Goal: Task Accomplishment & Management: Use online tool/utility

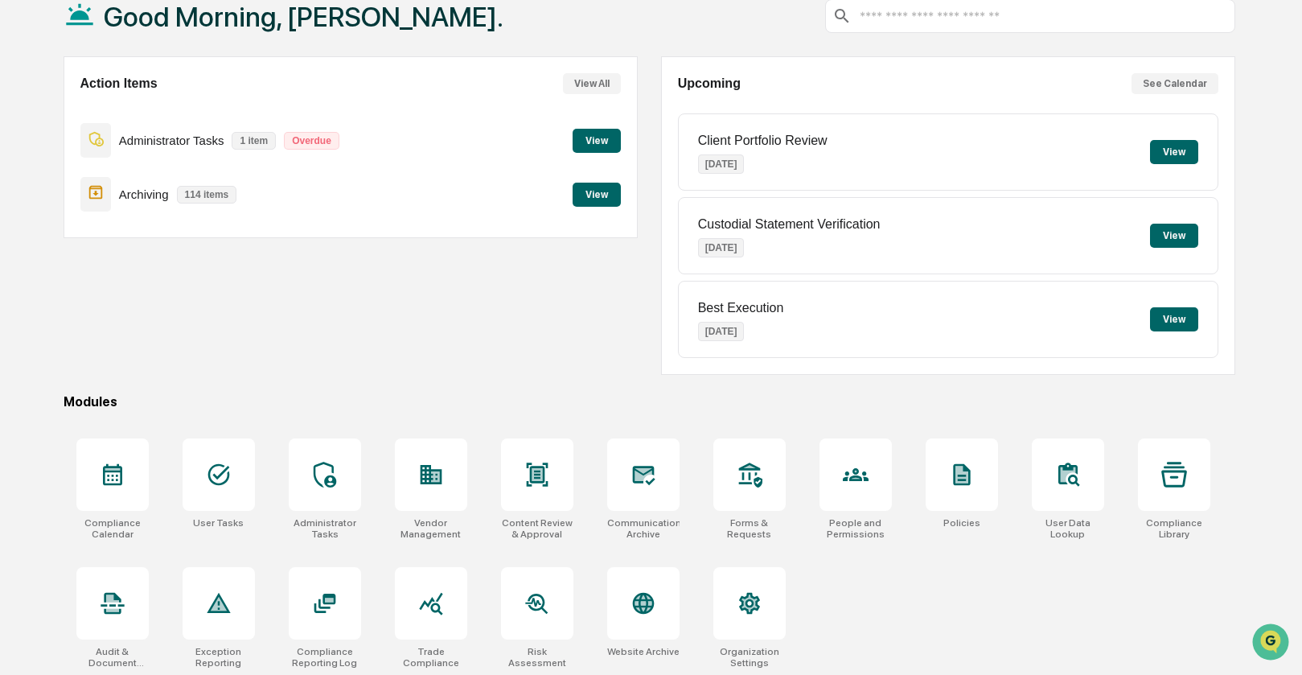
scroll to position [107, 0]
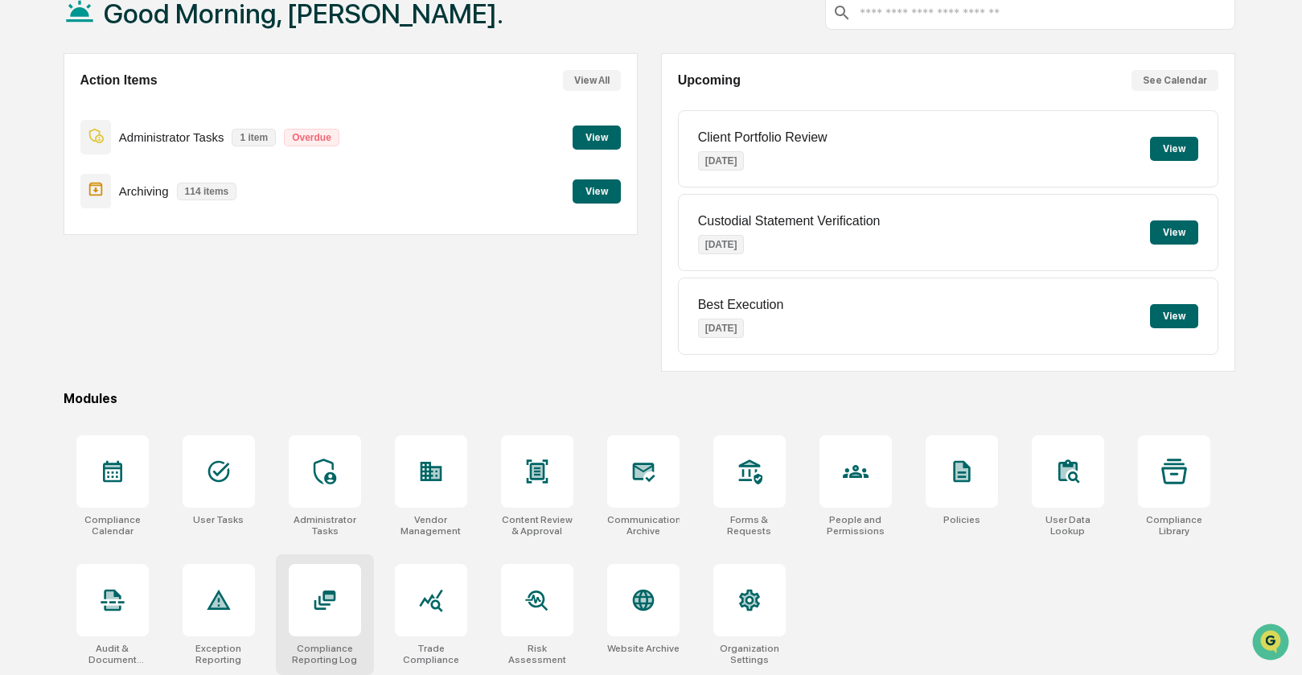
click at [332, 598] on icon at bounding box center [325, 599] width 22 height 19
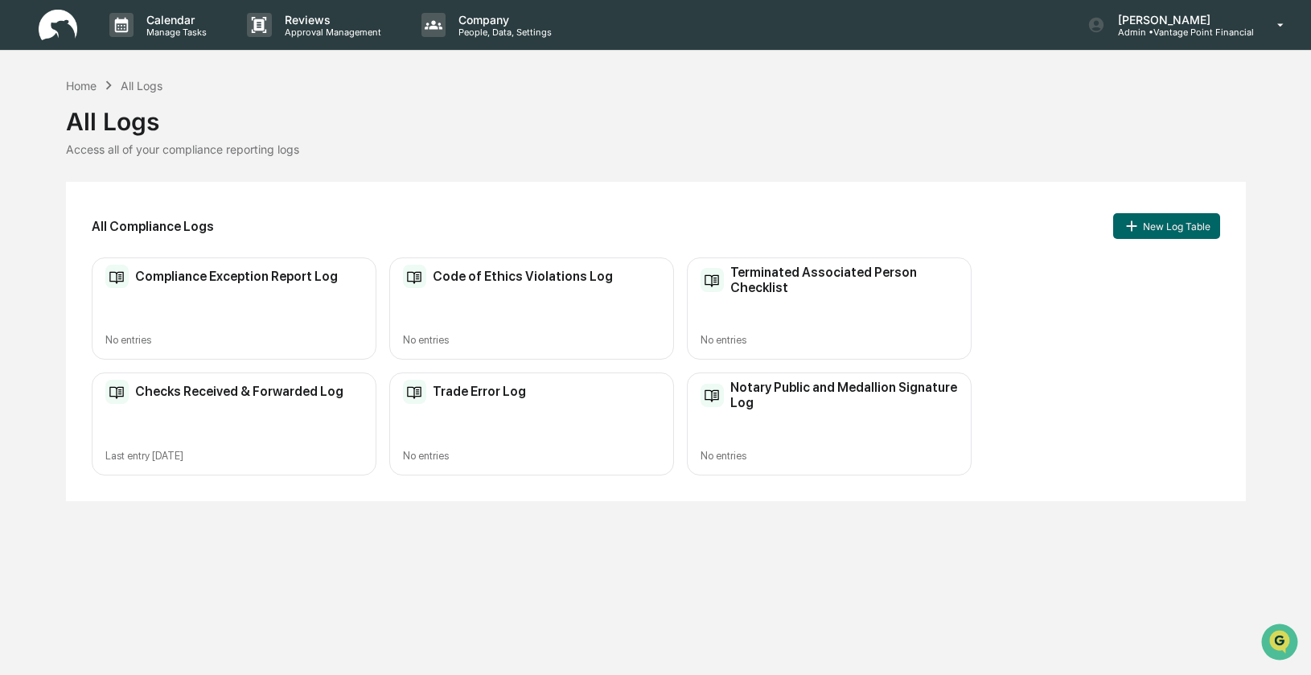
click at [241, 405] on div "Checks Received & Forwarded Log Last entry Sep 15, 2025" at bounding box center [234, 423] width 285 height 102
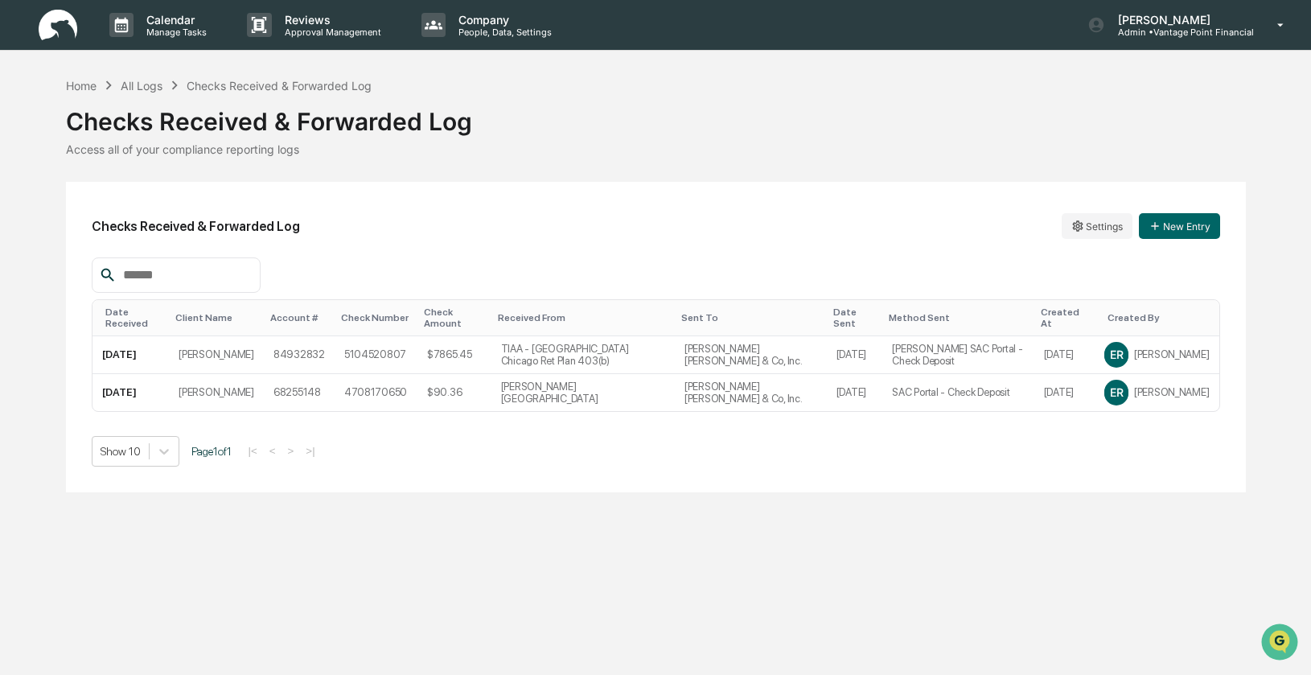
click at [722, 463] on div "Show 10 Page 1 of 1 |< < > >|" at bounding box center [656, 451] width 1129 height 31
click at [574, 224] on div "Checks Received & Forwarded Log Settings New Entry" at bounding box center [656, 226] width 1129 height 37
click at [664, 112] on div "Checks Received & Forwarded Log" at bounding box center [656, 115] width 1180 height 42
click at [82, 87] on div "Home" at bounding box center [81, 86] width 31 height 14
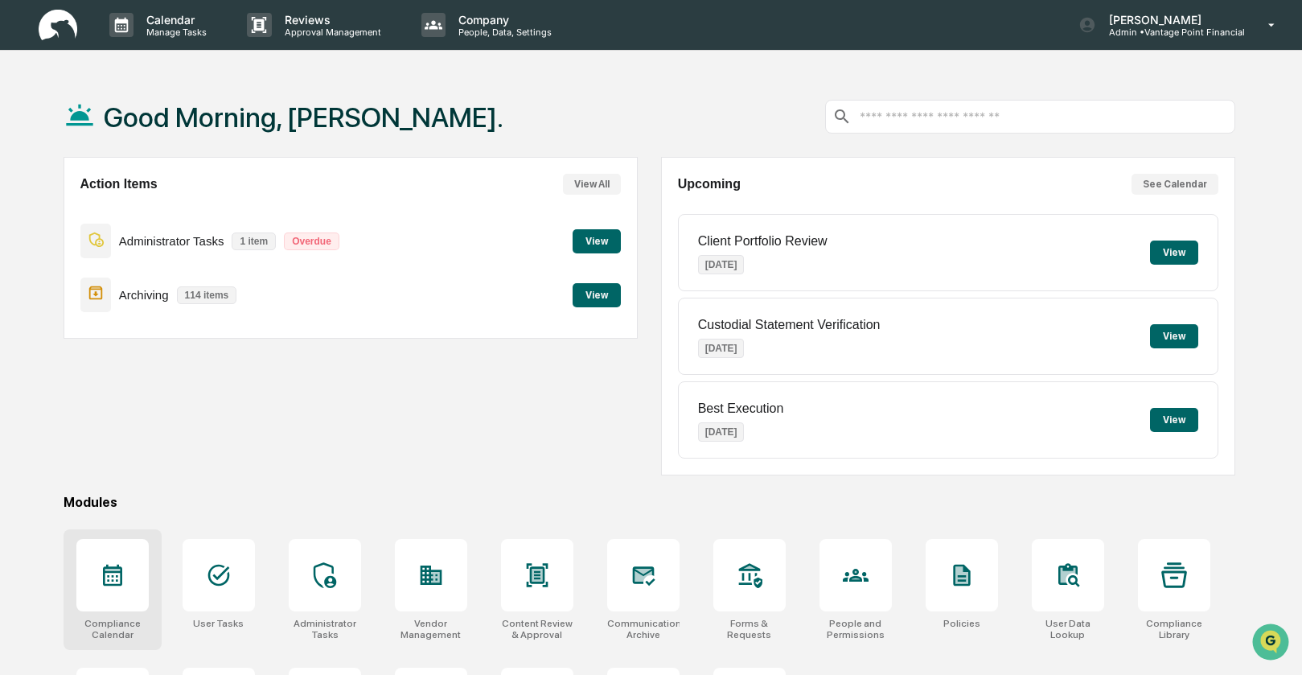
click at [120, 582] on icon at bounding box center [112, 576] width 19 height 22
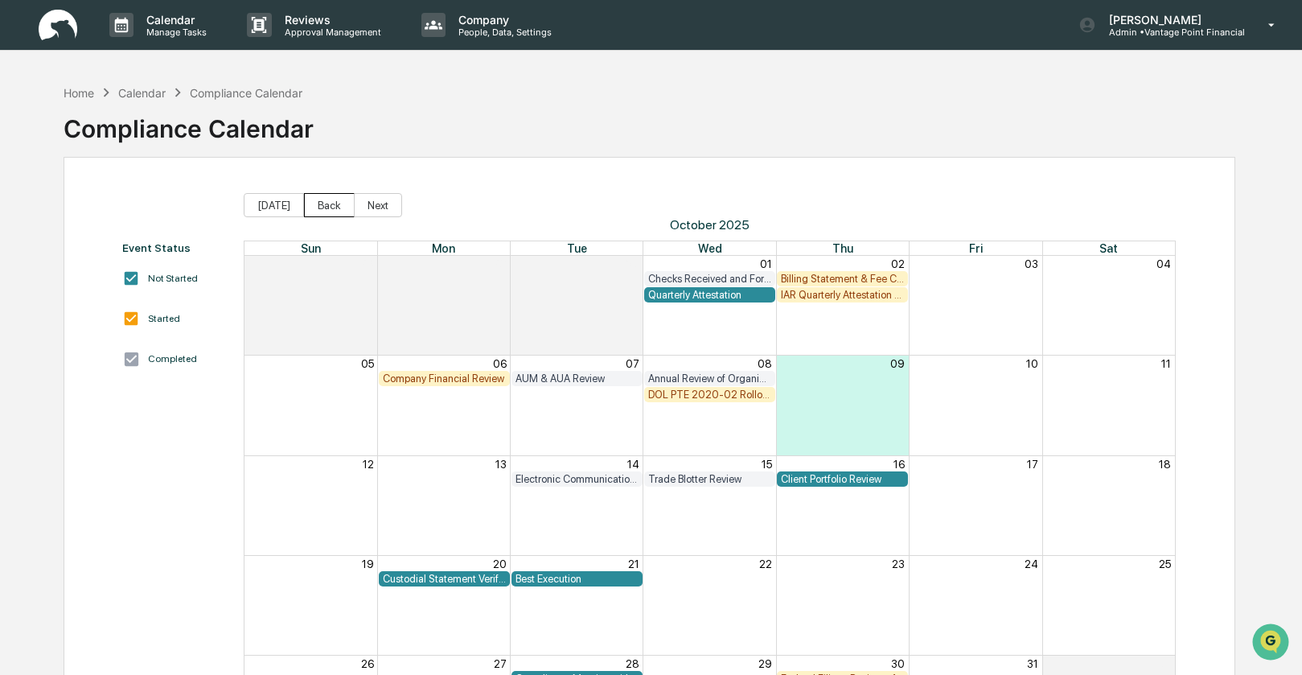
click at [337, 202] on button "Back" at bounding box center [329, 205] width 51 height 24
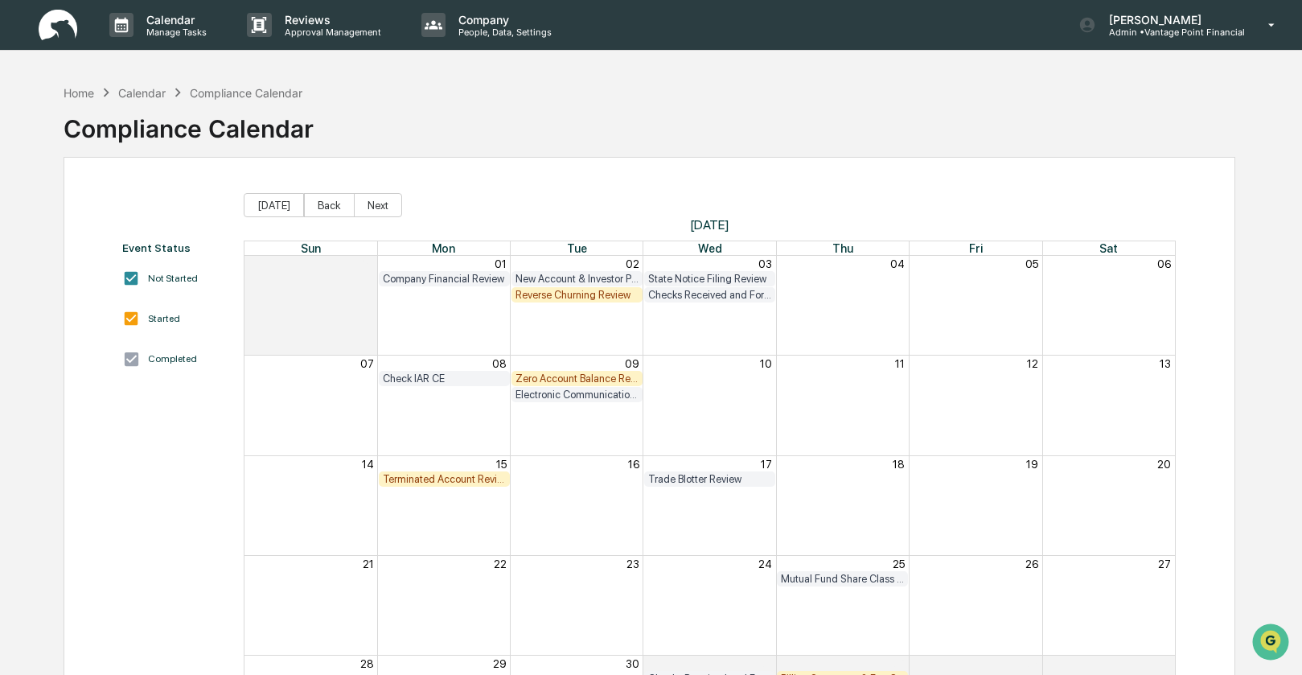
click at [445, 379] on div "Check IAR CE" at bounding box center [444, 378] width 123 height 12
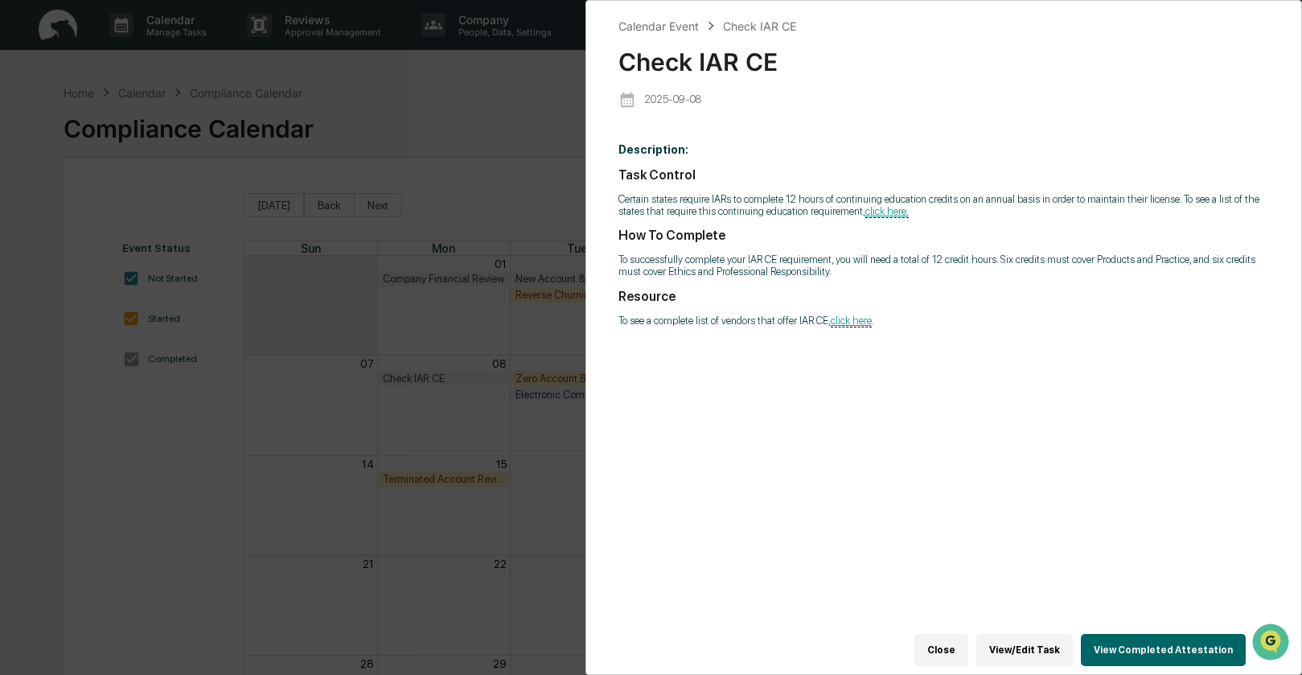
click at [502, 142] on div "Calendar Event Check IAR CE Check IAR CE 2025-09-08 Description: Task Control C…" at bounding box center [651, 337] width 1302 height 675
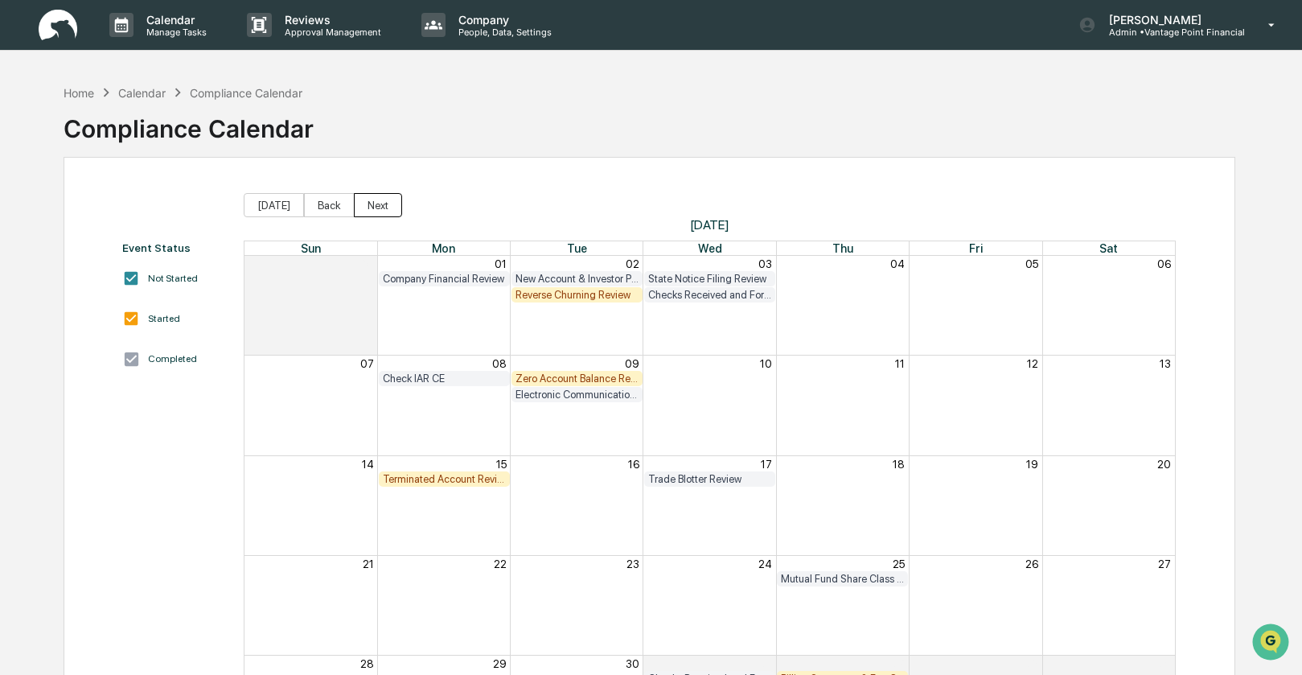
click at [381, 206] on button "Next" at bounding box center [378, 205] width 48 height 24
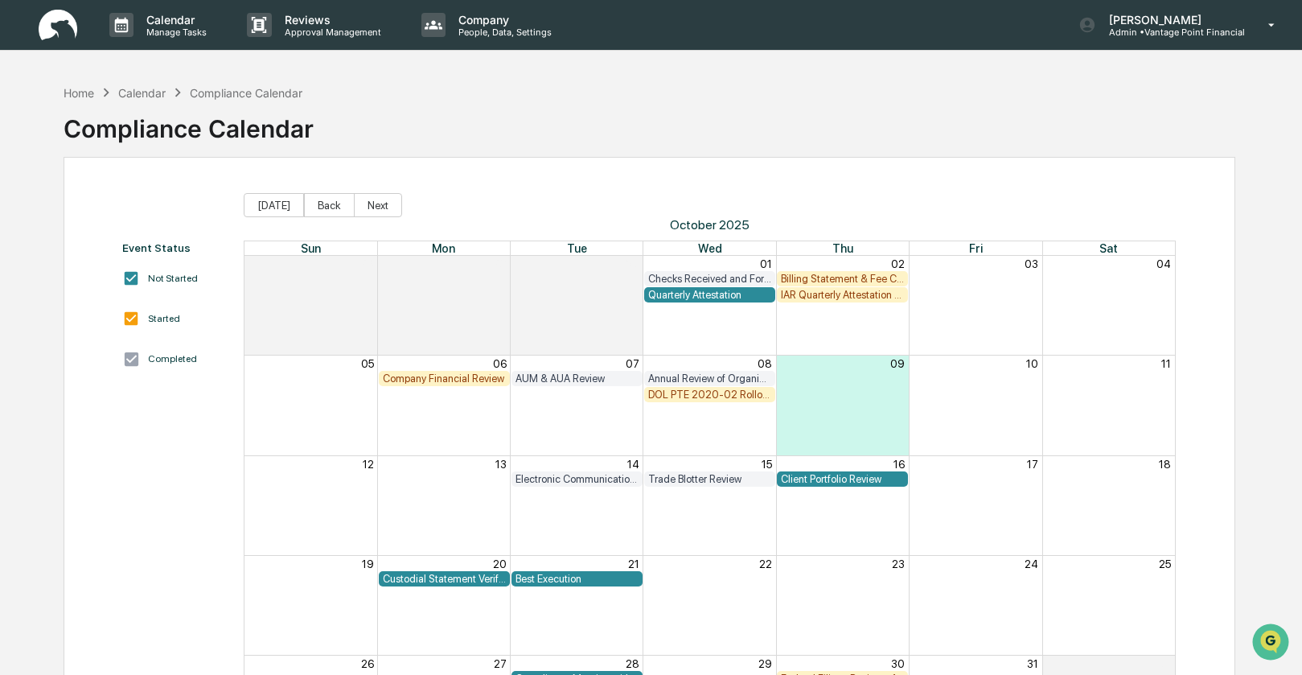
click at [132, 94] on div "Calendar" at bounding box center [141, 93] width 47 height 14
click at [77, 94] on div "Home" at bounding box center [79, 93] width 31 height 14
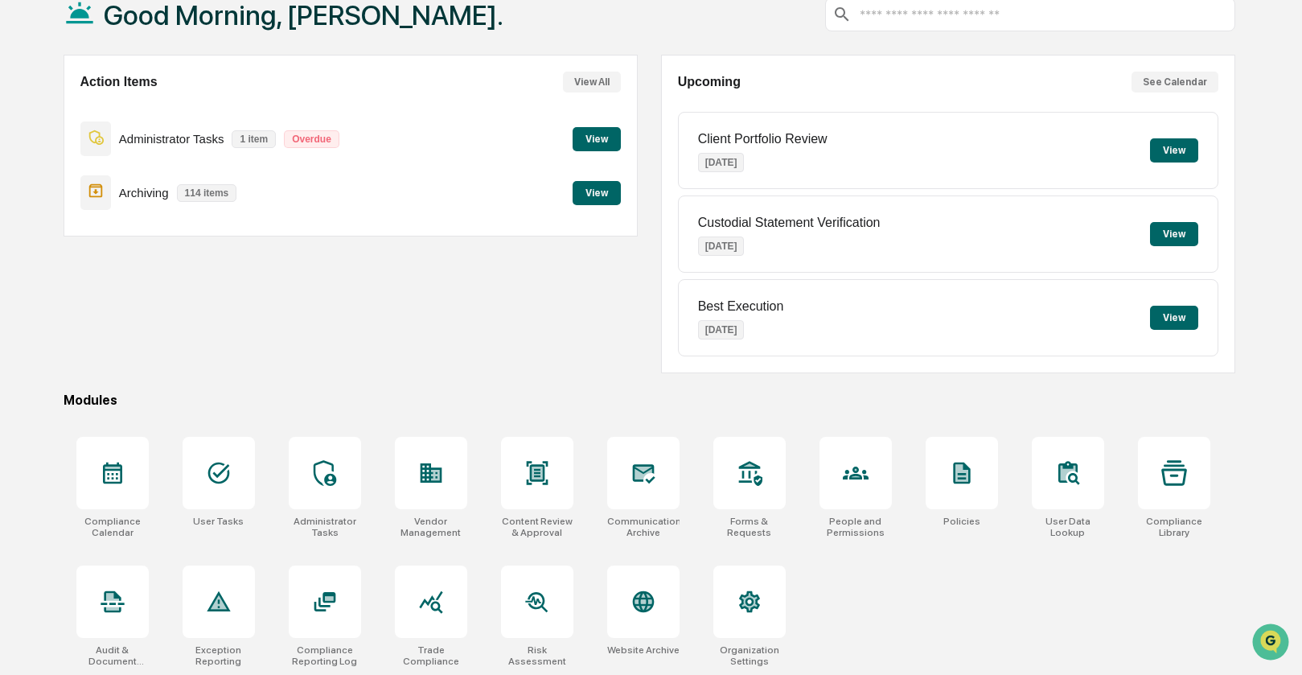
scroll to position [107, 0]
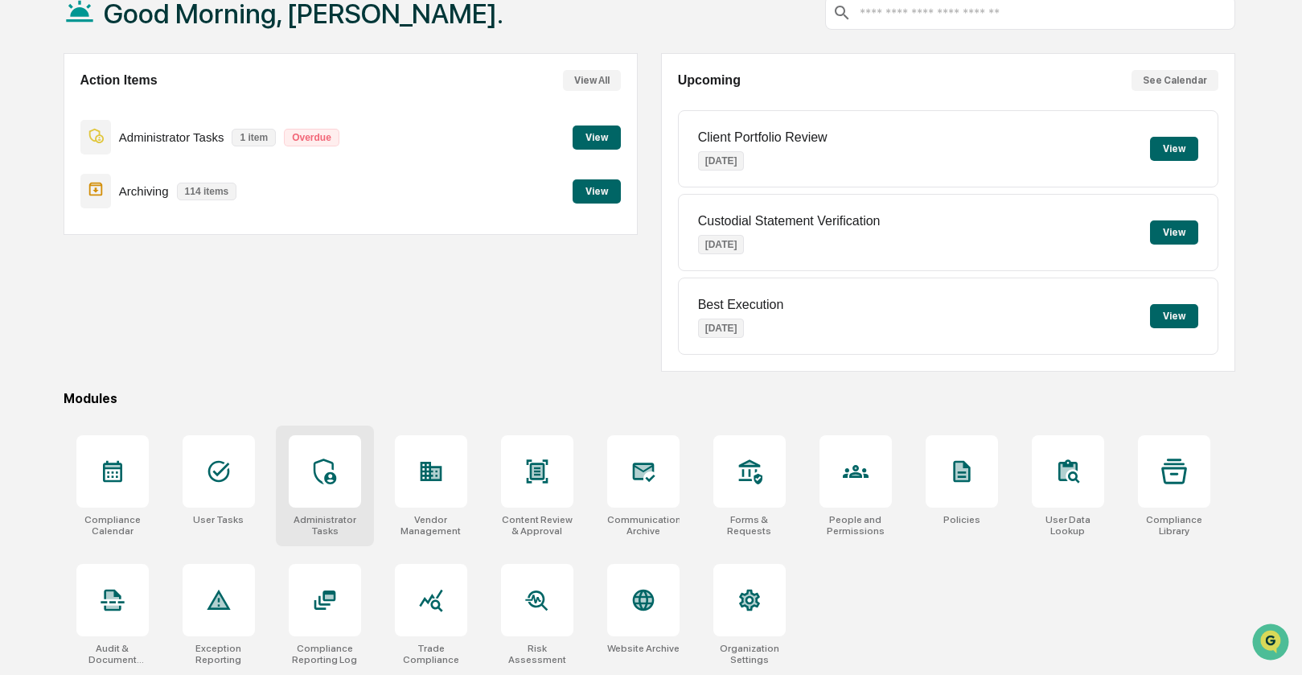
click at [315, 469] on icon at bounding box center [325, 472] width 26 height 26
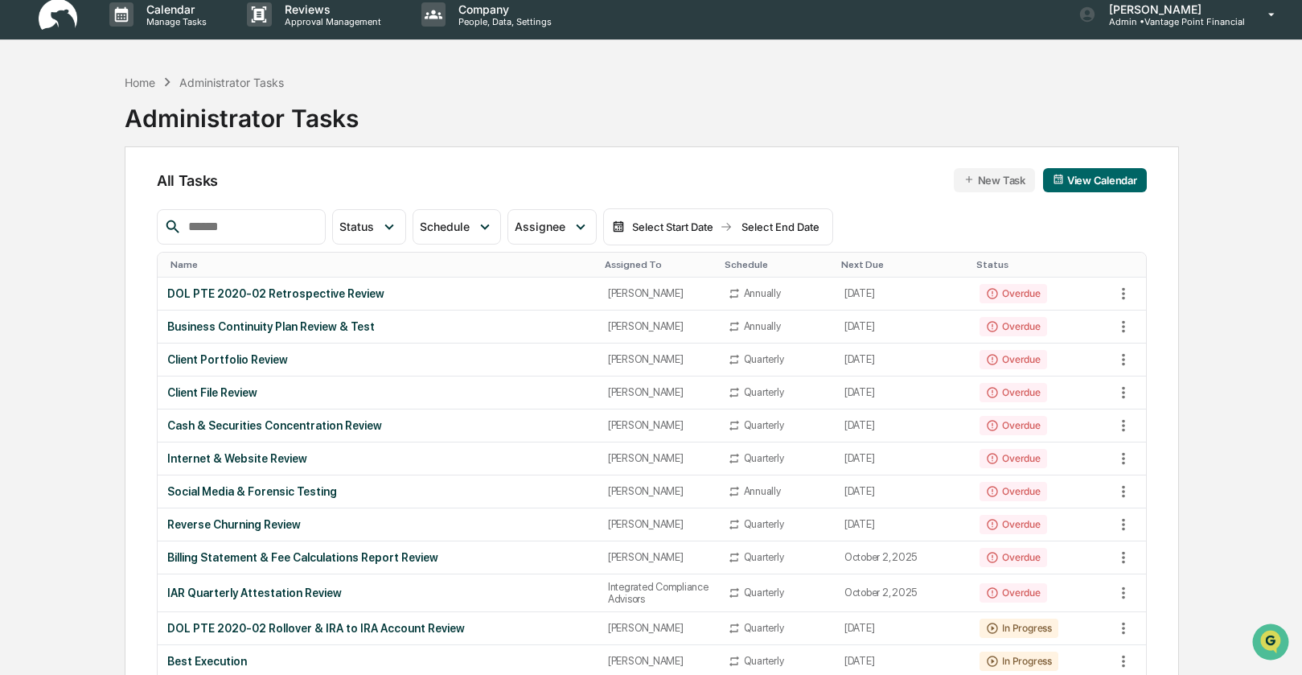
scroll to position [33, 0]
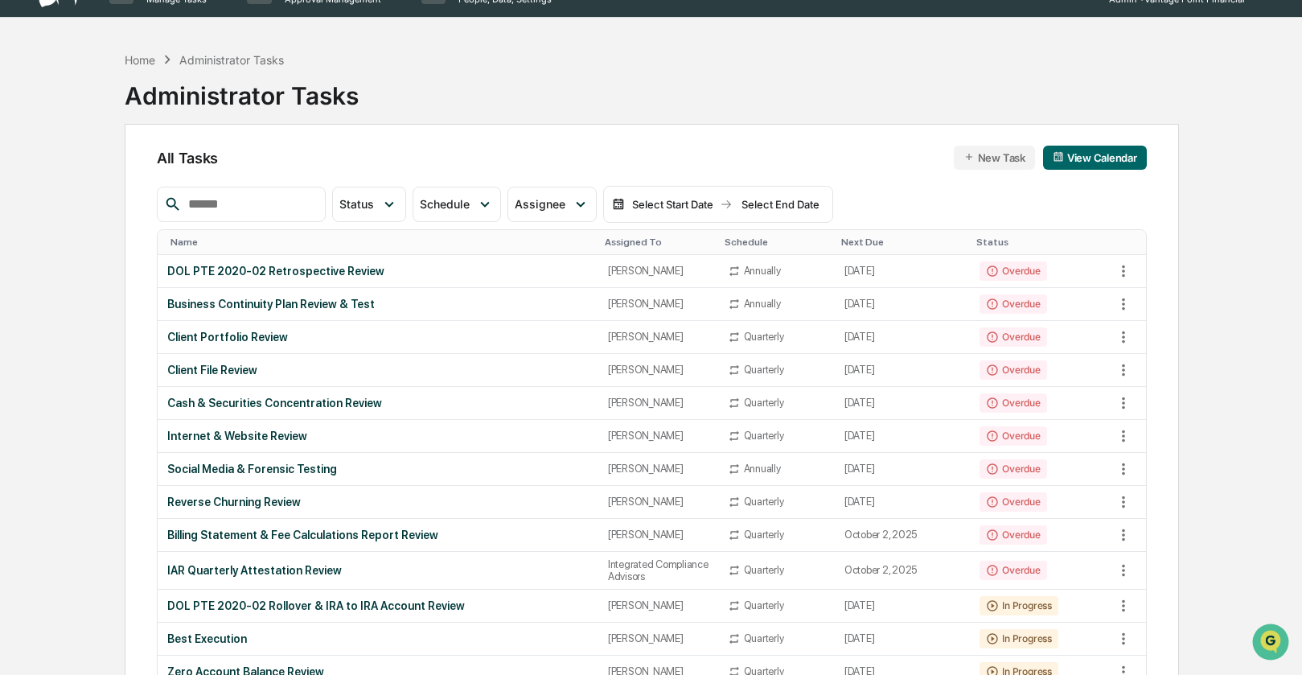
click at [991, 156] on button "New Task" at bounding box center [994, 158] width 81 height 24
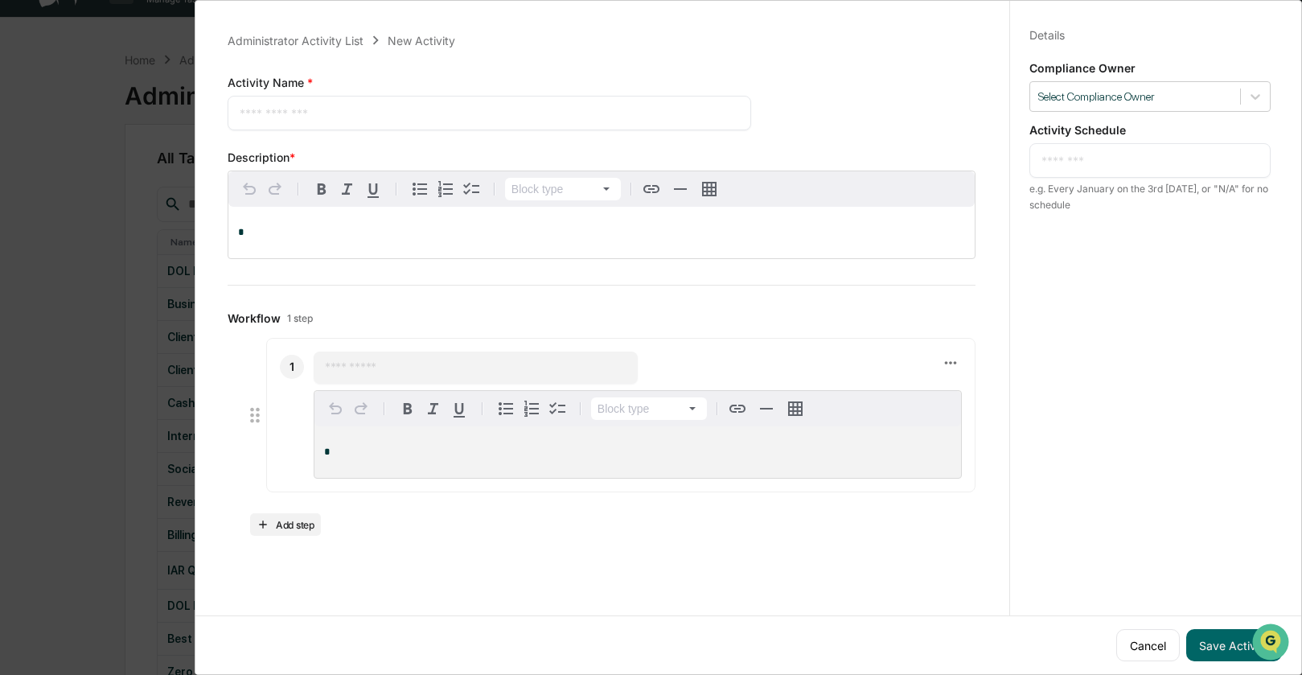
click at [271, 113] on textarea at bounding box center [490, 113] width 500 height 17
type textarea "*"
type textarea "**********"
click at [1249, 101] on icon at bounding box center [1256, 96] width 16 height 16
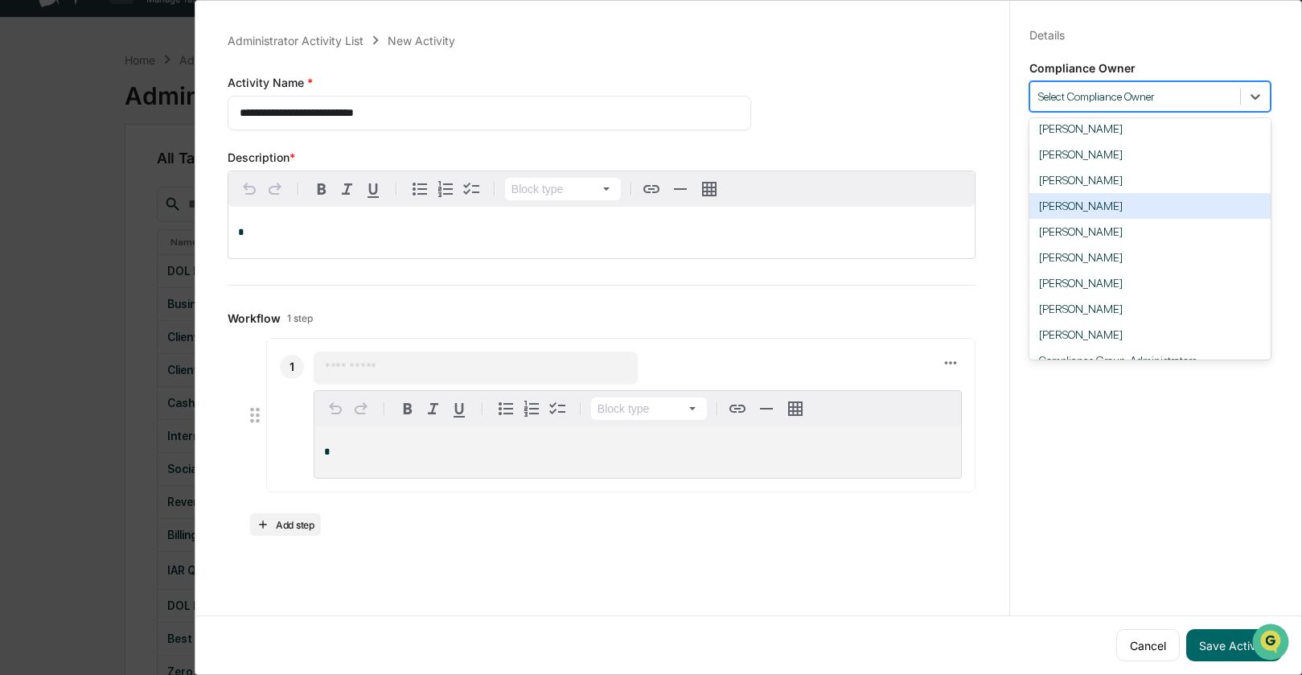
scroll to position [58, 0]
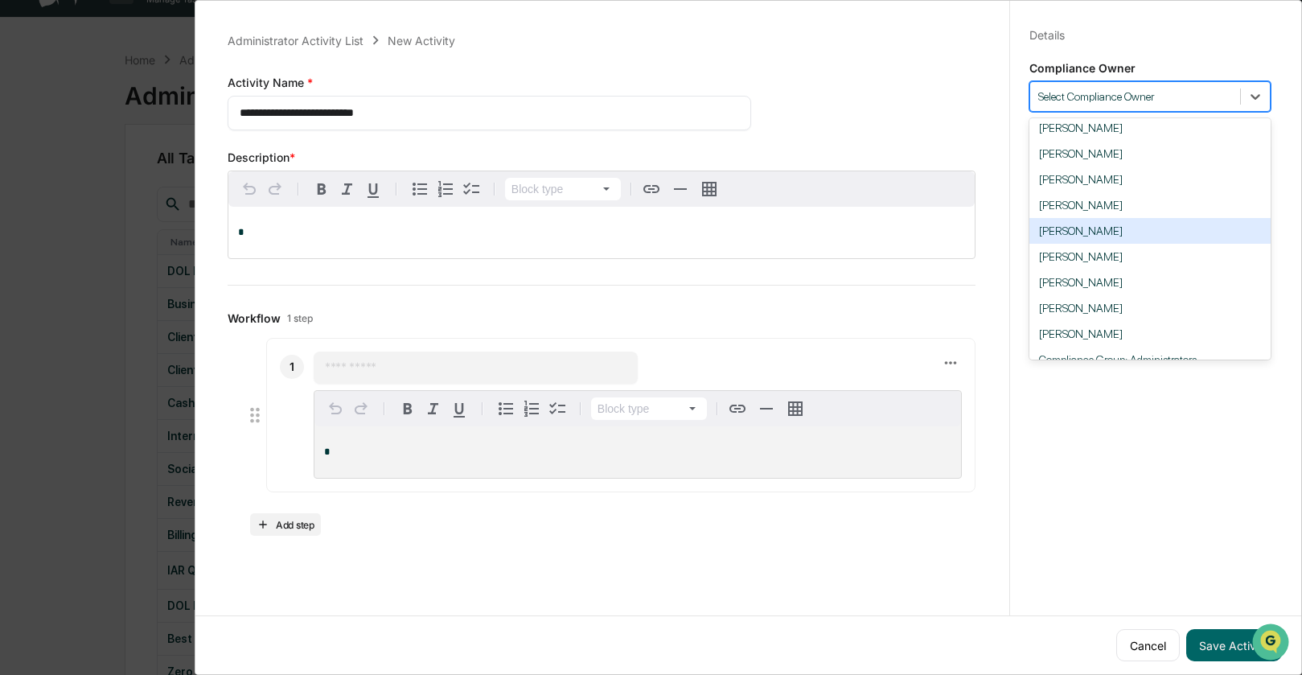
click at [1137, 225] on div "Grace Perez" at bounding box center [1150, 231] width 241 height 26
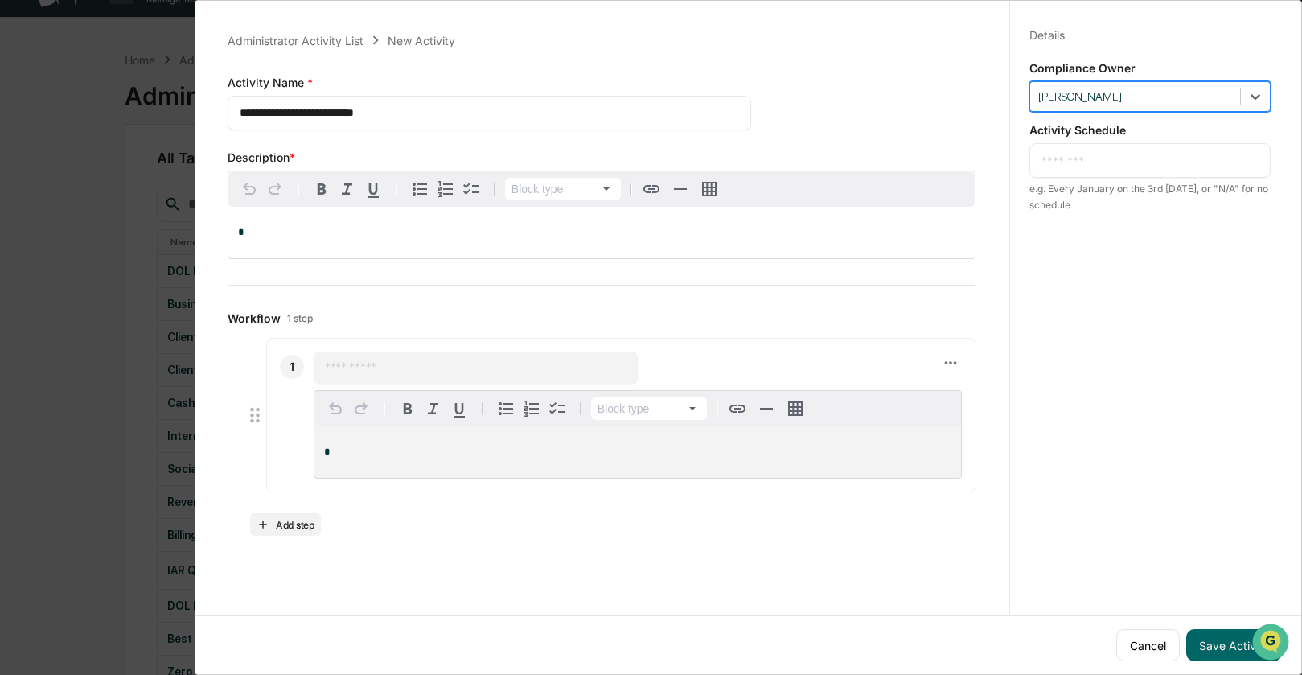
click at [1097, 166] on textarea at bounding box center [1150, 160] width 217 height 17
click at [1094, 152] on textarea "********" at bounding box center [1150, 160] width 217 height 17
drag, startPoint x: 1104, startPoint y: 158, endPoint x: 1018, endPoint y: 160, distance: 86.1
click at [1030, 160] on div "******** * ​" at bounding box center [1150, 160] width 241 height 35
type textarea "*"
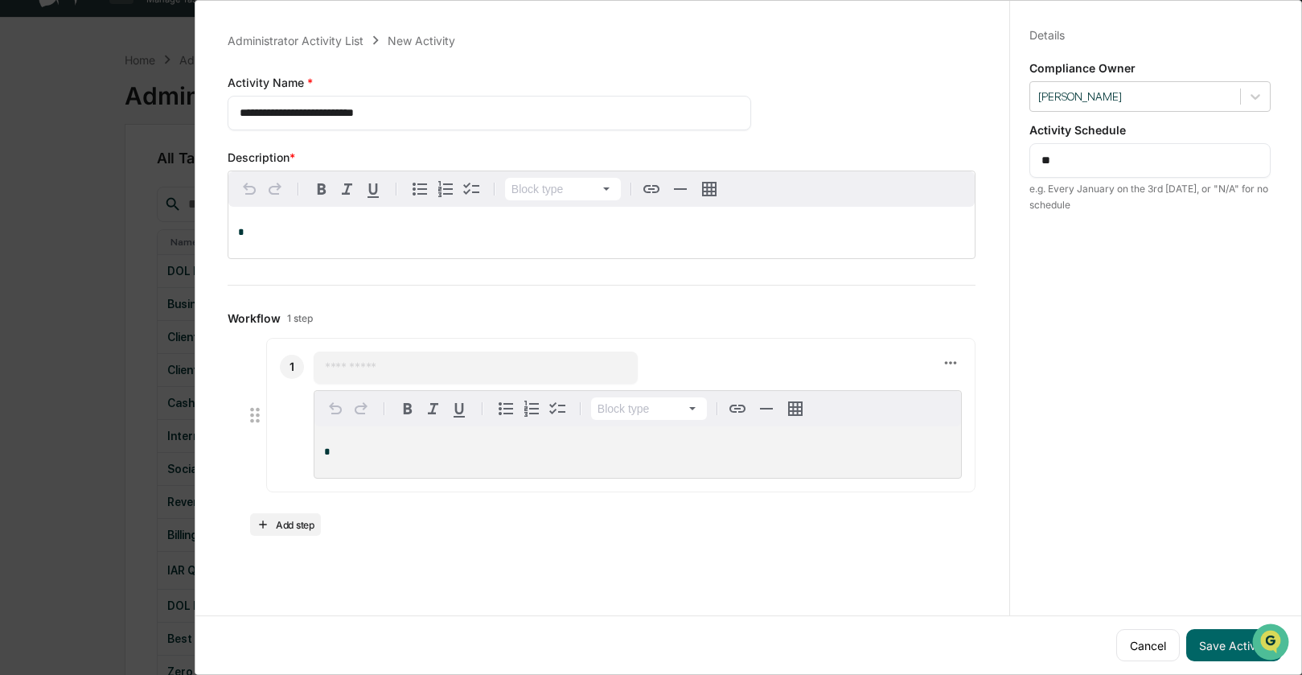
type textarea "*"
drag, startPoint x: 1031, startPoint y: 162, endPoint x: 1109, endPoint y: 160, distance: 78.0
click at [1109, 160] on div "**********" at bounding box center [1150, 160] width 241 height 35
drag, startPoint x: 1115, startPoint y: 162, endPoint x: 1018, endPoint y: 162, distance: 97.3
click at [1018, 162] on div "**********" at bounding box center [1150, 353] width 281 height 714
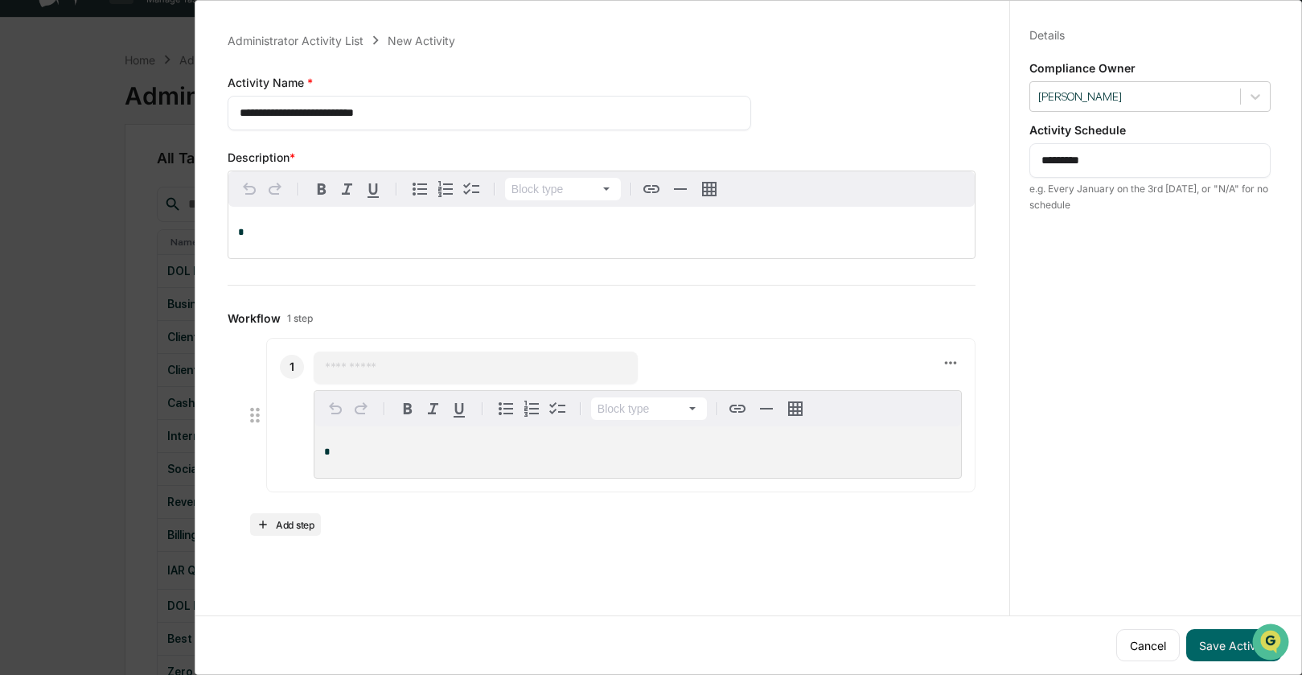
click at [1109, 161] on textarea "********" at bounding box center [1150, 160] width 217 height 17
drag, startPoint x: 1092, startPoint y: 159, endPoint x: 1024, endPoint y: 159, distance: 67.6
click at [1030, 159] on div "******** * ​" at bounding box center [1150, 160] width 241 height 35
click at [1109, 167] on textarea "********" at bounding box center [1150, 160] width 217 height 17
drag, startPoint x: 1092, startPoint y: 161, endPoint x: 1108, endPoint y: 157, distance: 16.6
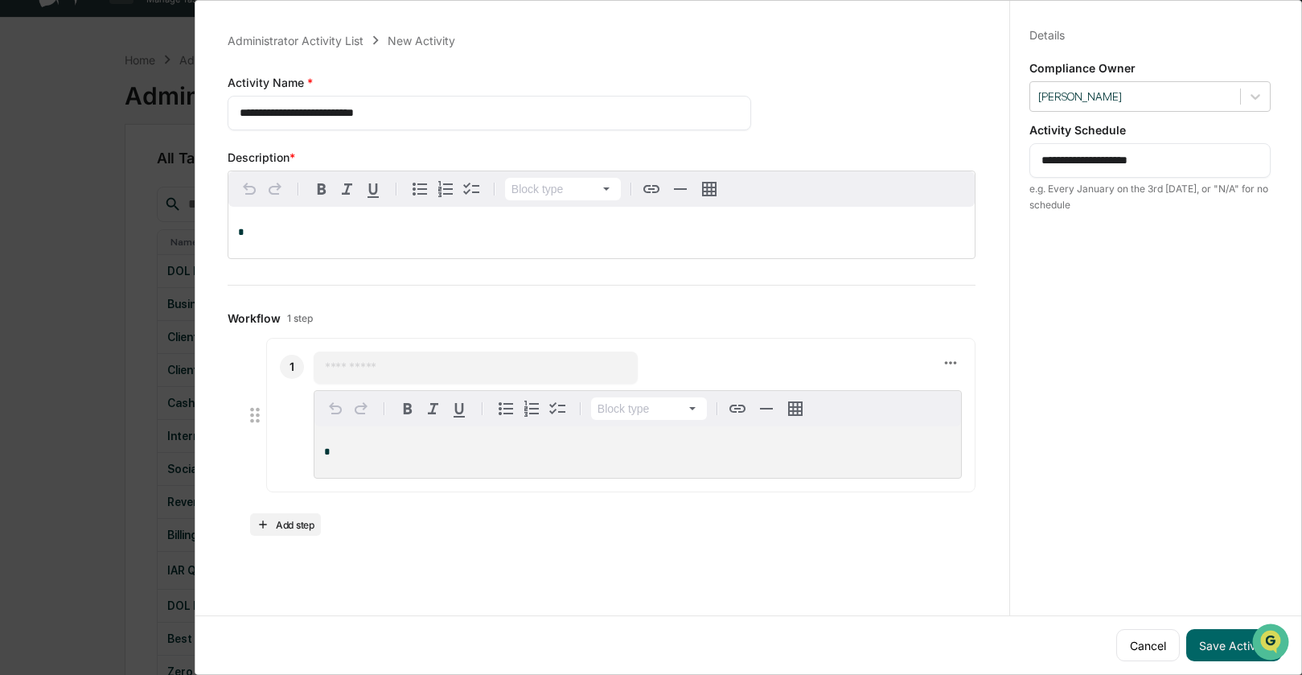
click at [1092, 161] on textarea "**********" at bounding box center [1150, 160] width 217 height 17
click at [1207, 157] on textarea "**********" at bounding box center [1150, 160] width 217 height 17
type textarea "**********"
click at [248, 221] on div "*" at bounding box center [601, 232] width 747 height 51
click at [282, 236] on span "**********" at bounding box center [290, 232] width 105 height 10
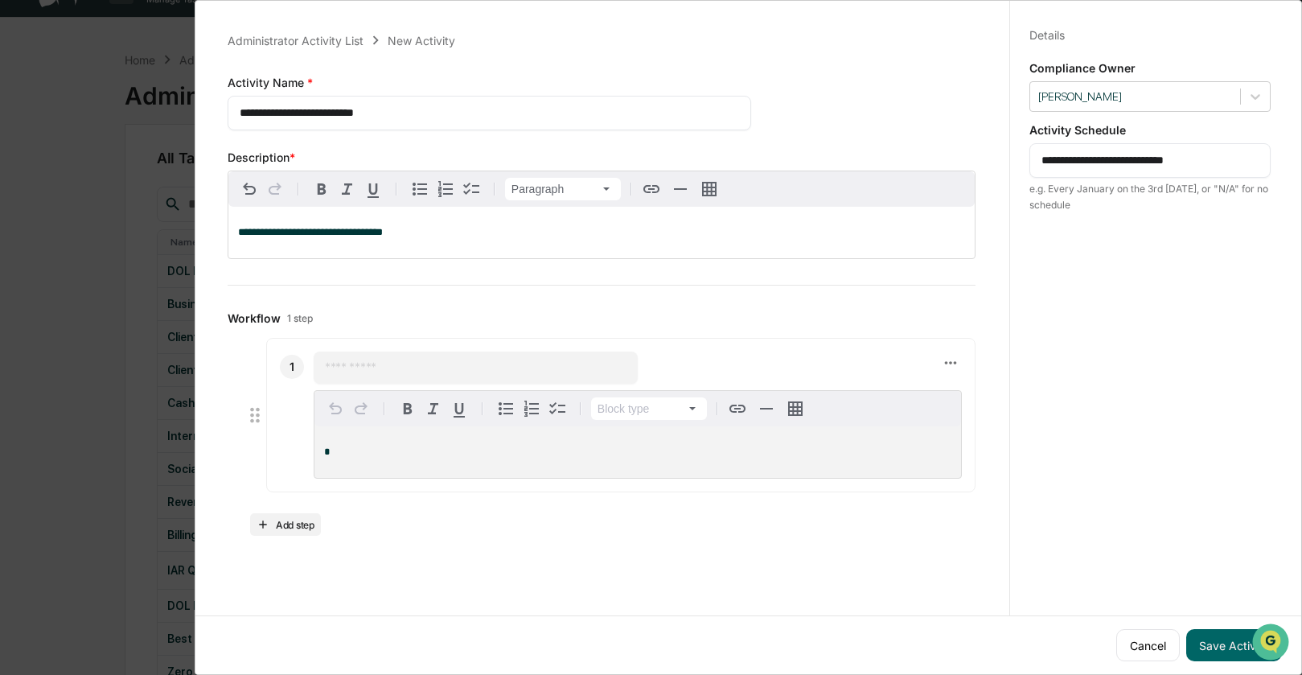
click at [425, 232] on p "**********" at bounding box center [601, 232] width 727 height 11
click at [341, 368] on input "text" at bounding box center [476, 368] width 302 height 16
type input "**********"
click at [298, 519] on button "Add step" at bounding box center [285, 524] width 71 height 23
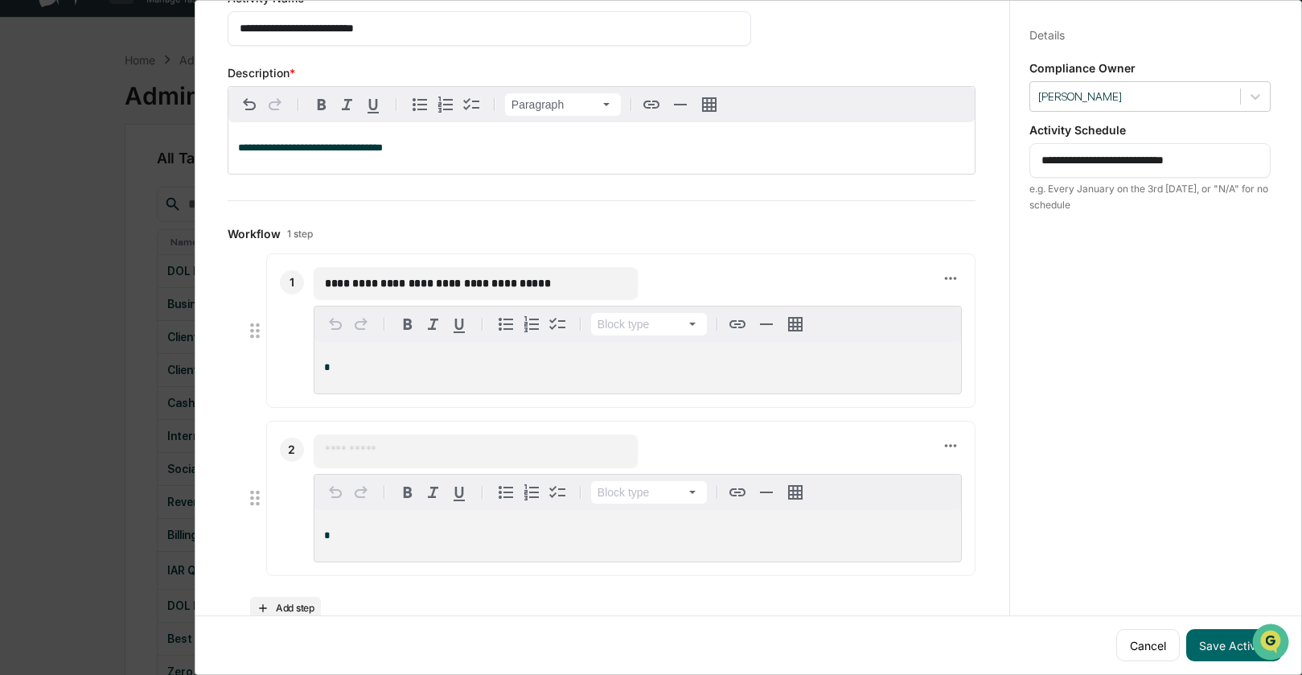
scroll to position [121, 0]
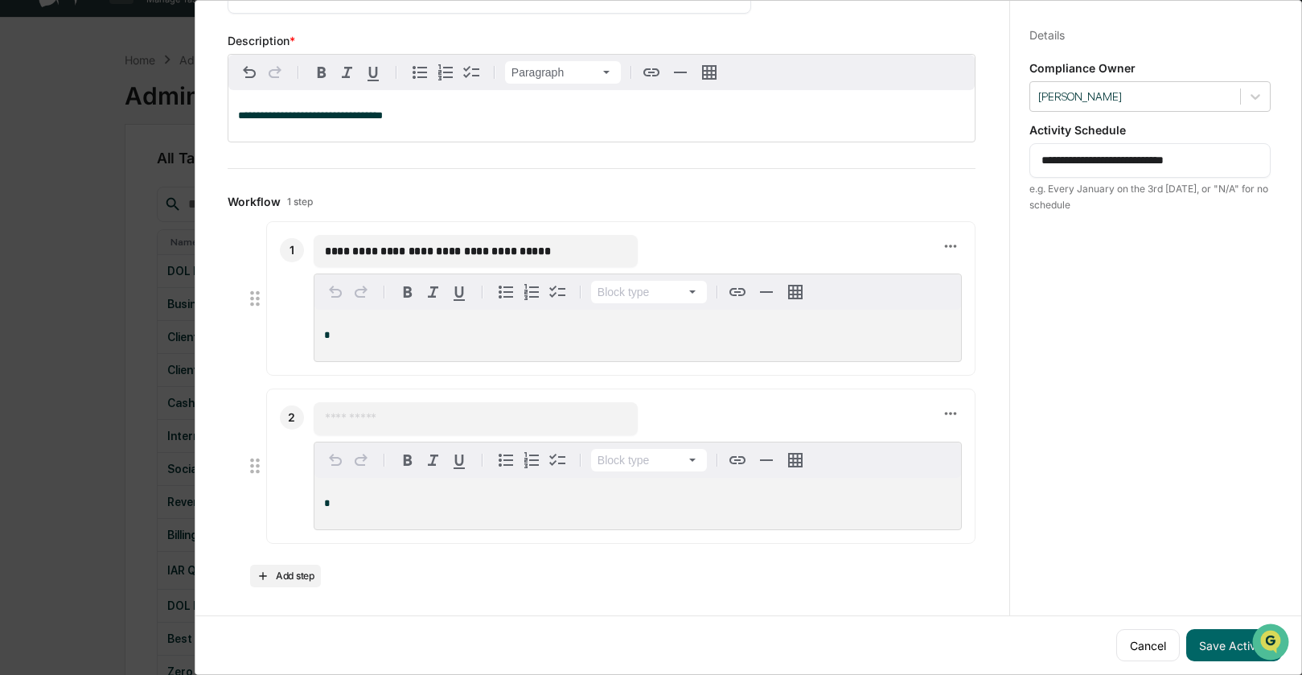
click at [353, 413] on input "text" at bounding box center [476, 418] width 302 height 16
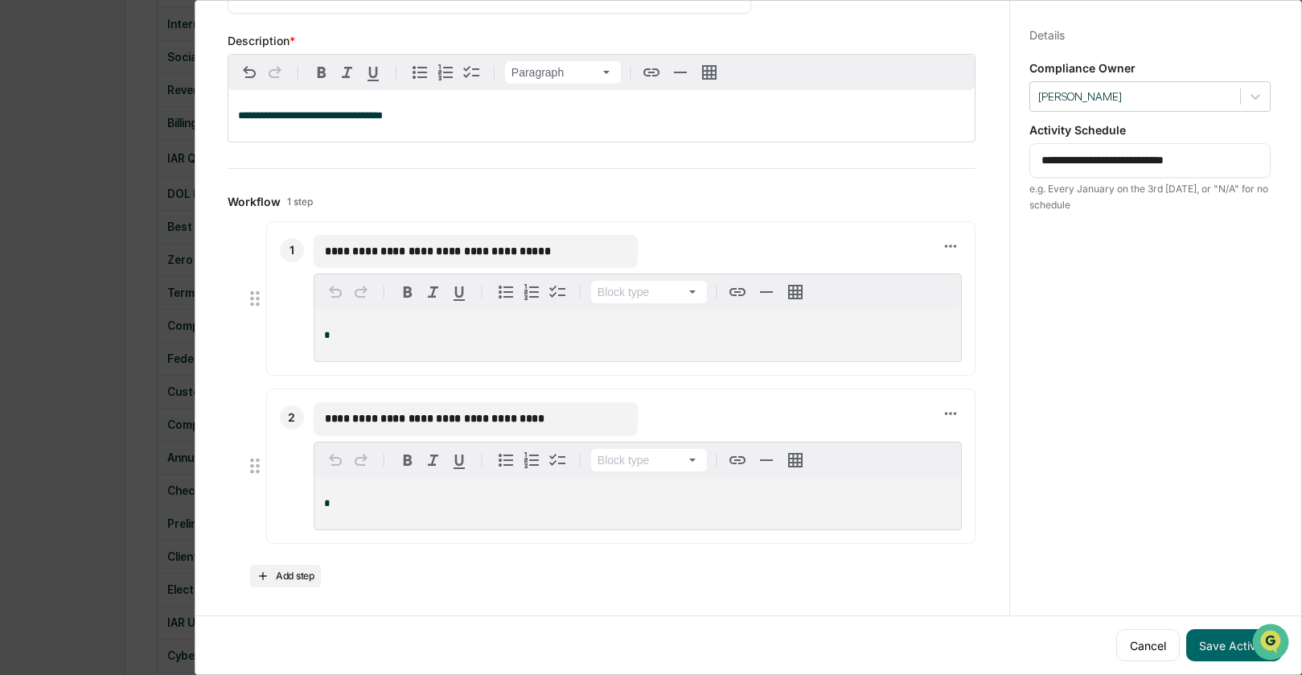
scroll to position [474, 0]
type input "**********"
click at [788, 568] on div "**********" at bounding box center [602, 403] width 748 height 365
click at [1228, 629] on button "Save Activity" at bounding box center [1235, 645] width 96 height 32
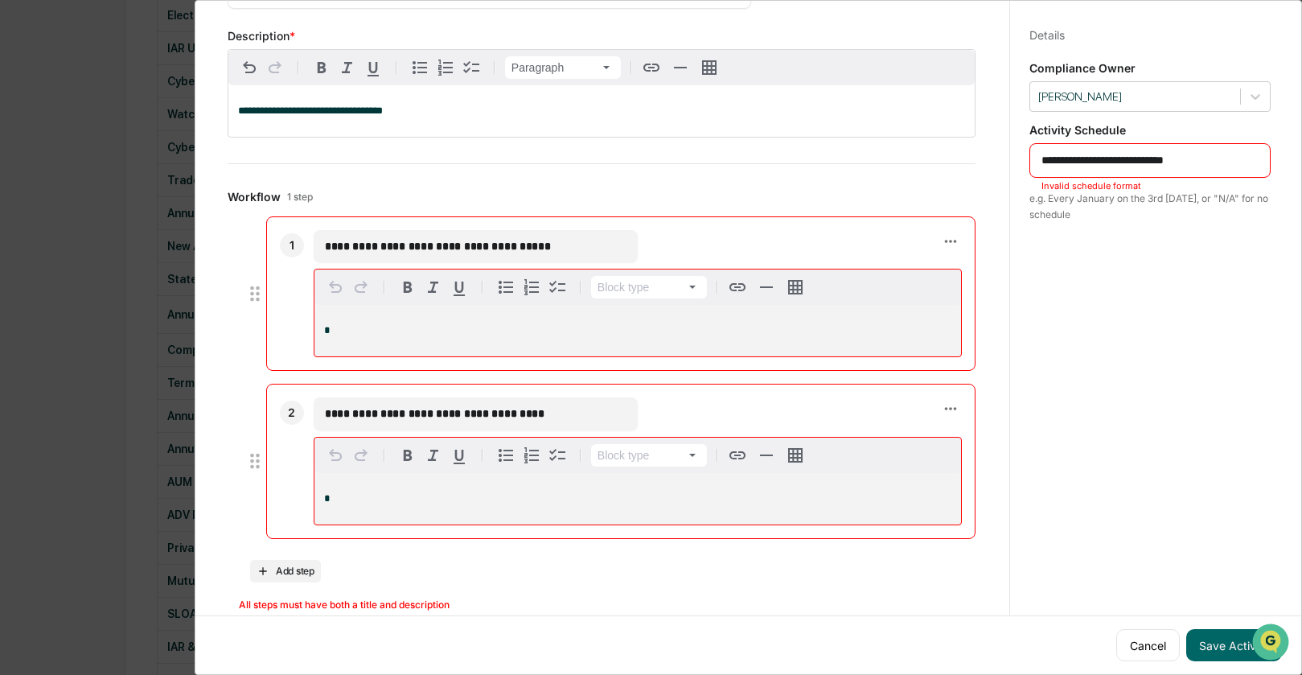
click at [1230, 152] on textarea "**********" at bounding box center [1150, 160] width 217 height 17
click at [1042, 152] on textarea "**********" at bounding box center [1150, 160] width 217 height 17
drag, startPoint x: 1125, startPoint y: 151, endPoint x: 1142, endPoint y: 154, distance: 17.2
click at [1142, 154] on textarea "**********" at bounding box center [1150, 160] width 217 height 17
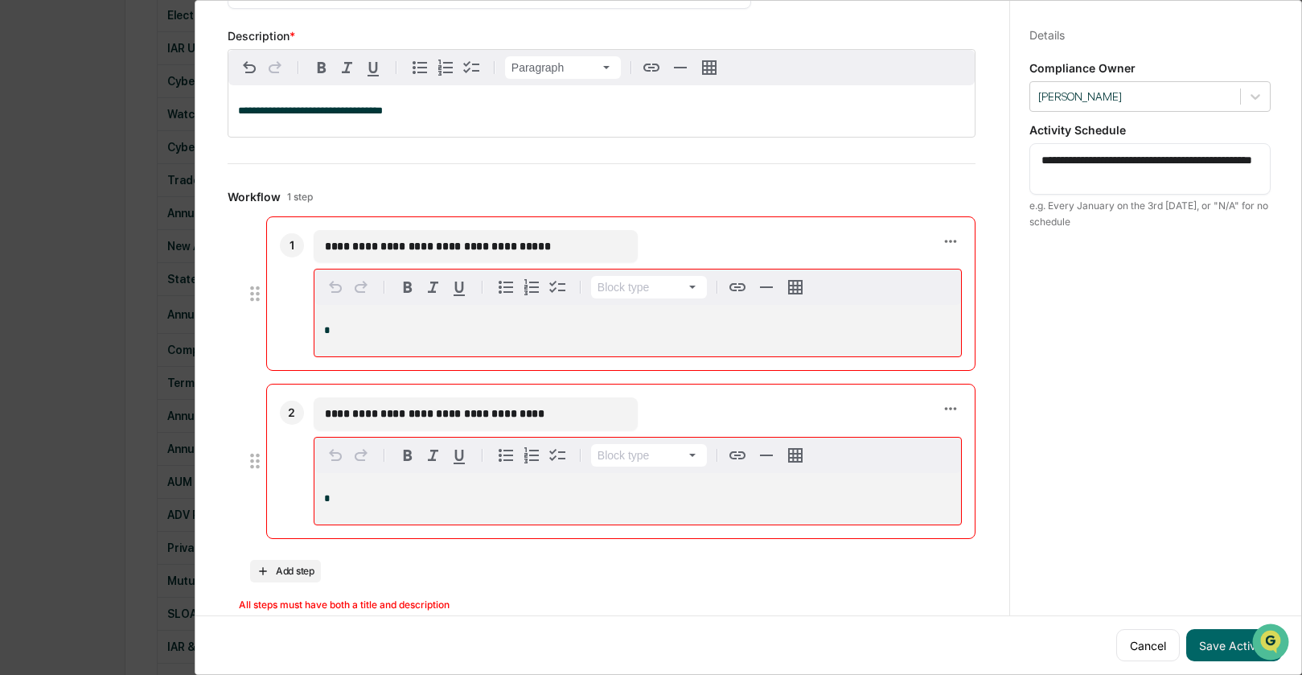
drag, startPoint x: 1134, startPoint y: 169, endPoint x: 1113, endPoint y: 166, distance: 22.0
click at [1113, 166] on textarea "**********" at bounding box center [1150, 169] width 217 height 34
type textarea "**********"
click at [1229, 631] on button "Save Activity" at bounding box center [1235, 645] width 96 height 32
click at [1226, 631] on button "Save Activity" at bounding box center [1235, 645] width 96 height 32
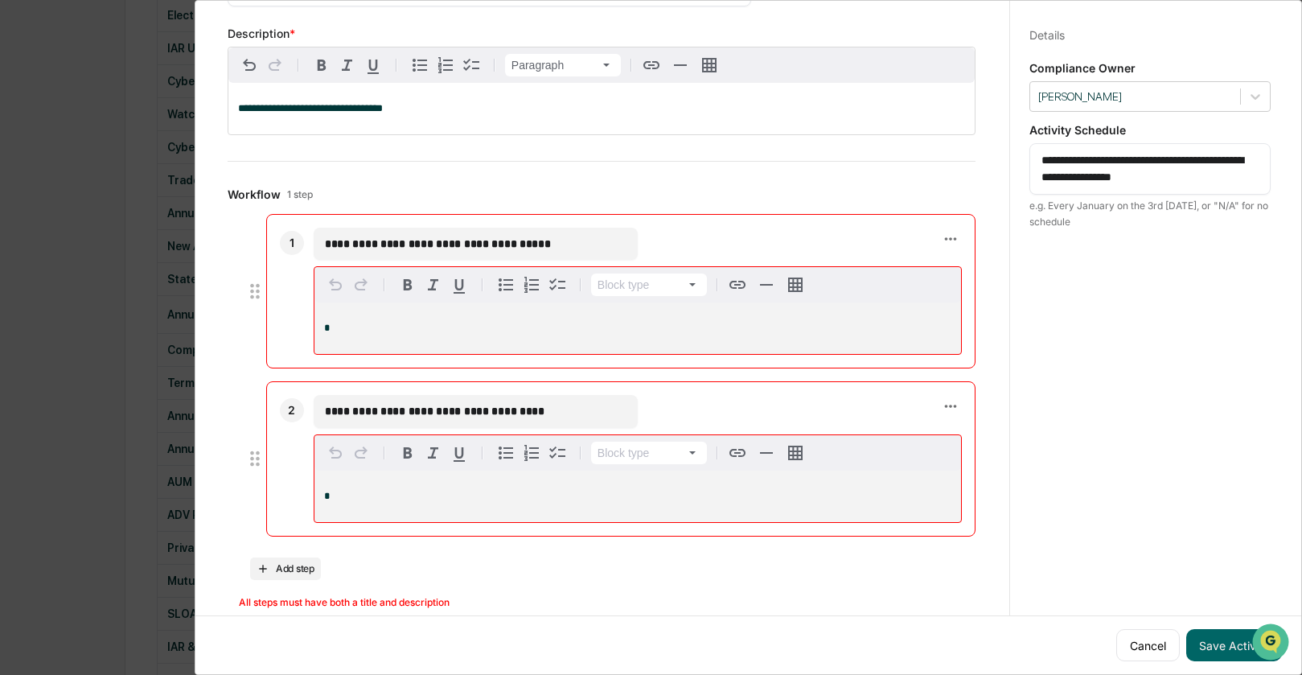
scroll to position [125, 0]
click at [370, 319] on div "*" at bounding box center [638, 327] width 647 height 51
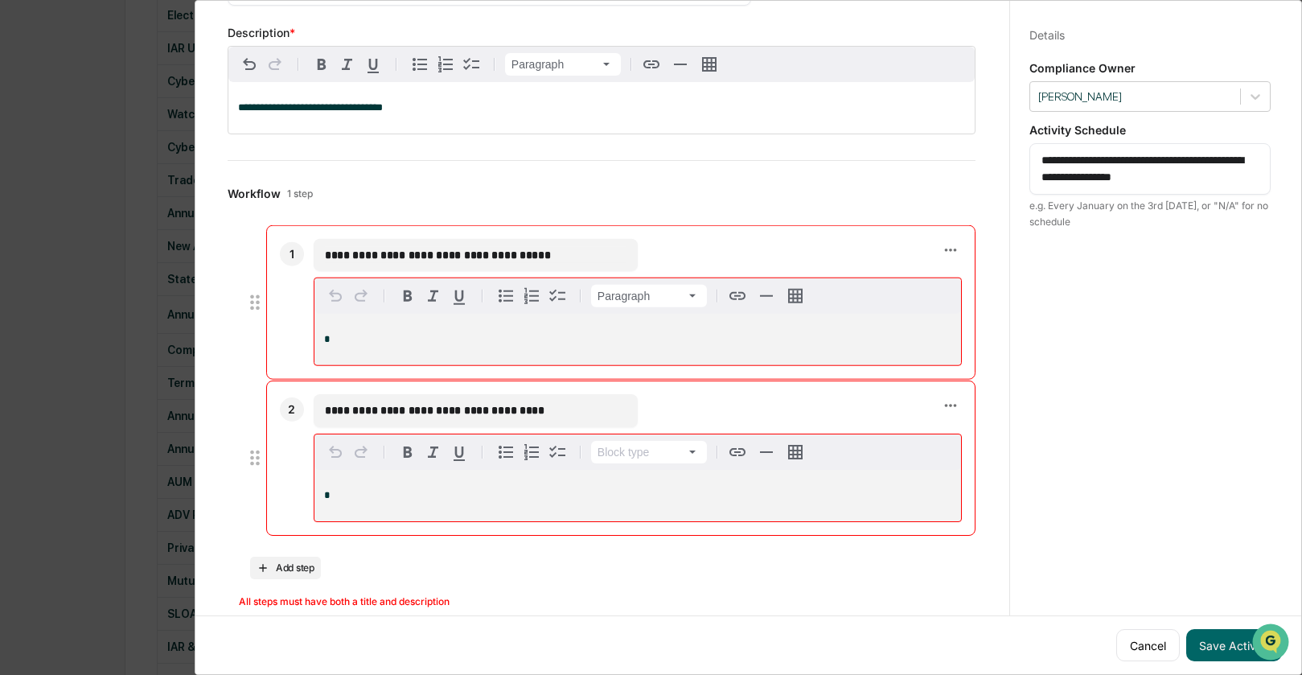
drag, startPoint x: 573, startPoint y: 240, endPoint x: 325, endPoint y: 251, distance: 248.0
click at [325, 251] on input "**********" at bounding box center [476, 255] width 302 height 16
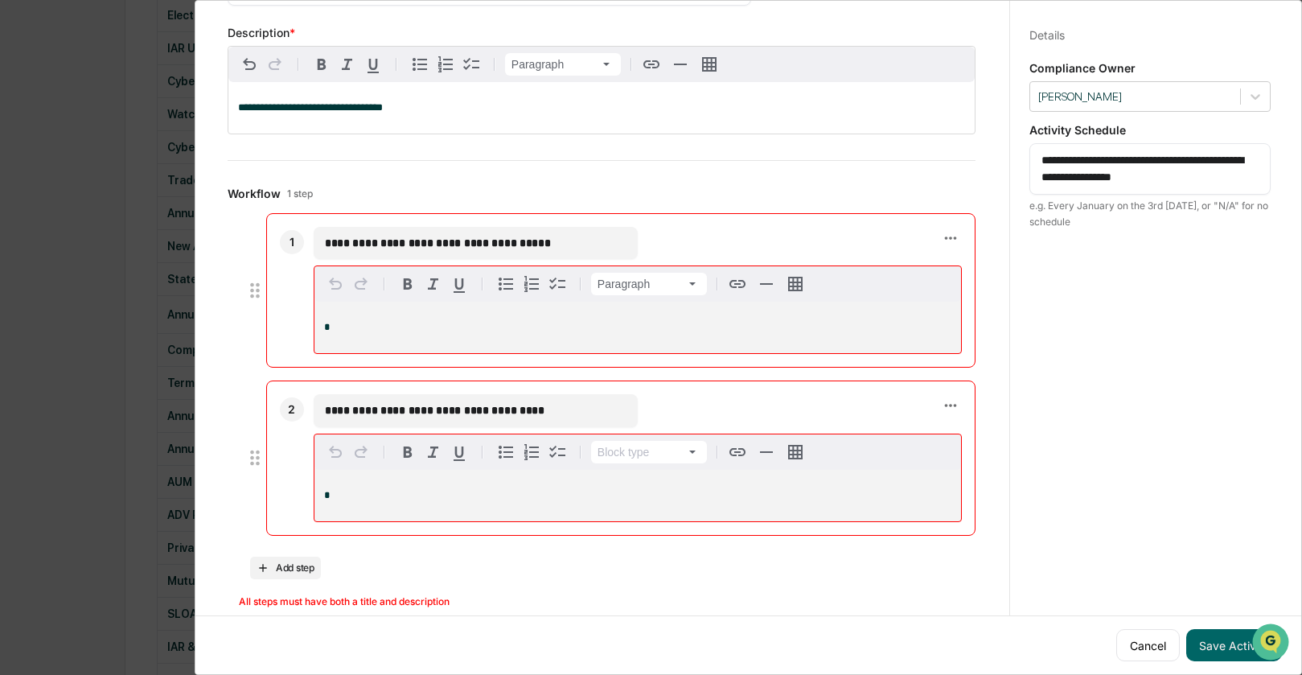
click at [340, 314] on div "*" at bounding box center [638, 327] width 647 height 51
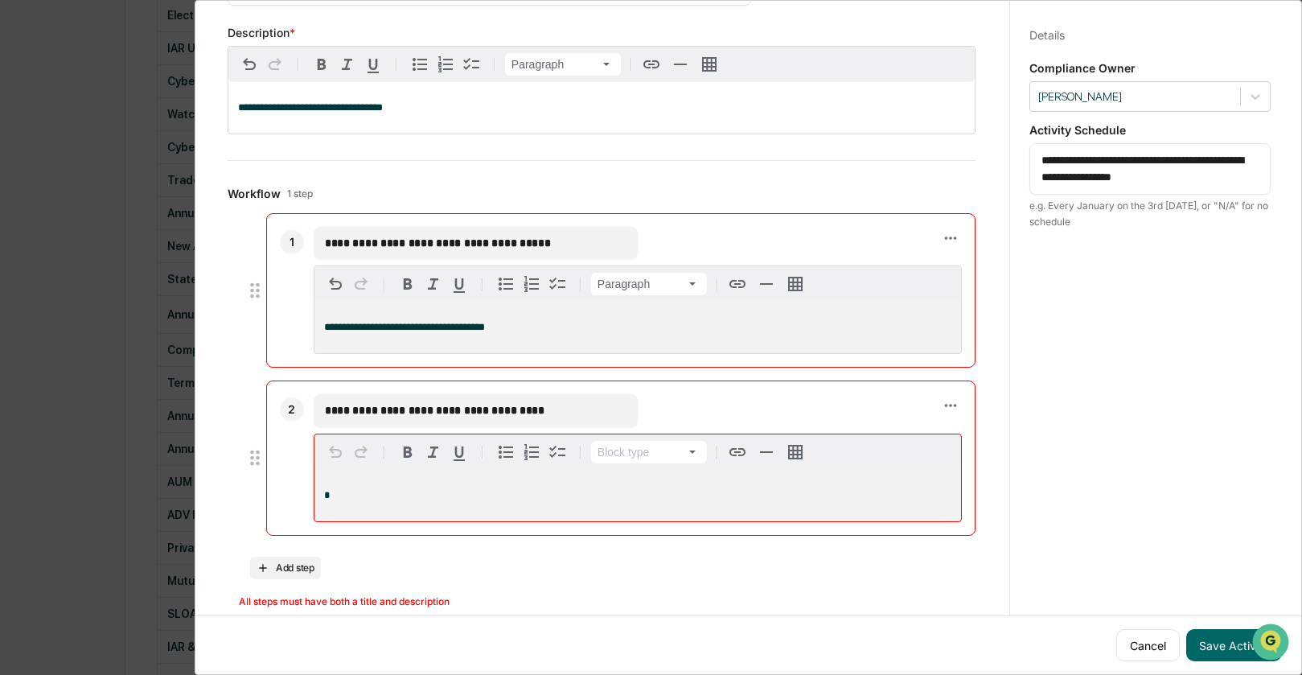
click at [345, 483] on div "*" at bounding box center [638, 495] width 647 height 51
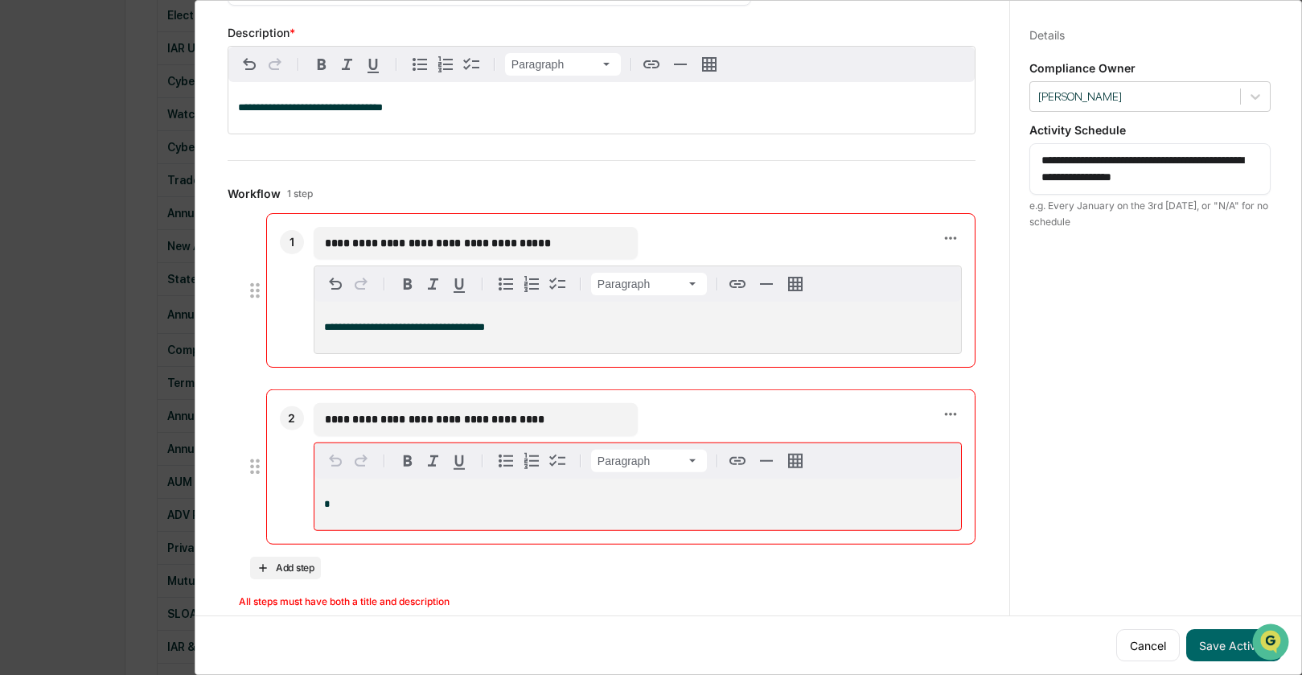
drag, startPoint x: 569, startPoint y: 406, endPoint x: 318, endPoint y: 414, distance: 251.1
click at [318, 414] on div "**********" at bounding box center [476, 419] width 324 height 32
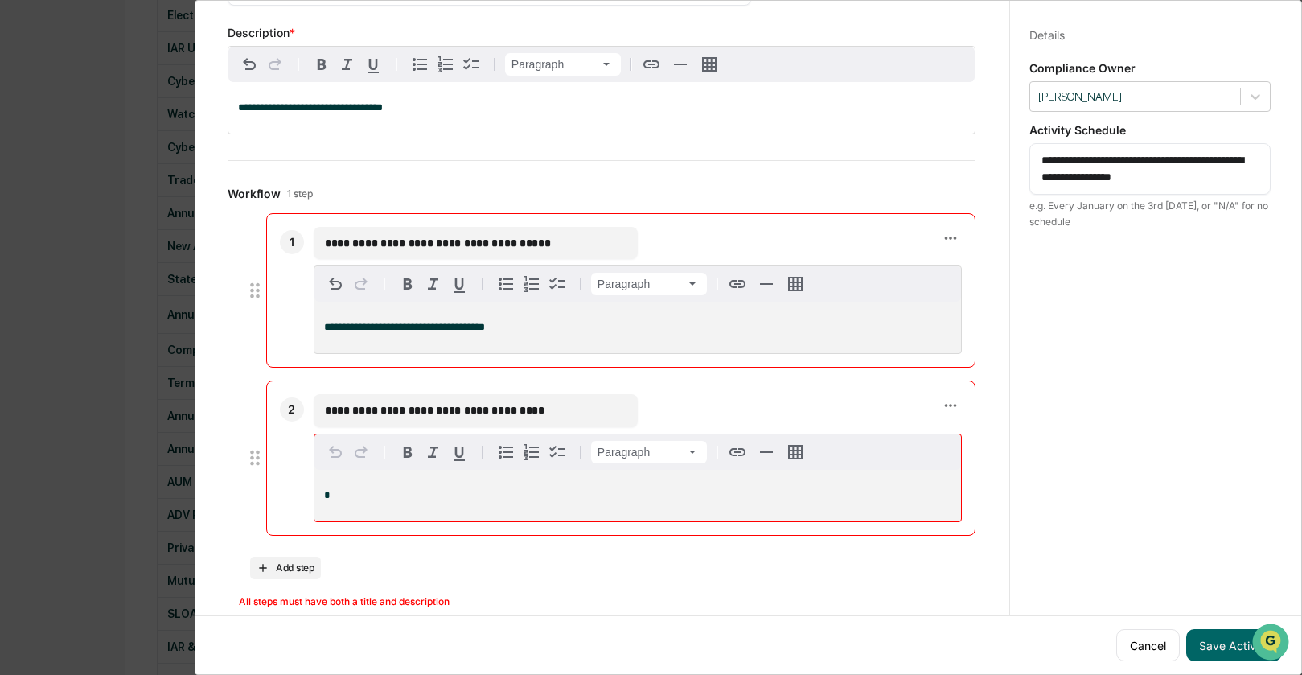
click at [345, 483] on div "*" at bounding box center [638, 495] width 647 height 51
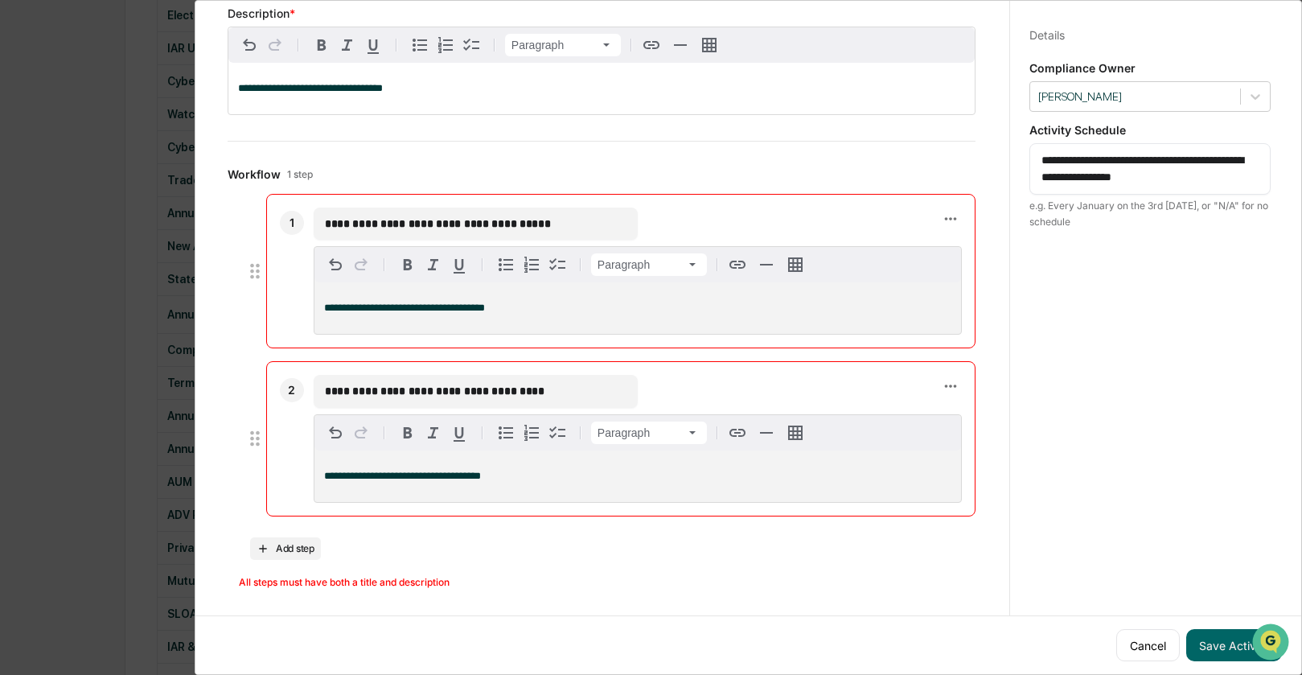
scroll to position [9, 0]
click at [502, 528] on div "**********" at bounding box center [602, 390] width 748 height 393
click at [1229, 629] on button "Save Activity" at bounding box center [1235, 645] width 96 height 32
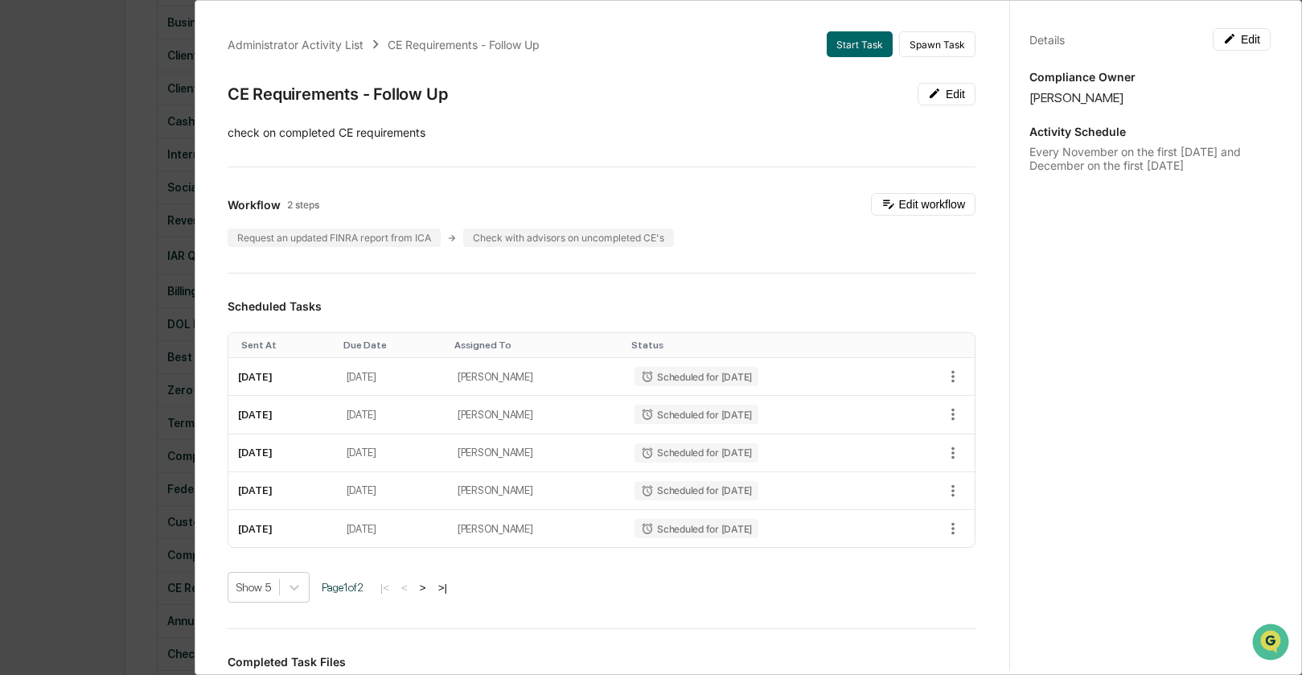
scroll to position [0, 0]
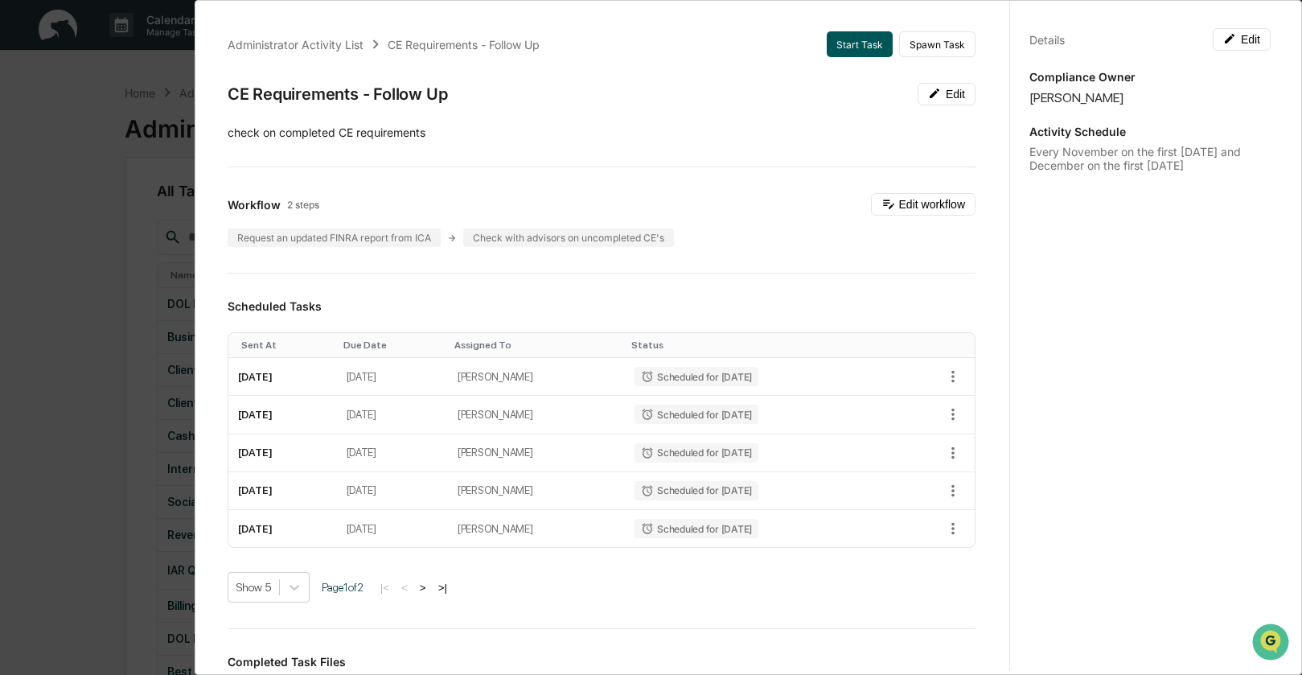
click at [850, 47] on button "Start Task" at bounding box center [860, 44] width 66 height 26
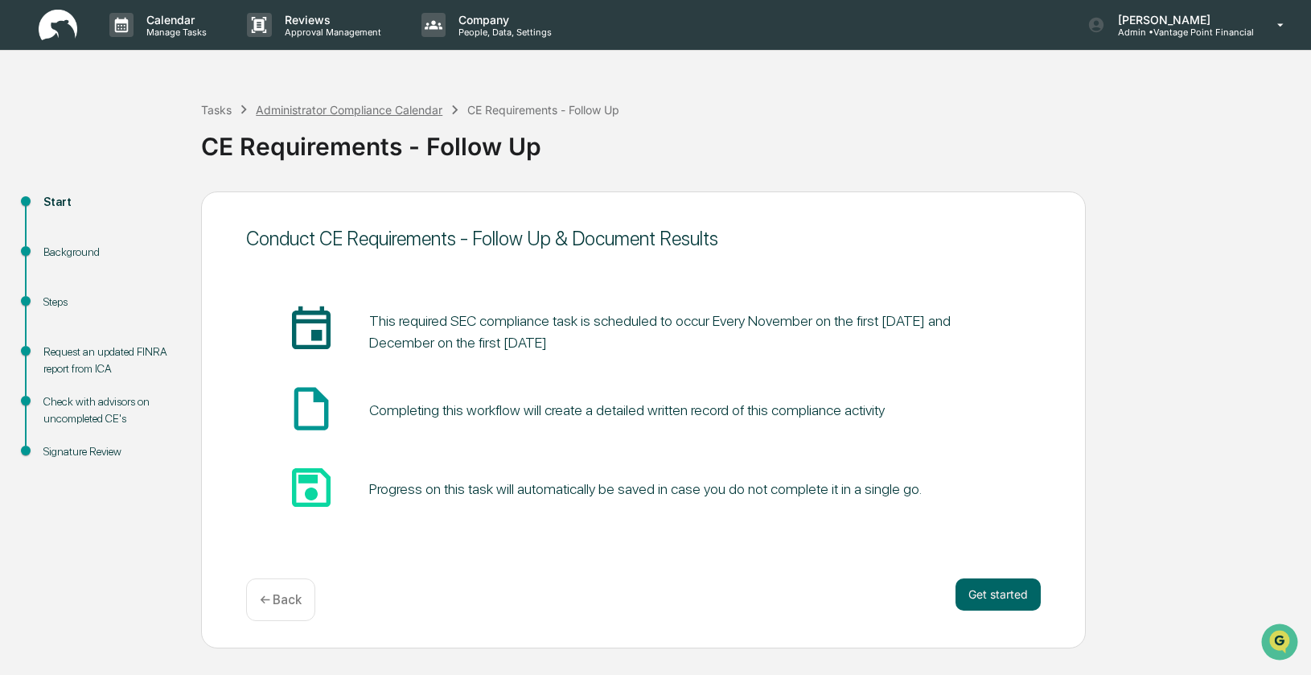
click at [287, 112] on div "Administrator Compliance Calendar" at bounding box center [349, 110] width 187 height 14
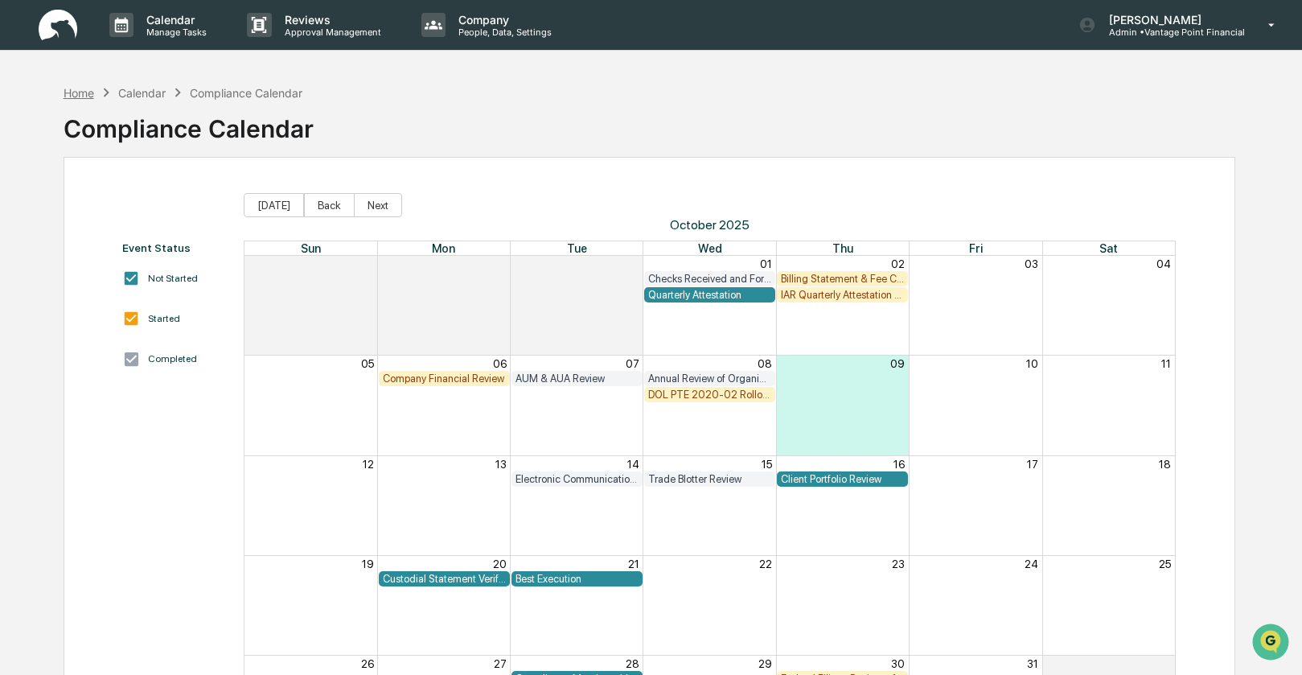
click at [86, 93] on div "Home" at bounding box center [79, 93] width 31 height 14
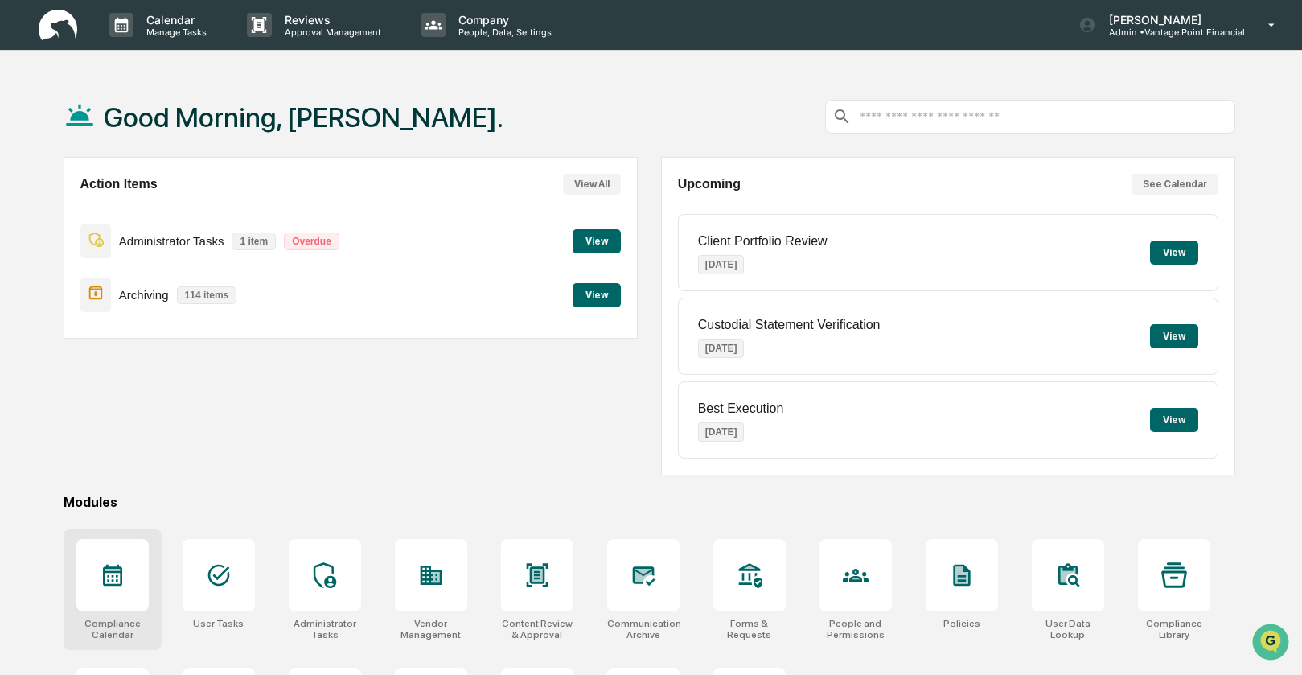
click at [97, 574] on div at bounding box center [112, 575] width 72 height 72
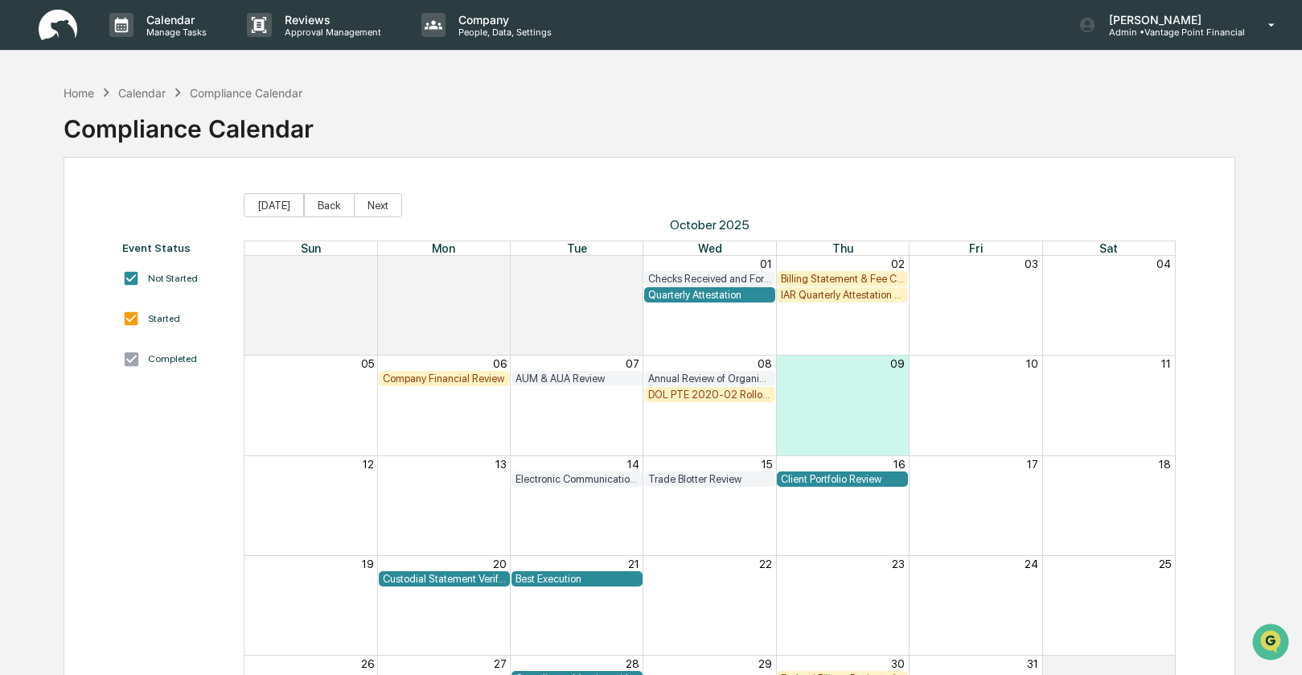
click at [152, 92] on div "Calendar" at bounding box center [141, 93] width 47 height 14
click at [86, 92] on div "Home" at bounding box center [79, 93] width 31 height 14
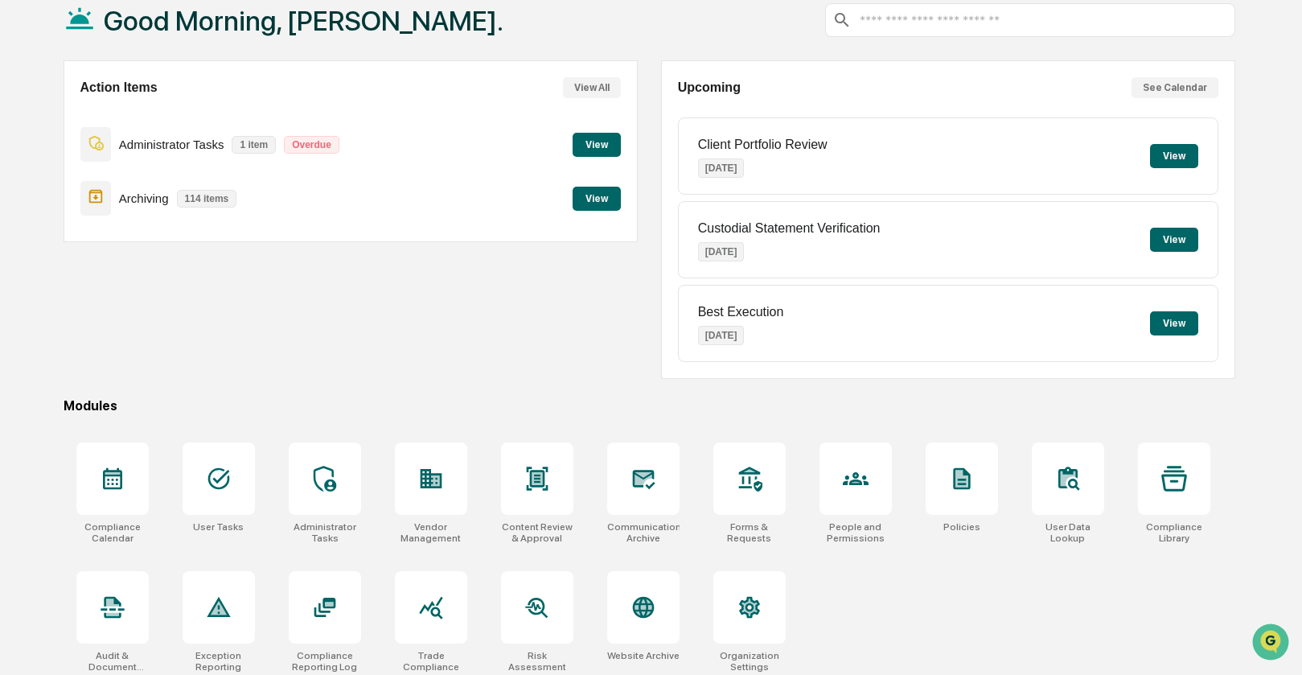
scroll to position [107, 0]
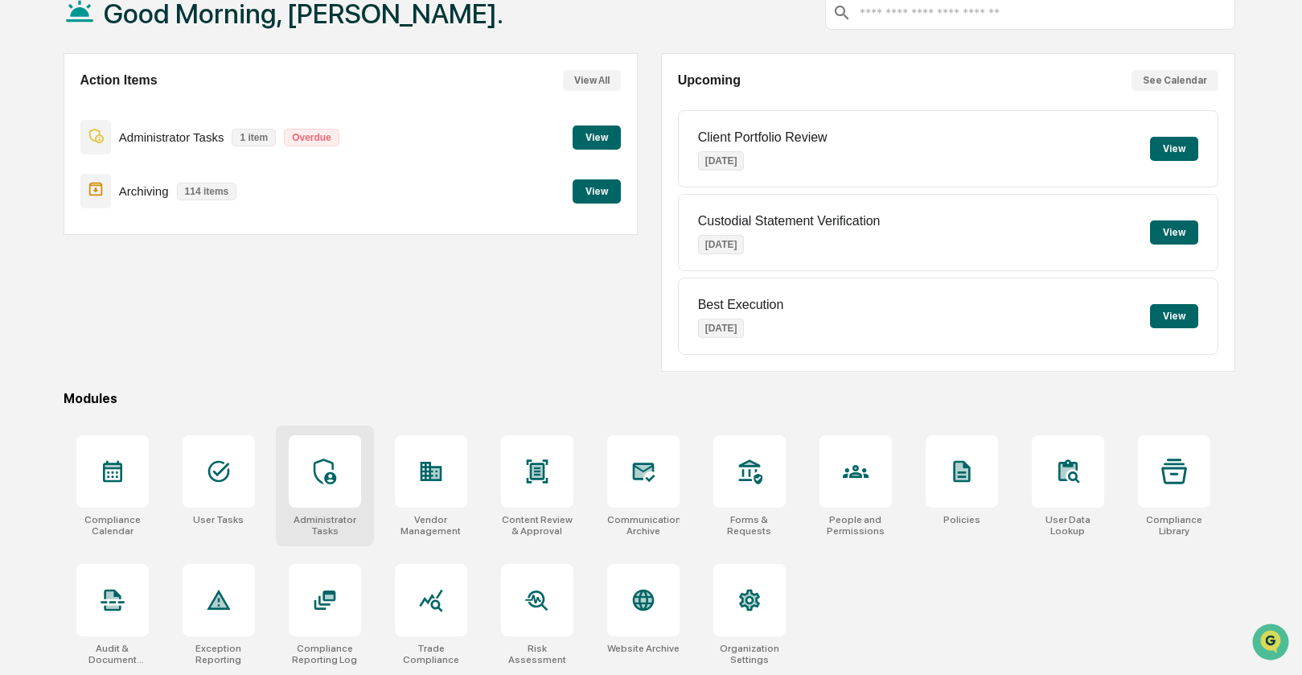
click at [315, 487] on div at bounding box center [325, 471] width 72 height 72
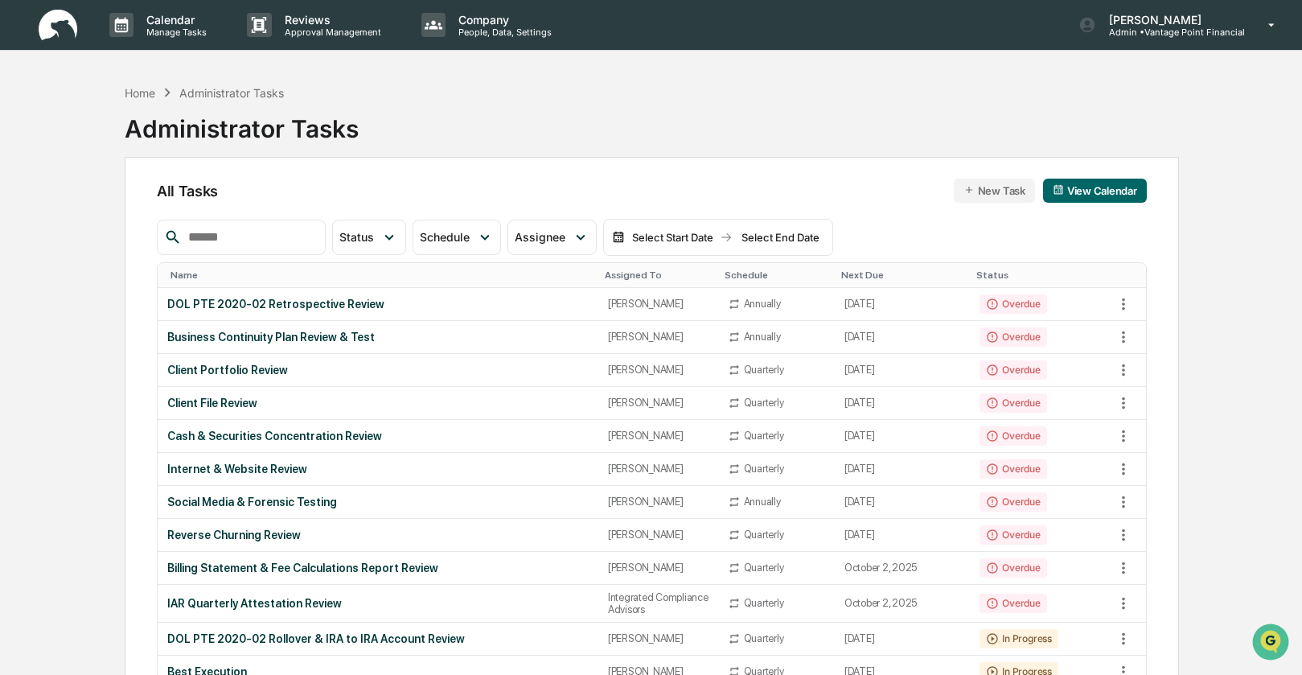
click at [184, 273] on div "Name" at bounding box center [382, 274] width 422 height 11
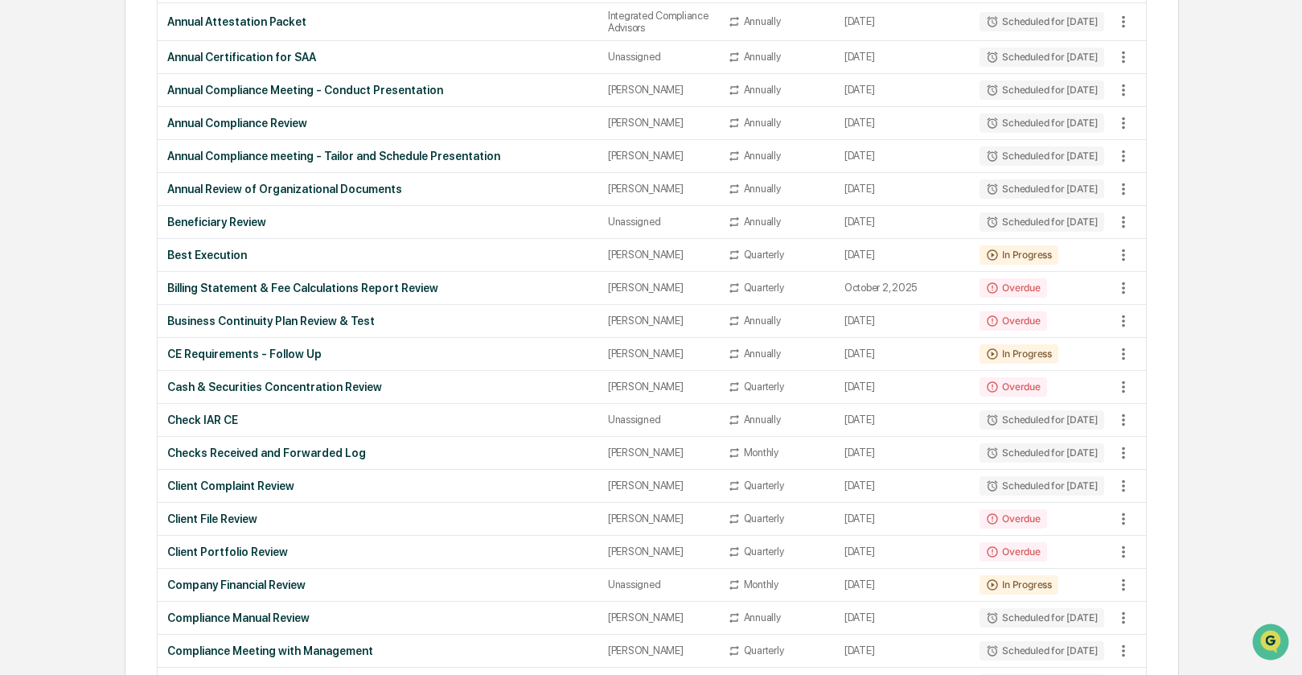
scroll to position [389, 0]
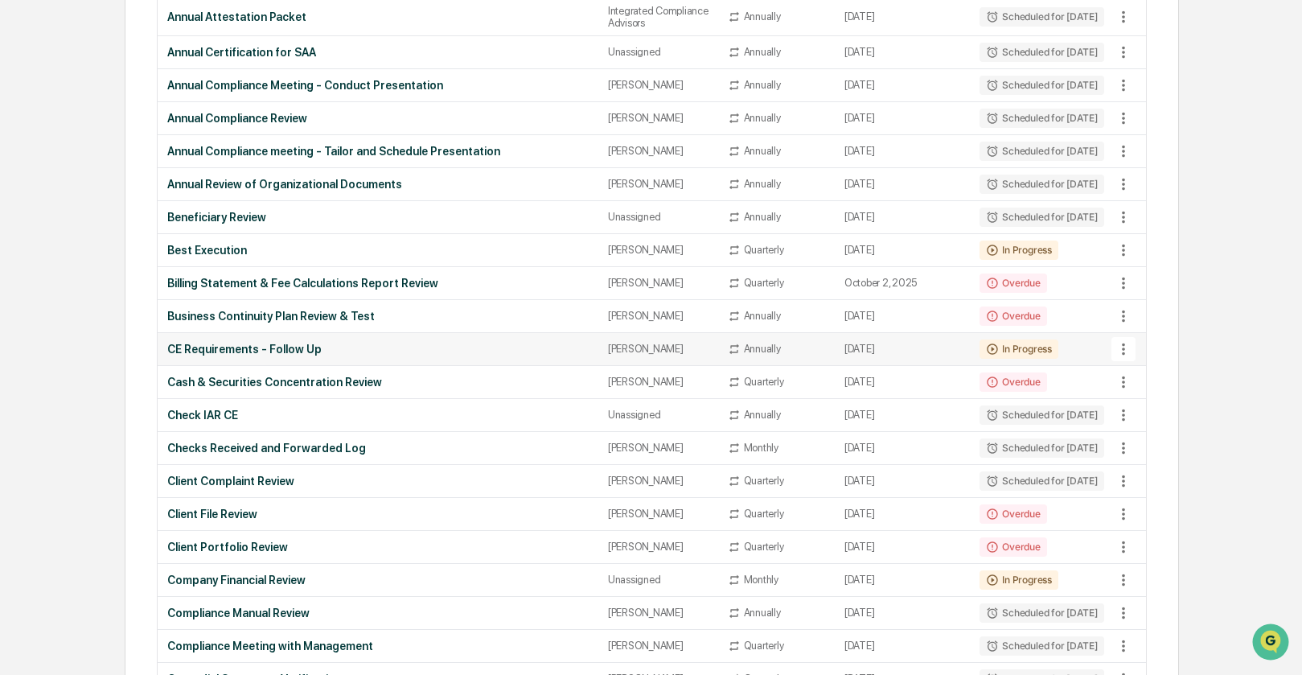
click at [1124, 358] on icon at bounding box center [1124, 349] width 18 height 18
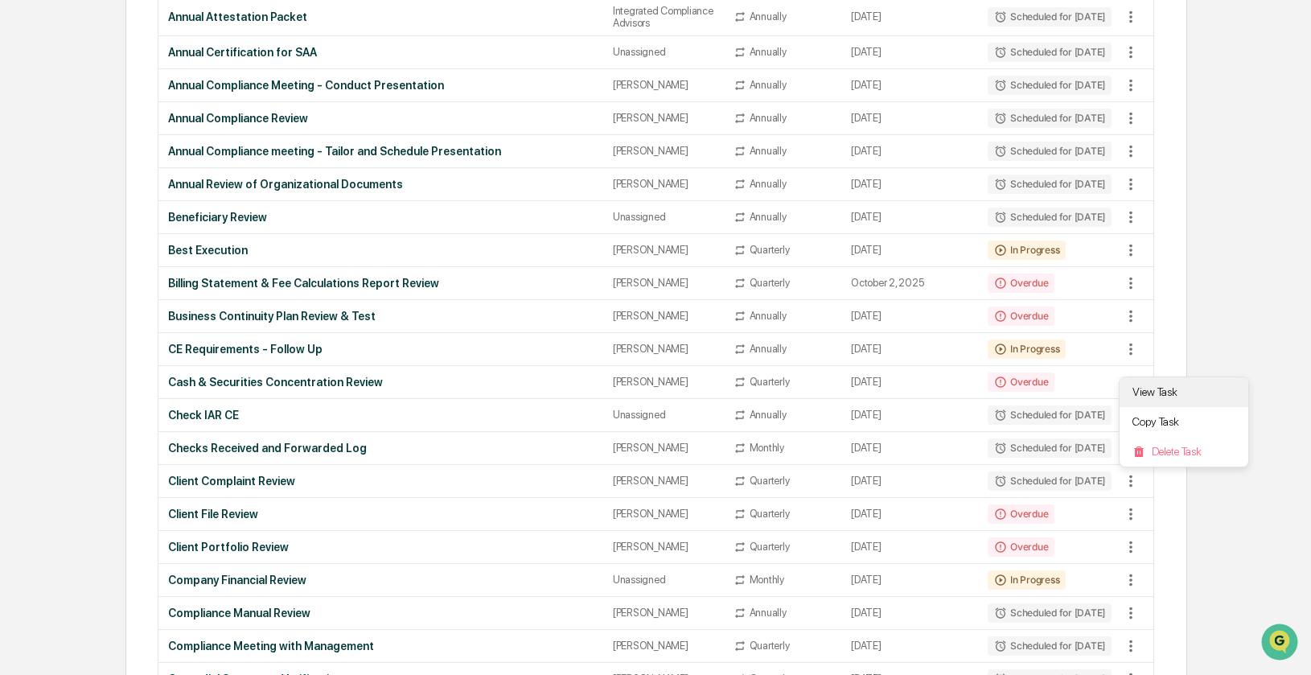
click at [1158, 389] on li "View Task" at bounding box center [1184, 392] width 129 height 30
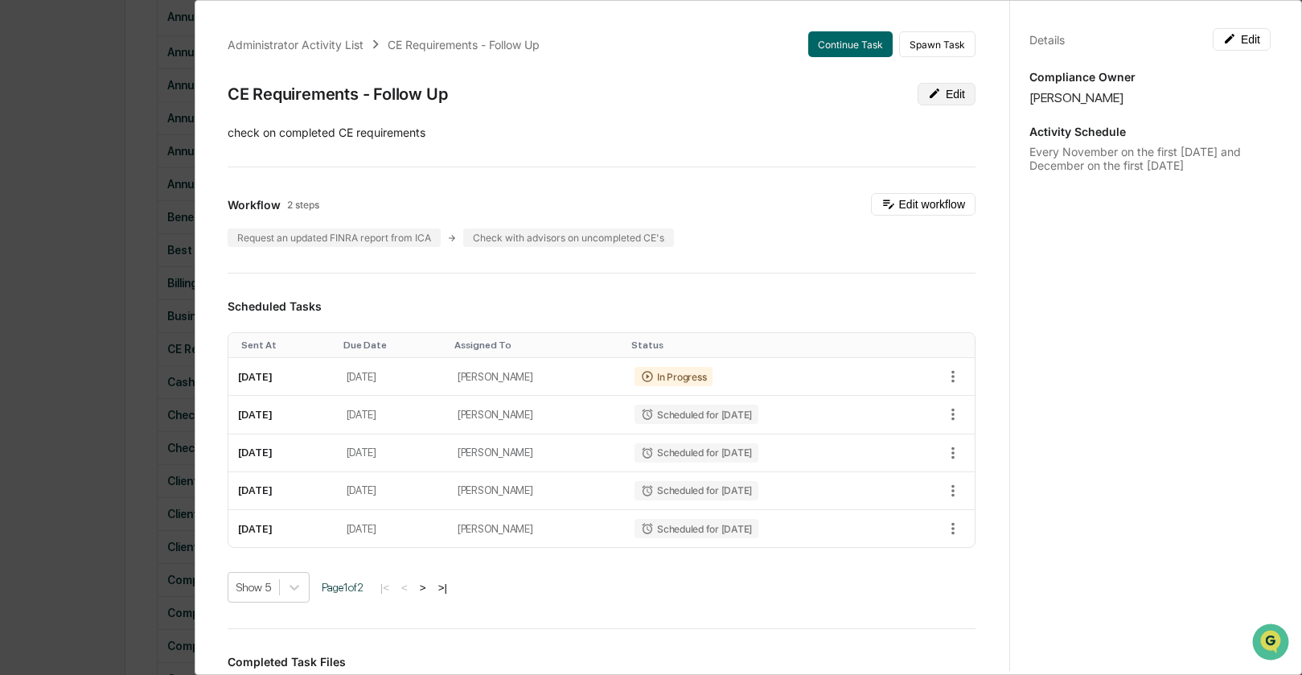
click at [927, 93] on button "Edit" at bounding box center [947, 94] width 58 height 23
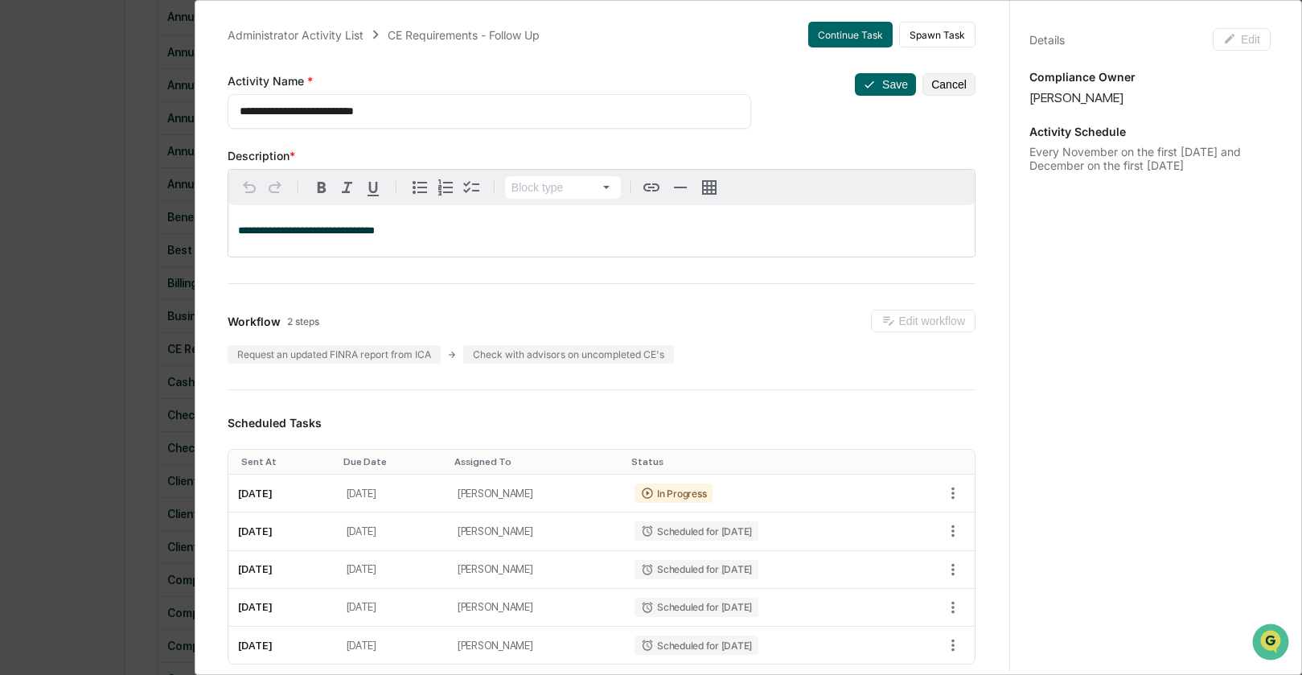
scroll to position [0, 0]
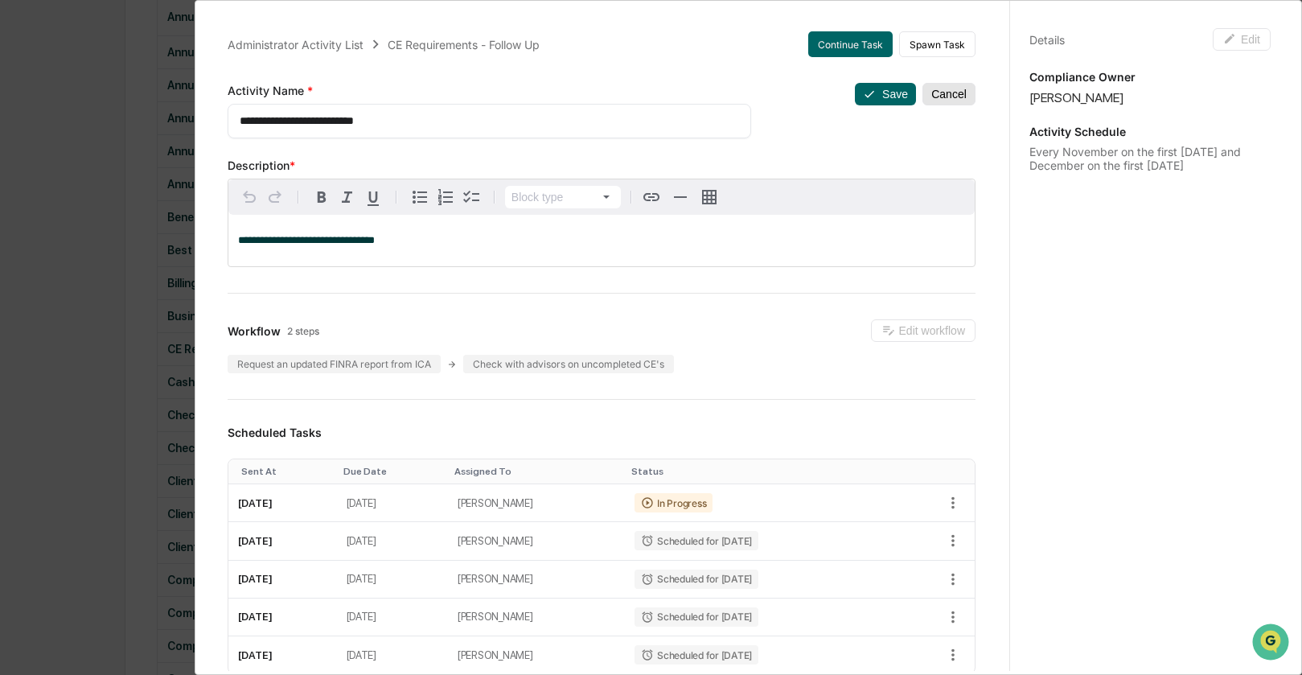
click at [929, 97] on button "Cancel" at bounding box center [949, 94] width 53 height 23
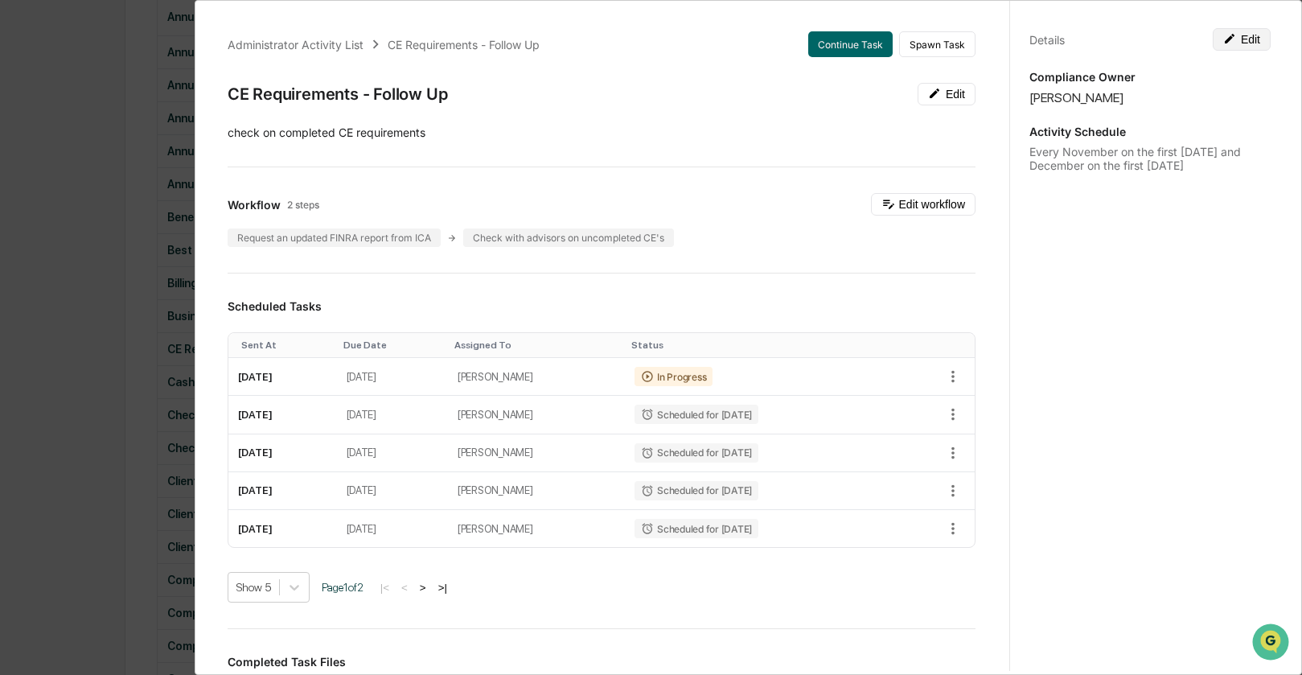
click at [1232, 42] on button "Edit" at bounding box center [1242, 39] width 58 height 23
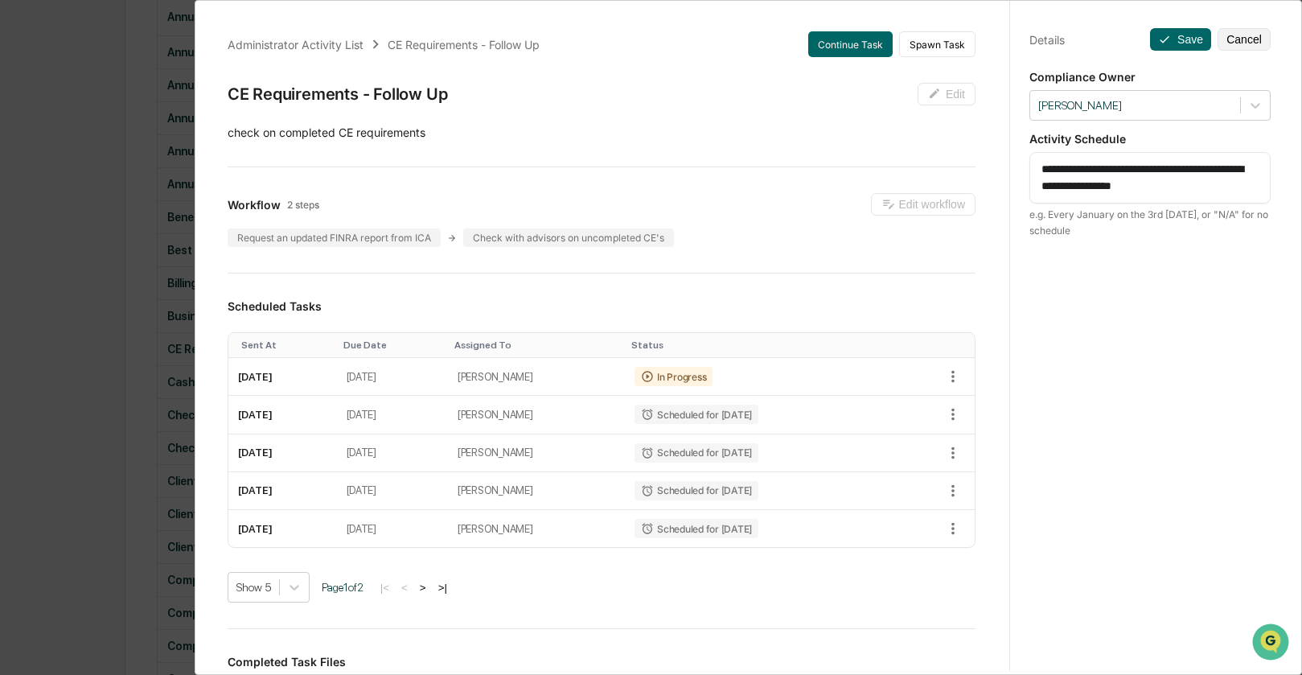
drag, startPoint x: 1069, startPoint y: 168, endPoint x: 1232, endPoint y: 165, distance: 162.5
click at [1232, 165] on textarea "**********" at bounding box center [1150, 178] width 217 height 34
click at [1068, 172] on textarea "**********" at bounding box center [1150, 178] width 217 height 34
click at [1067, 169] on textarea "**********" at bounding box center [1150, 178] width 217 height 34
paste textarea "**********"
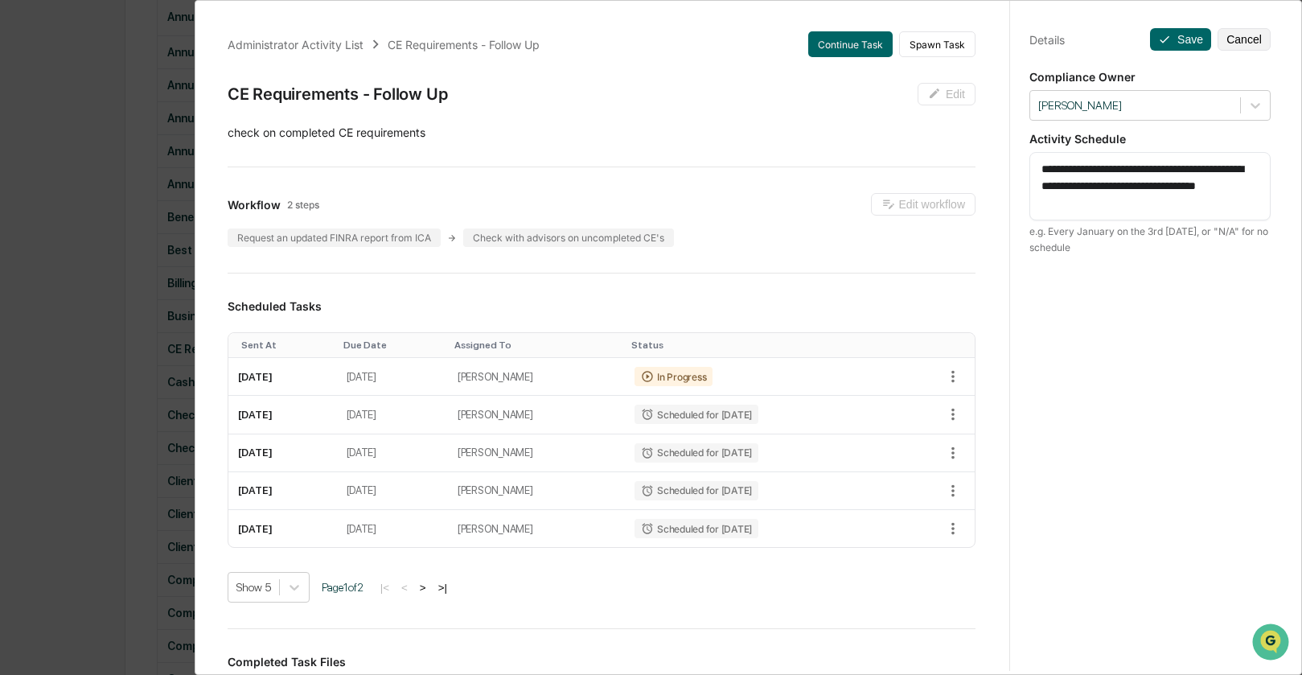
drag, startPoint x: 1067, startPoint y: 167, endPoint x: 1121, endPoint y: 167, distance: 53.1
click at [1121, 167] on textarea "**********" at bounding box center [1150, 186] width 217 height 51
click at [1216, 174] on textarea "**********" at bounding box center [1150, 186] width 217 height 51
type textarea "**********"
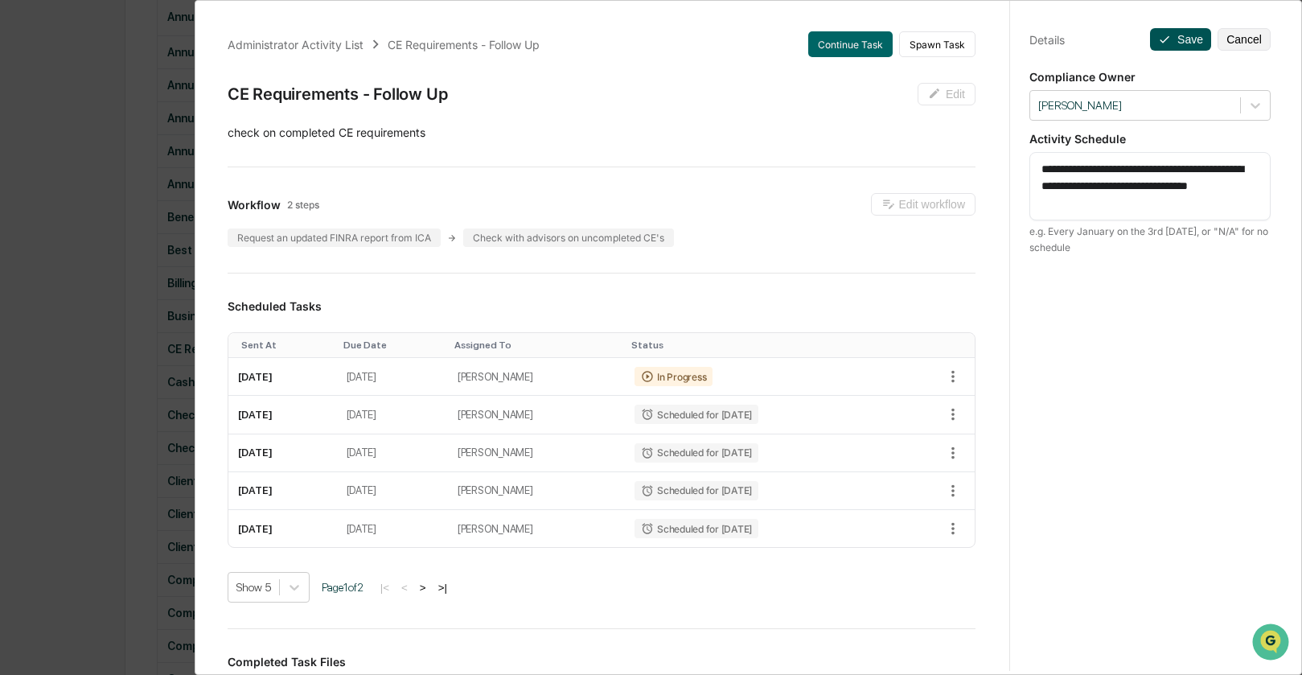
click at [1174, 35] on button "Save" at bounding box center [1180, 39] width 61 height 23
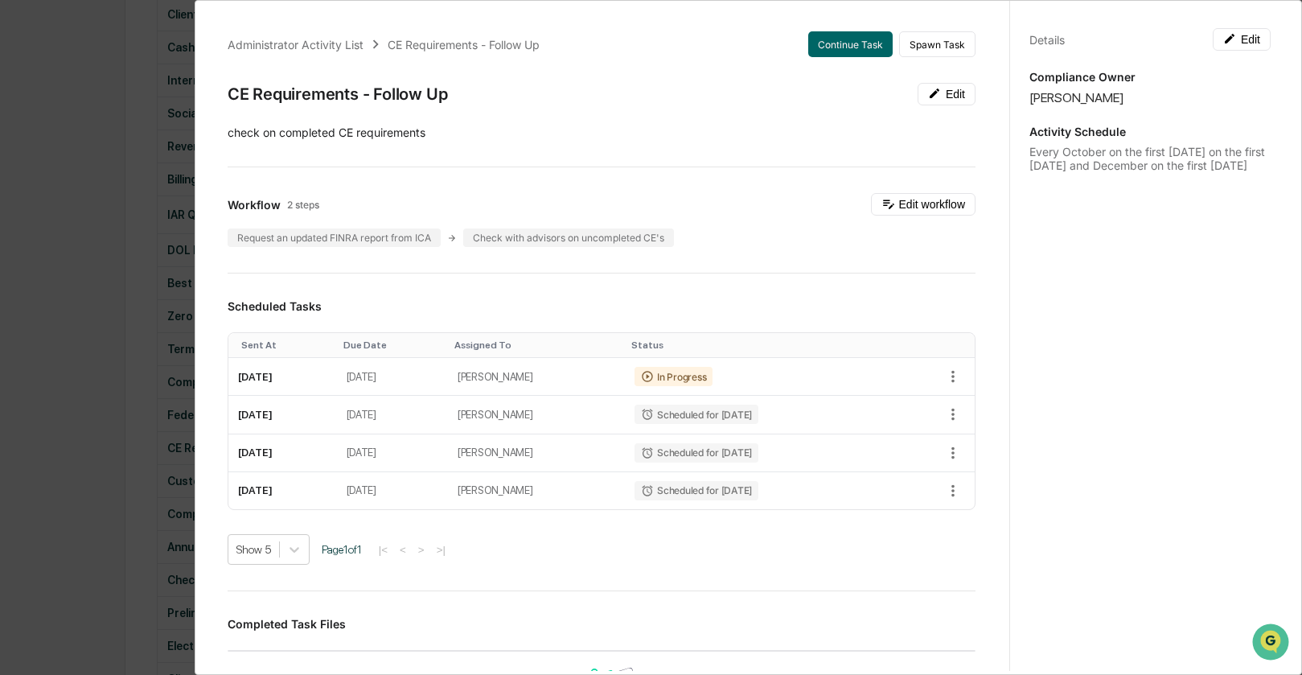
click at [93, 143] on div "Administrator Activity List CE Requirements - Follow Up Continue Task Spawn Tas…" at bounding box center [651, 337] width 1302 height 675
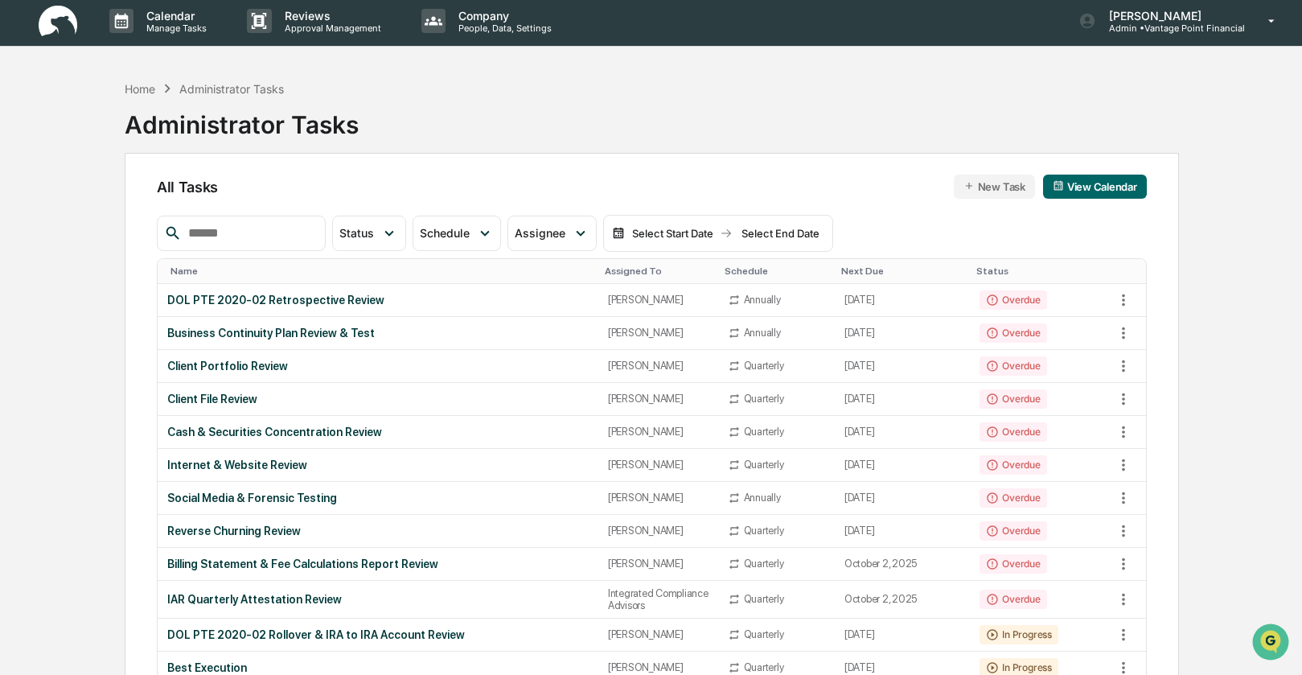
scroll to position [0, 0]
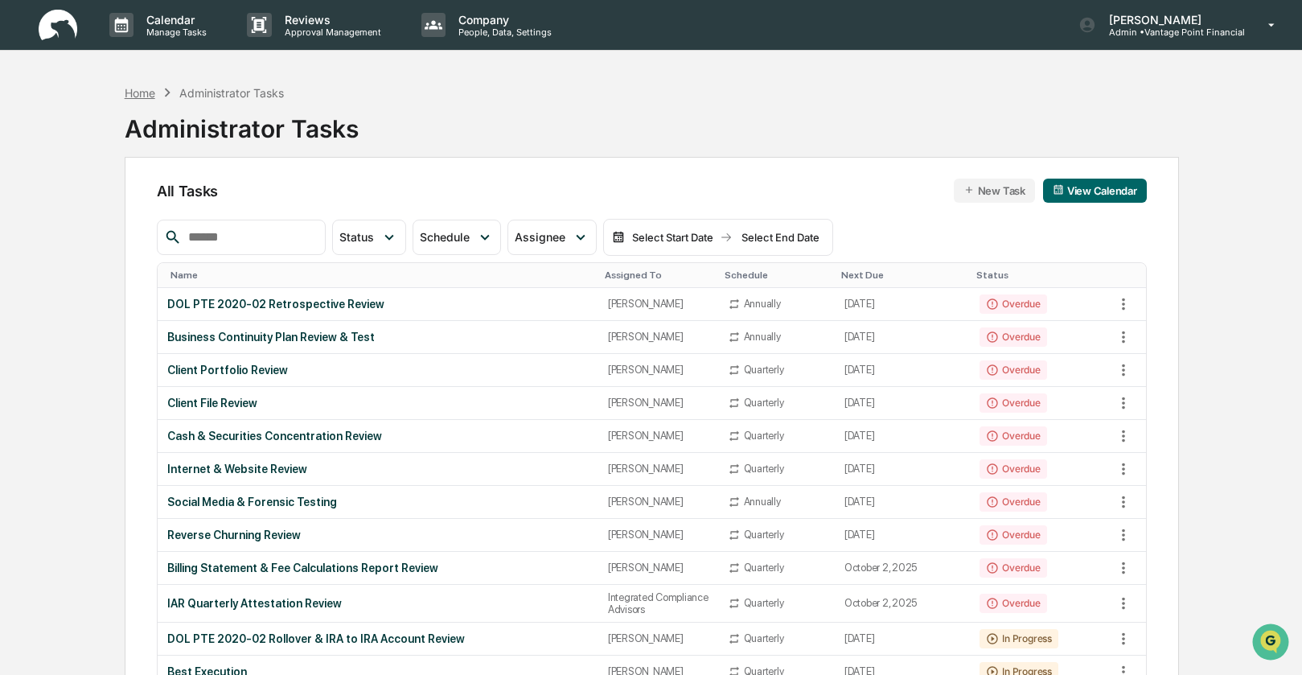
click at [135, 95] on div "Home" at bounding box center [140, 93] width 31 height 14
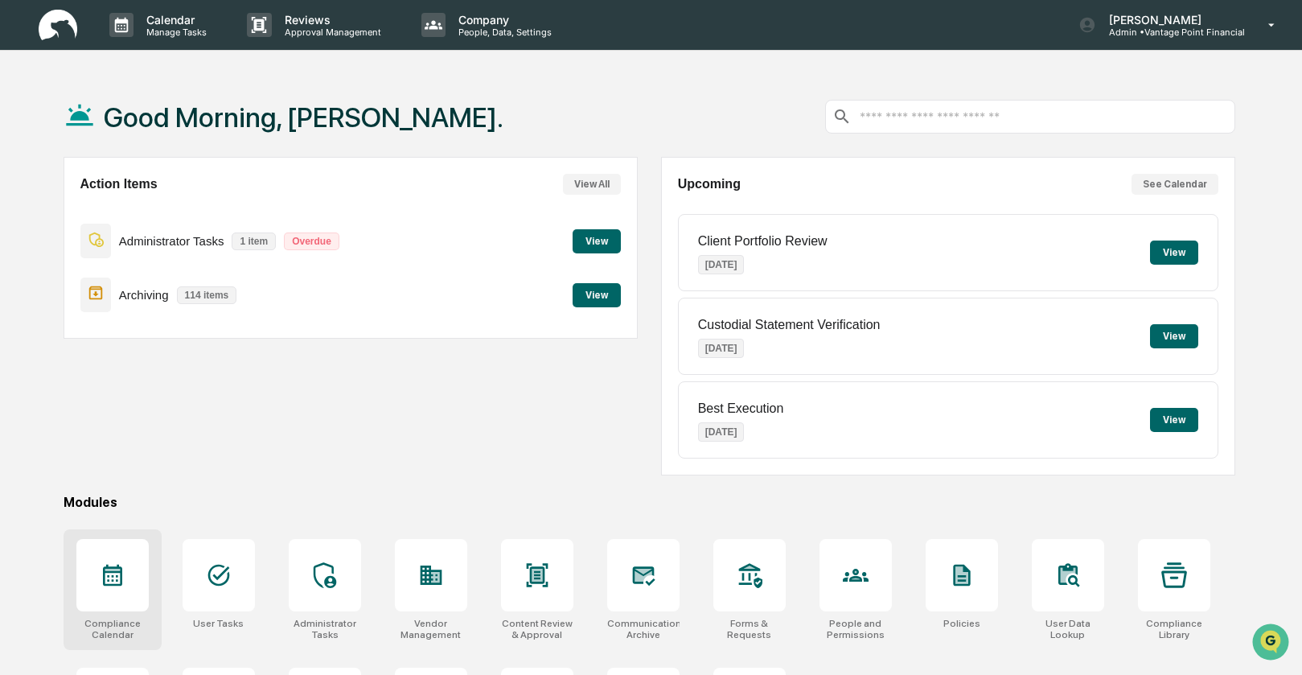
click at [107, 579] on icon at bounding box center [112, 576] width 19 height 22
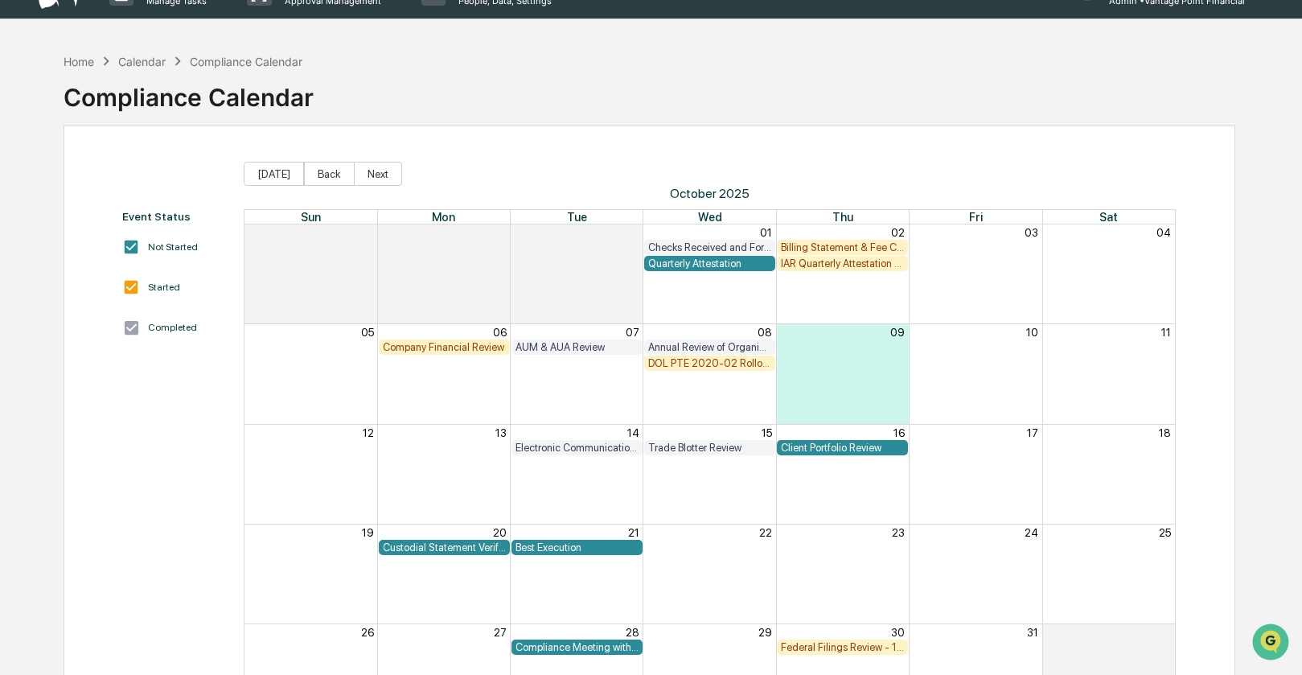
scroll to position [21, 0]
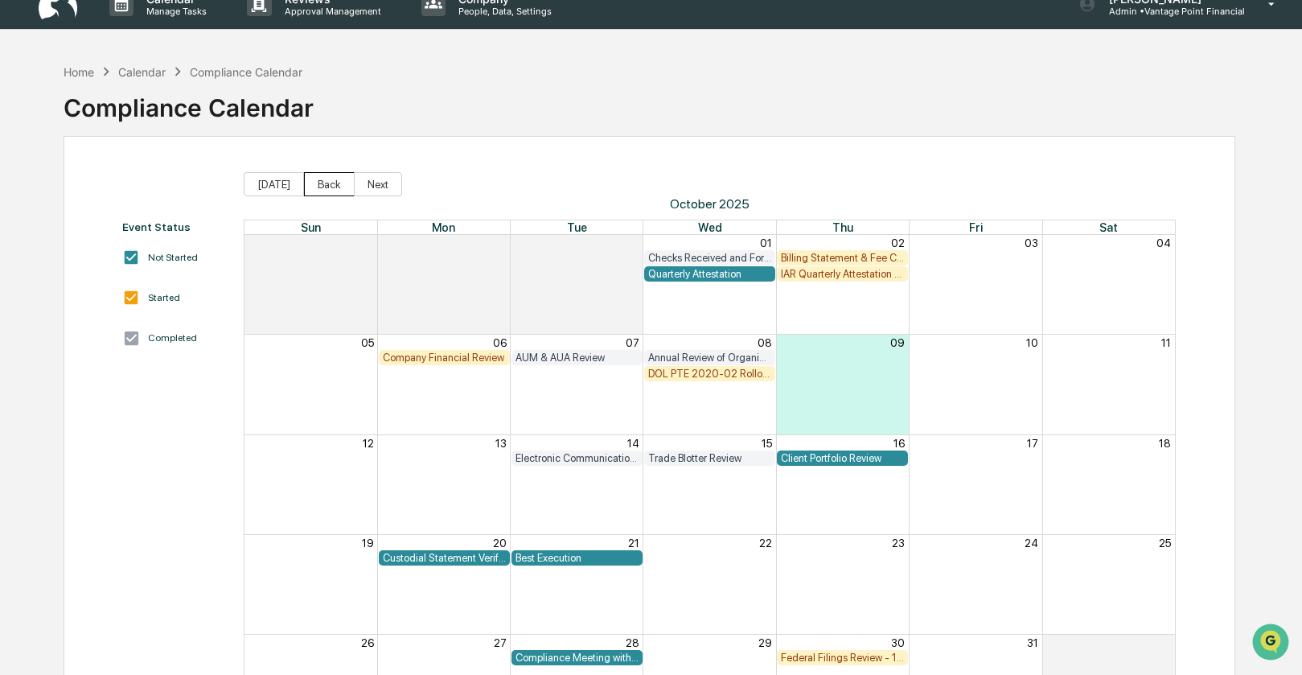
click at [327, 183] on button "Back" at bounding box center [329, 184] width 51 height 24
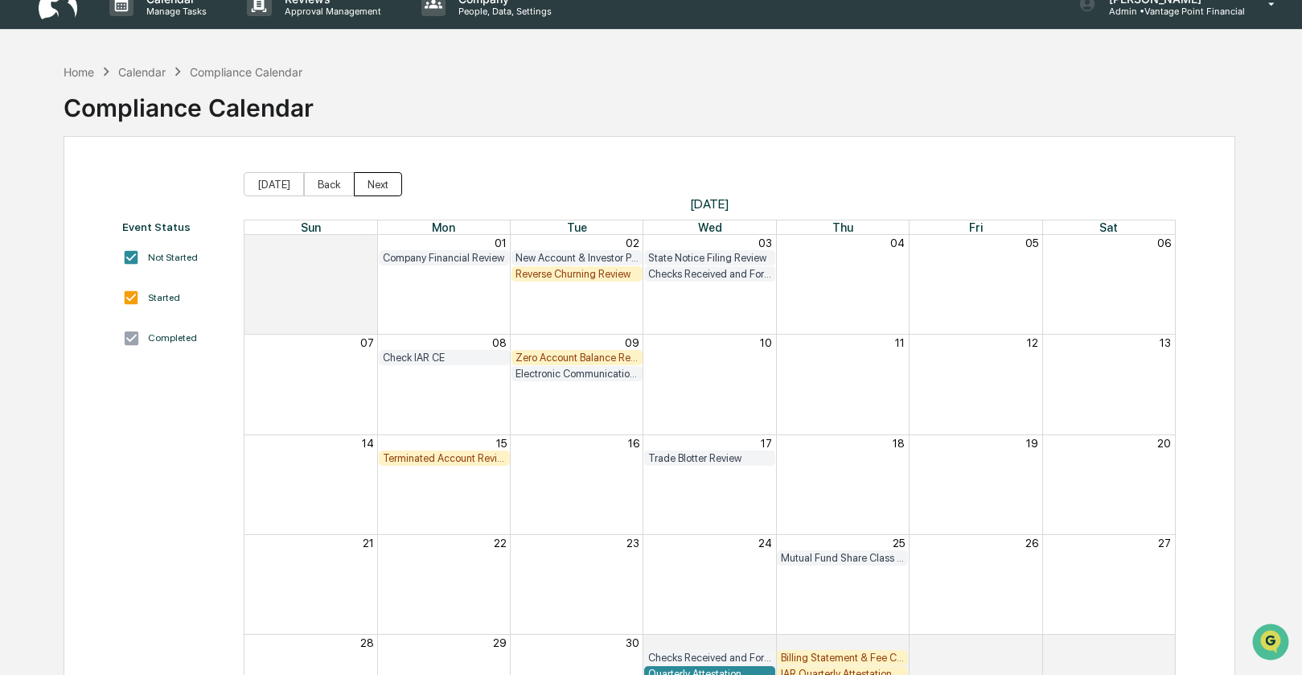
click at [370, 187] on button "Next" at bounding box center [378, 184] width 48 height 24
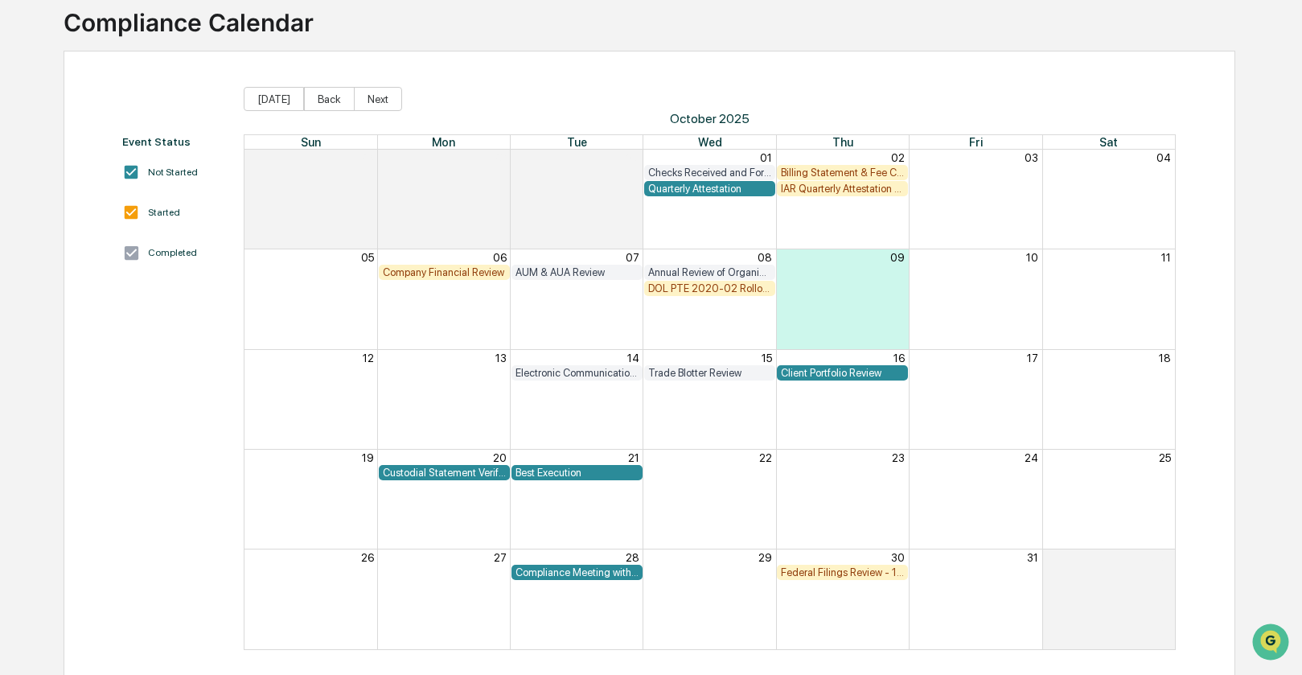
scroll to position [117, 0]
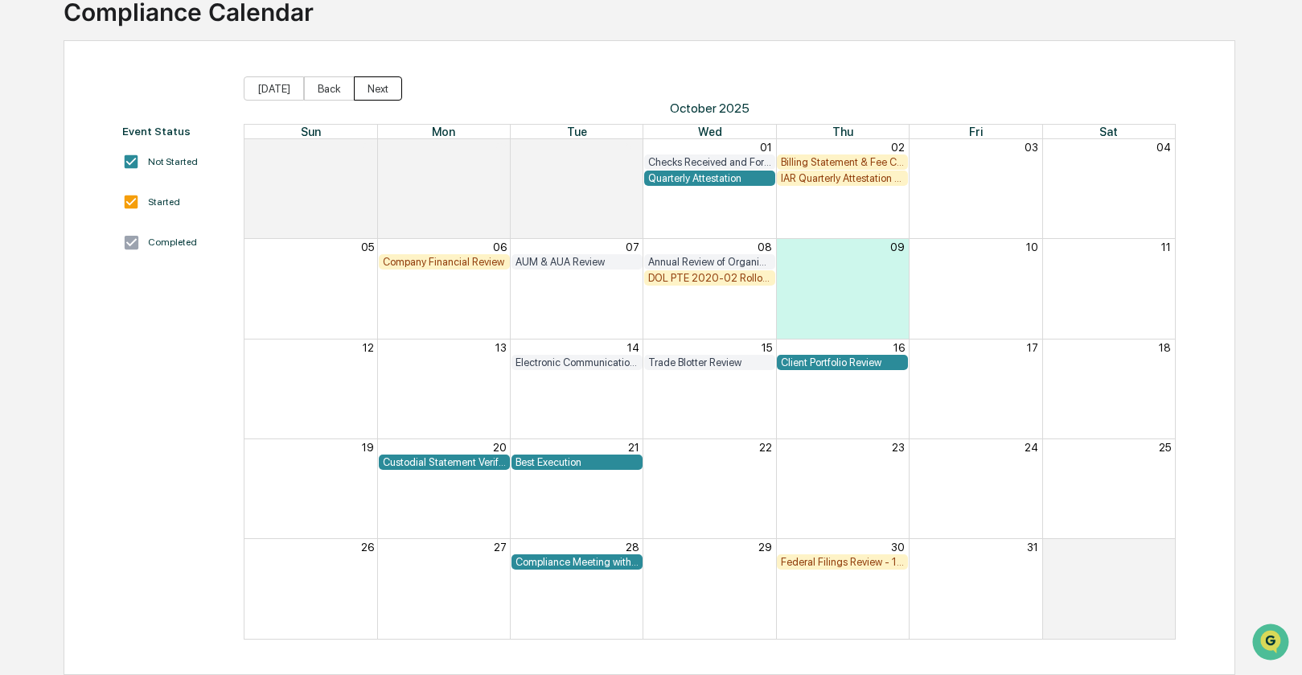
click at [377, 89] on button "Next" at bounding box center [378, 88] width 48 height 24
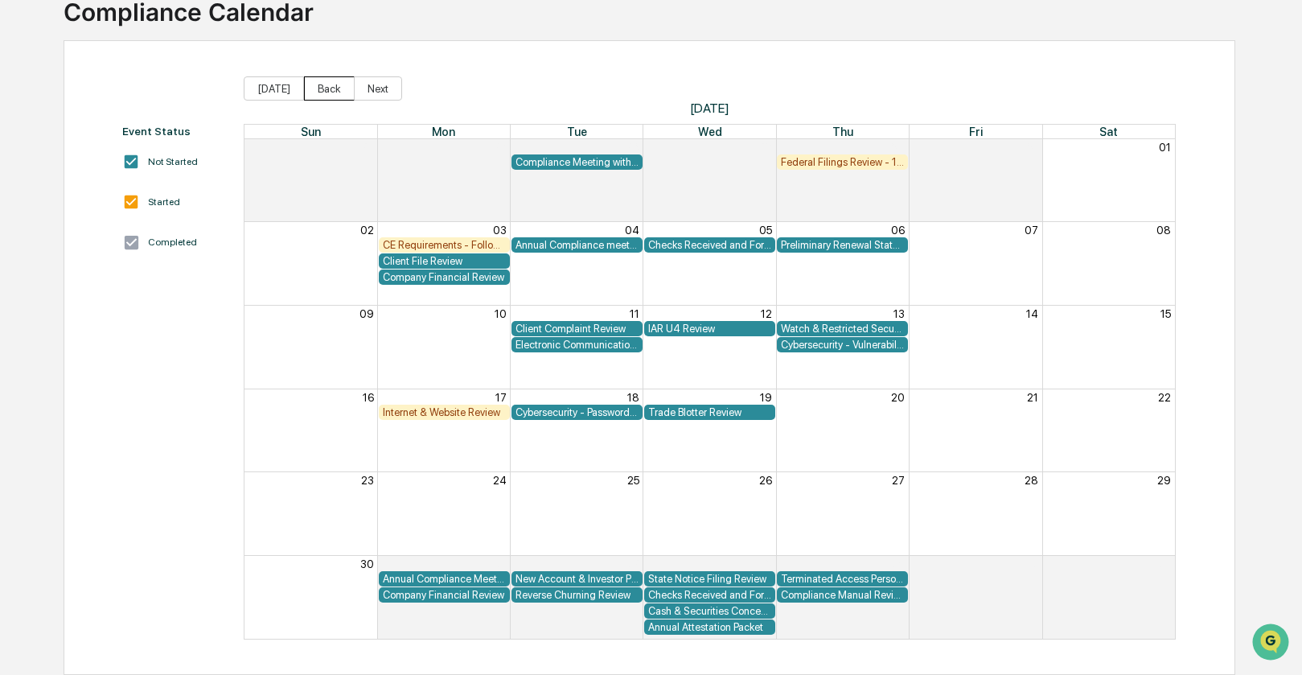
click at [333, 83] on button "Back" at bounding box center [329, 88] width 51 height 24
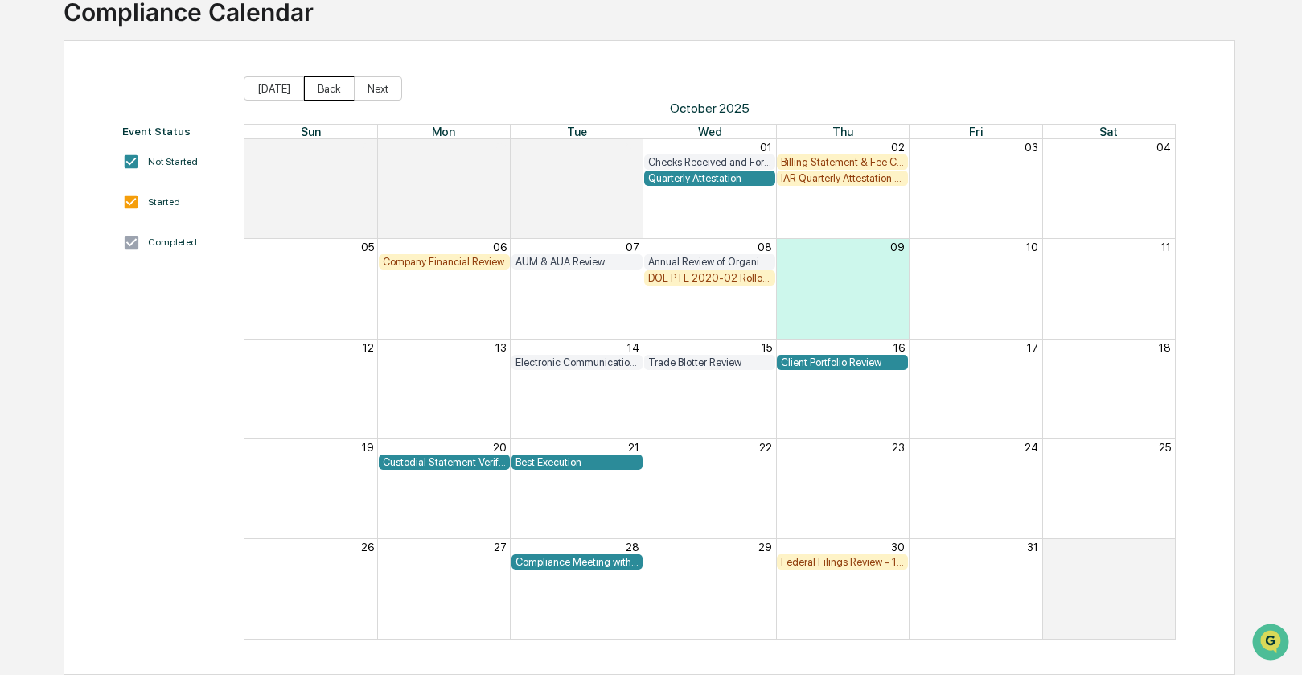
click at [332, 85] on button "Back" at bounding box center [329, 88] width 51 height 24
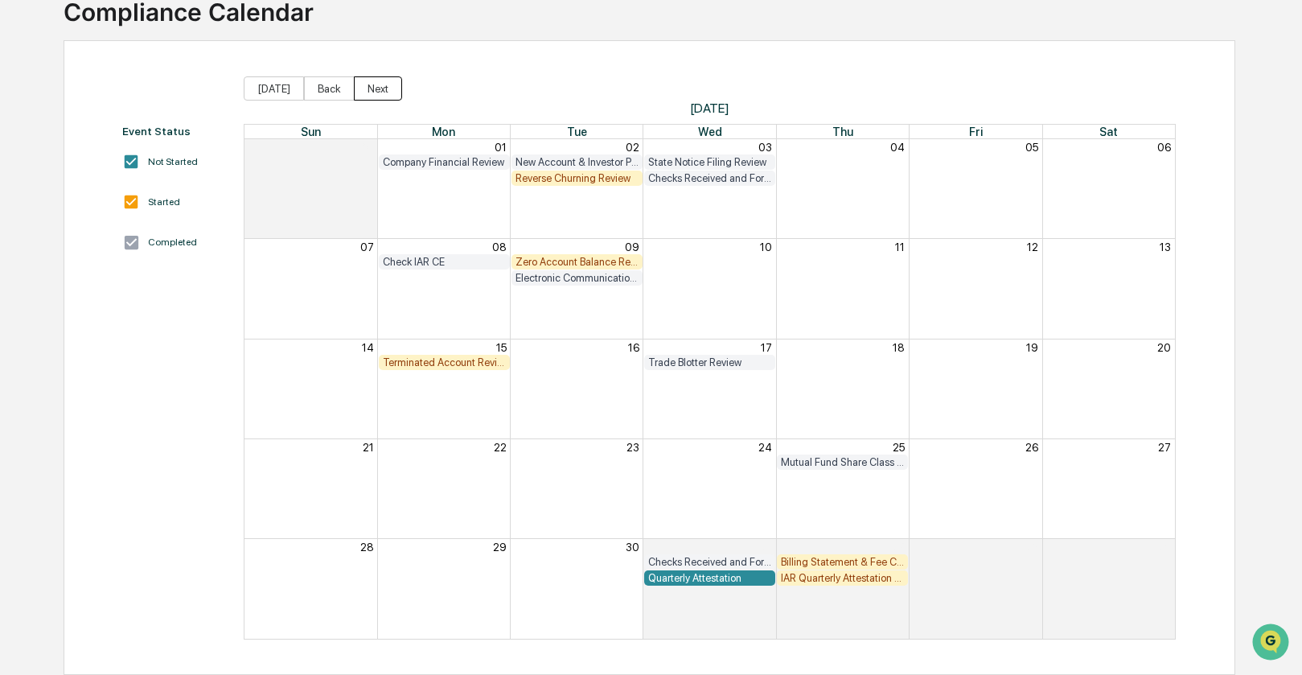
click at [385, 88] on button "Next" at bounding box center [378, 88] width 48 height 24
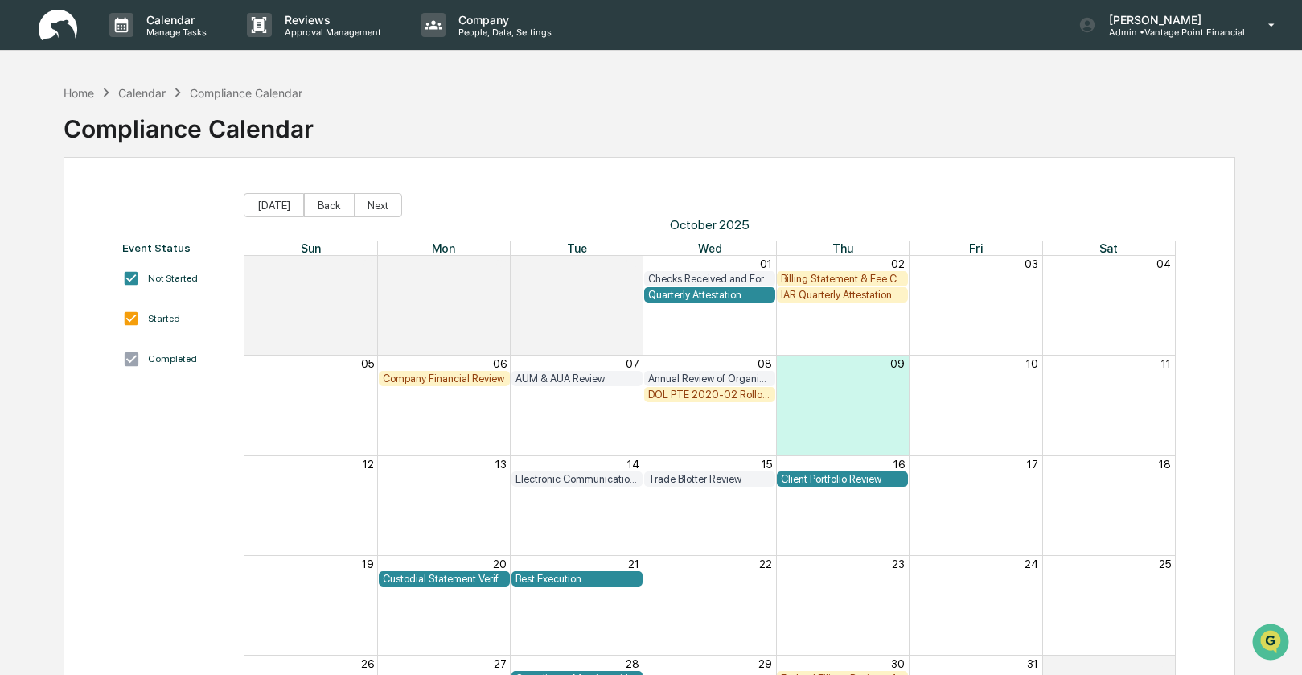
click at [97, 92] on div "Home Calendar Compliance Calendar" at bounding box center [184, 93] width 240 height 18
click at [66, 88] on div "Home" at bounding box center [79, 93] width 31 height 14
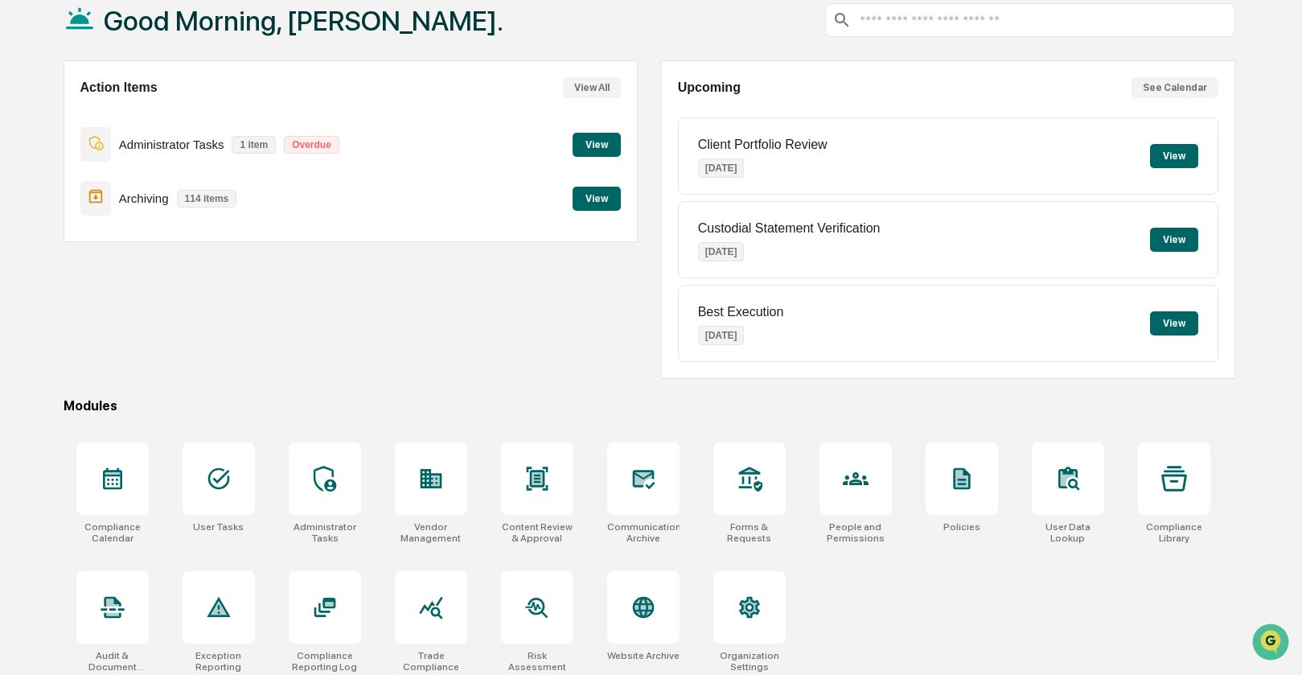
scroll to position [107, 0]
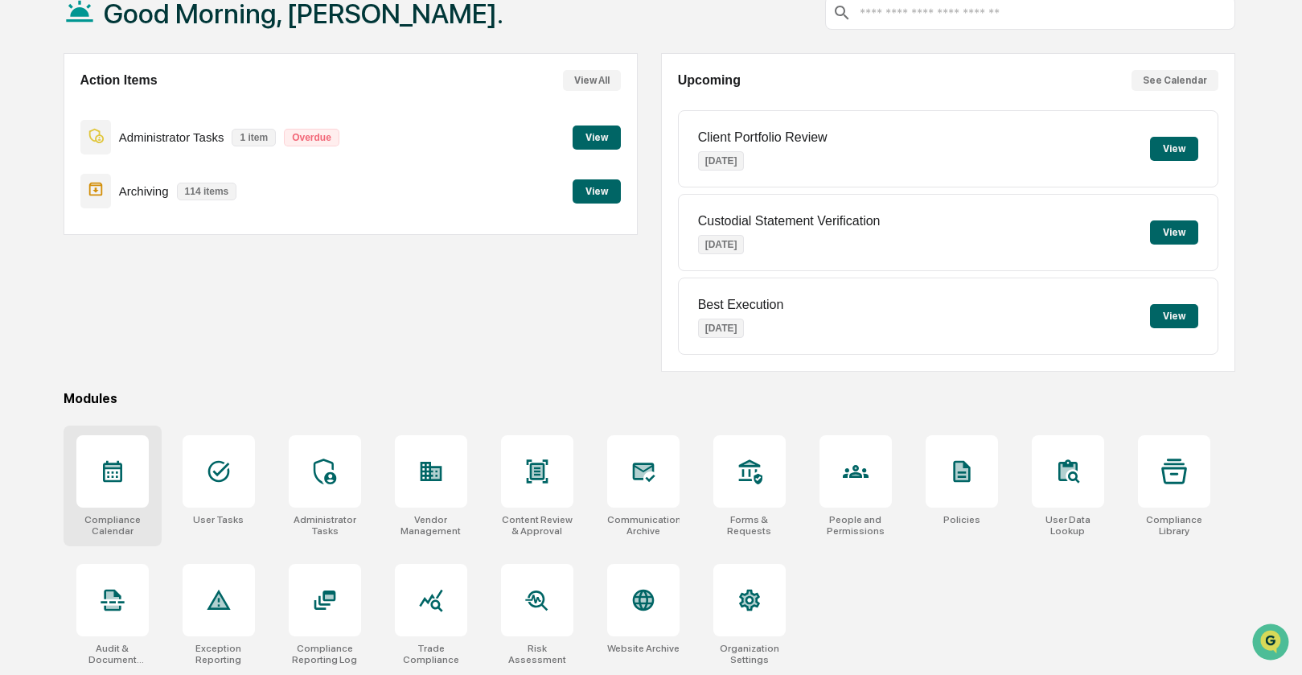
click at [113, 468] on icon at bounding box center [113, 472] width 26 height 26
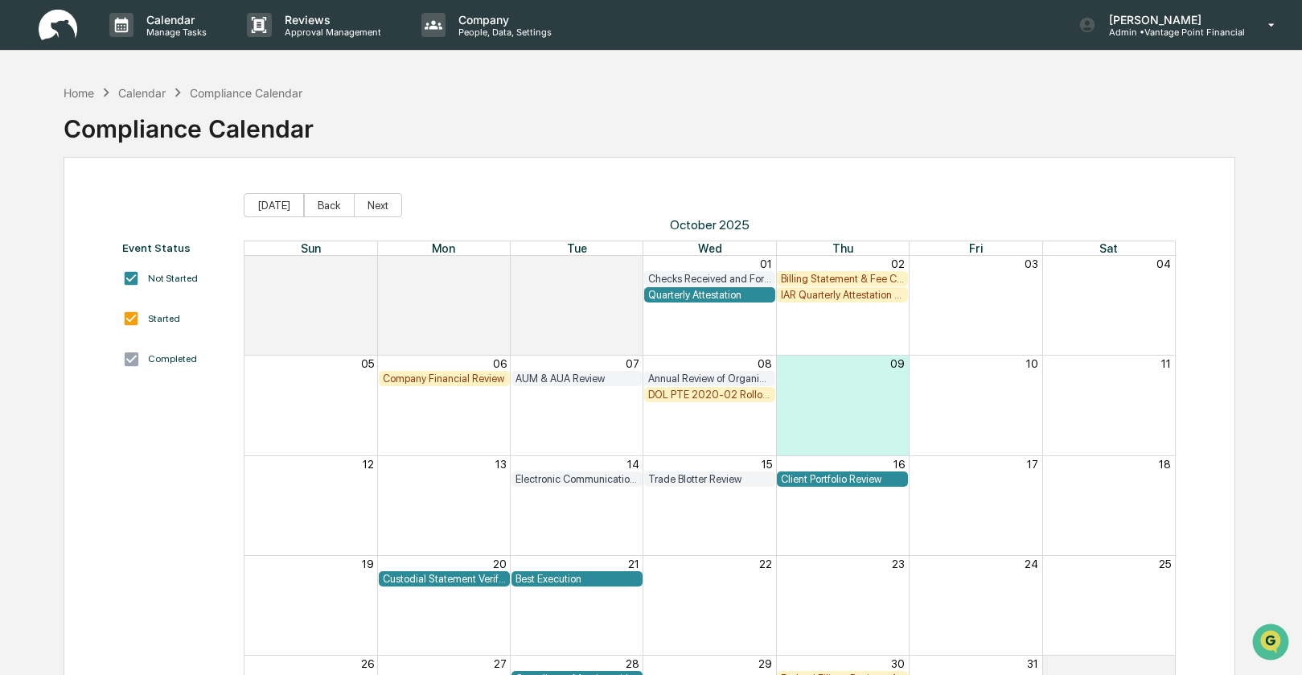
scroll to position [3, 0]
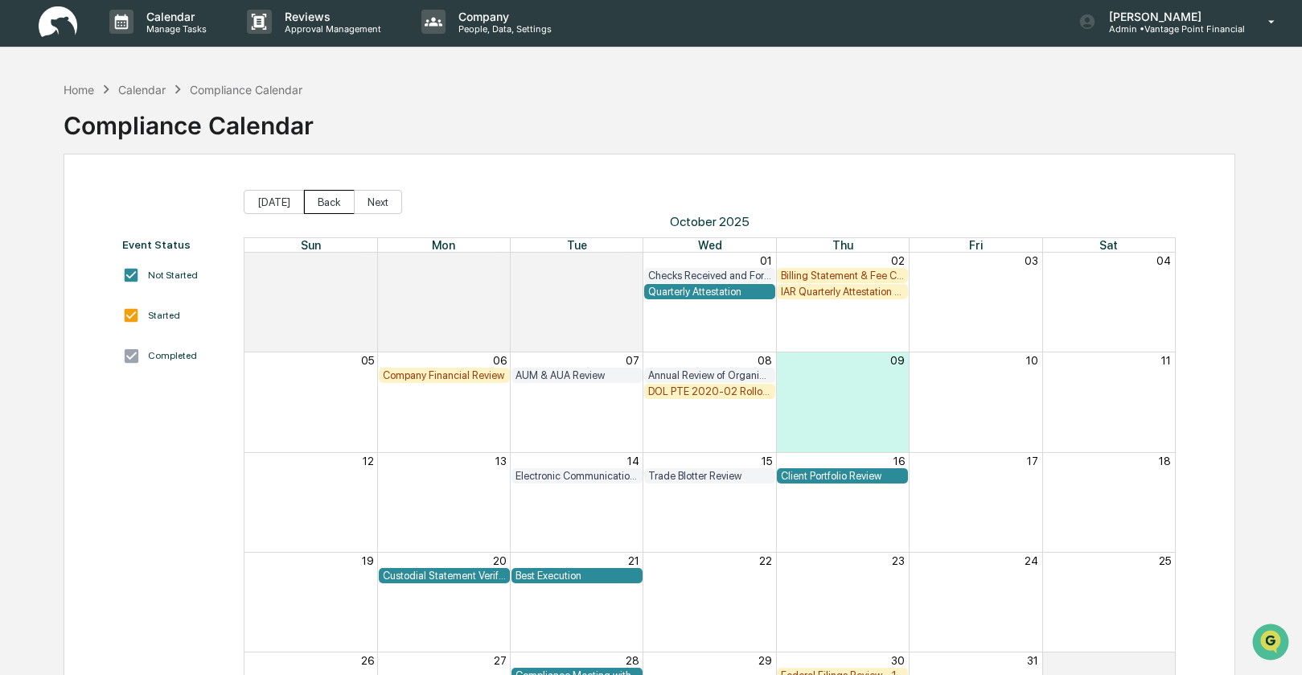
click at [322, 196] on button "Back" at bounding box center [329, 202] width 51 height 24
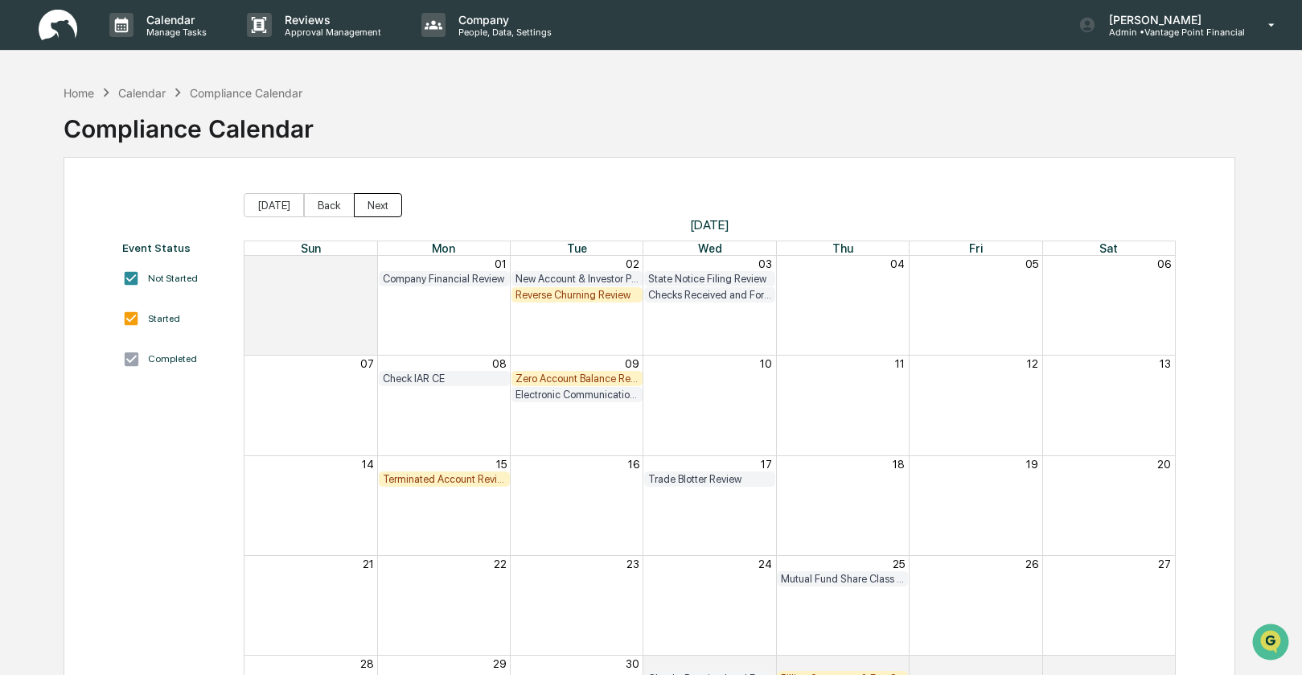
click at [365, 204] on button "Next" at bounding box center [378, 205] width 48 height 24
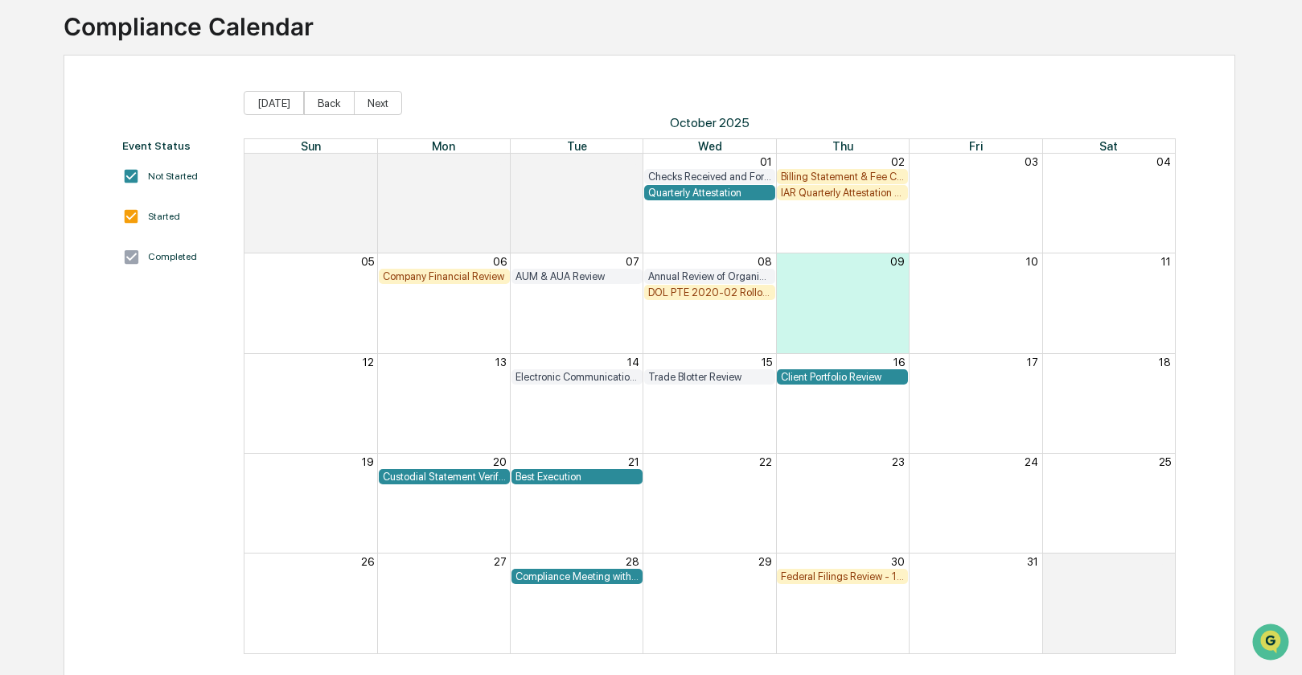
scroll to position [101, 0]
click at [374, 101] on button "Next" at bounding box center [378, 104] width 48 height 24
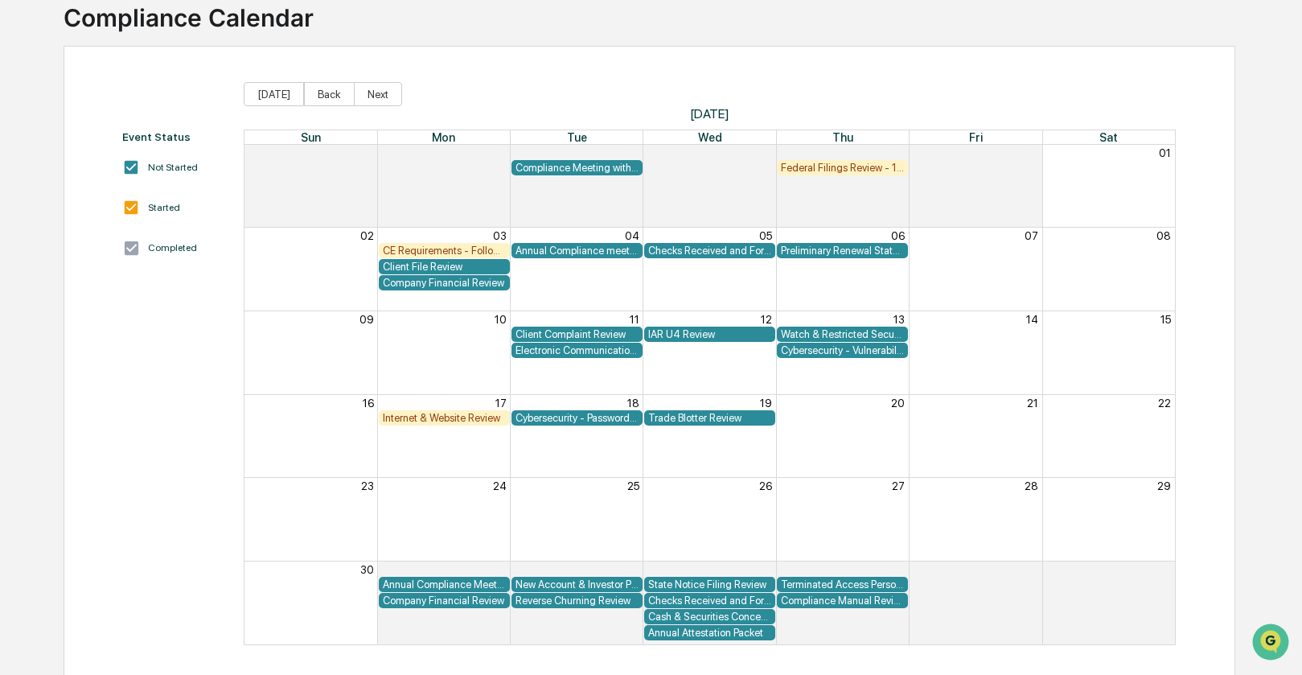
scroll to position [114, 0]
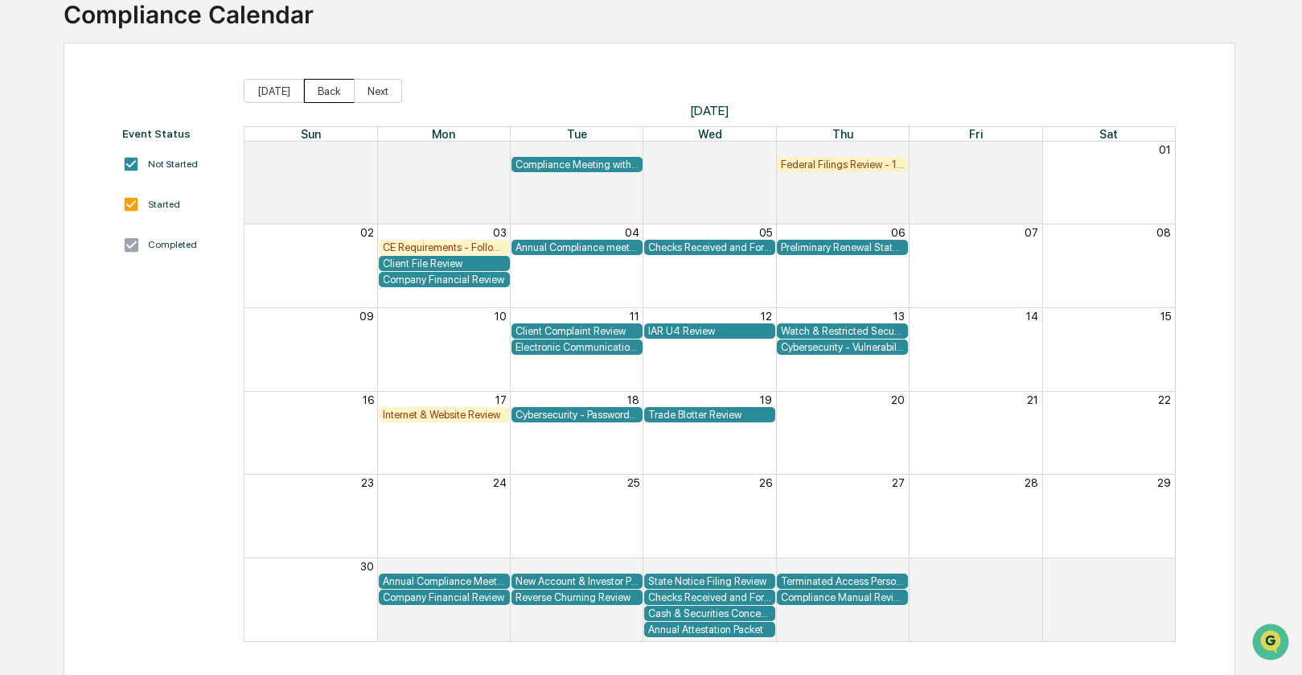
click at [331, 95] on button "Back" at bounding box center [329, 91] width 51 height 24
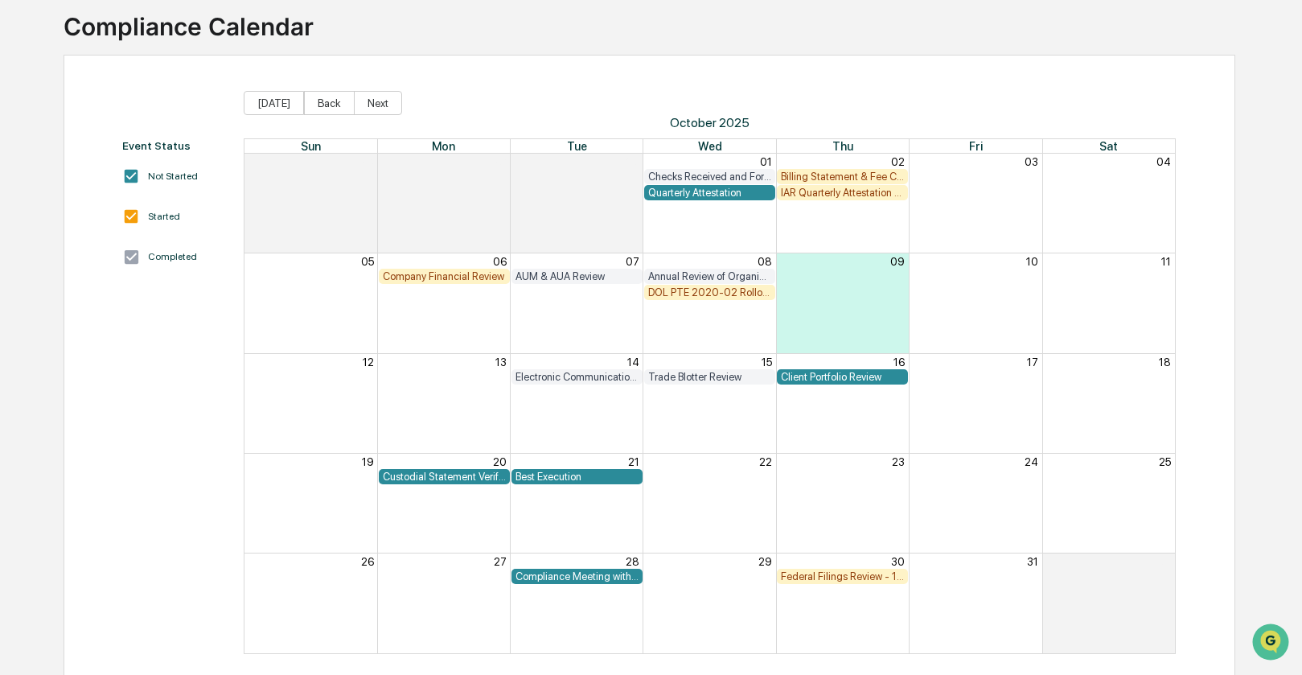
scroll to position [99, 0]
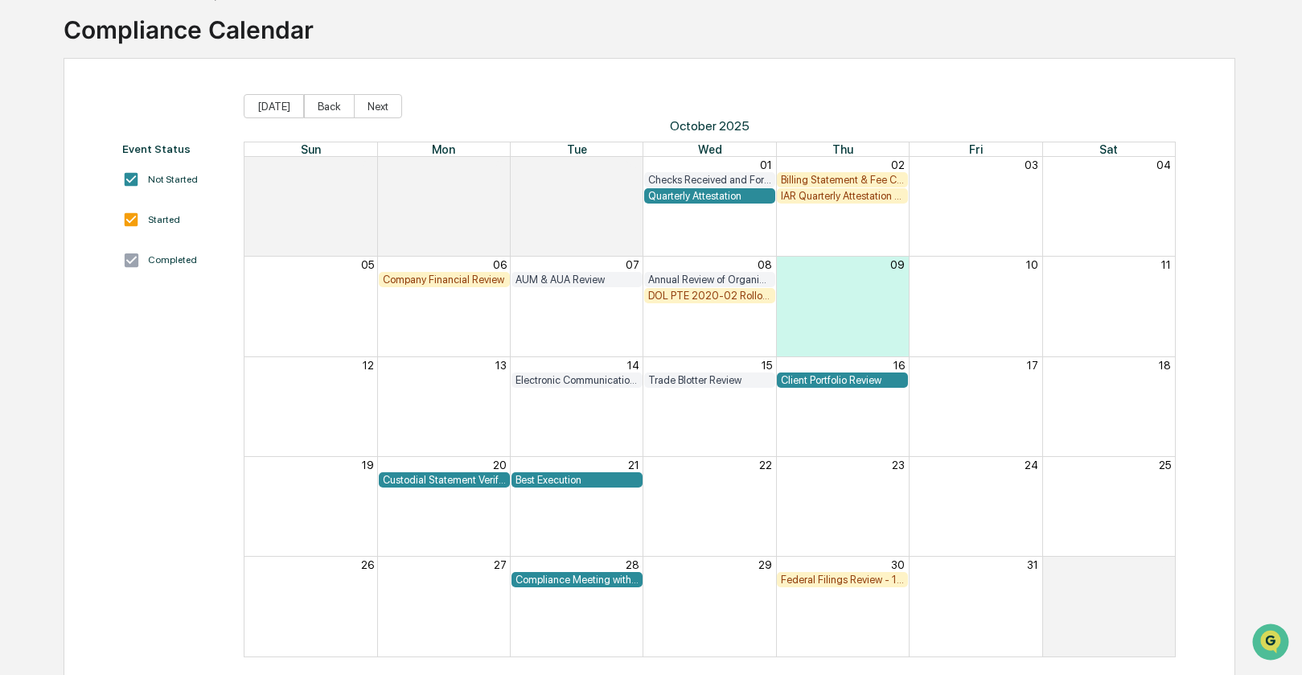
click at [691, 313] on div "Month View" at bounding box center [709, 306] width 133 height 99
click at [336, 109] on button "Back" at bounding box center [329, 106] width 51 height 24
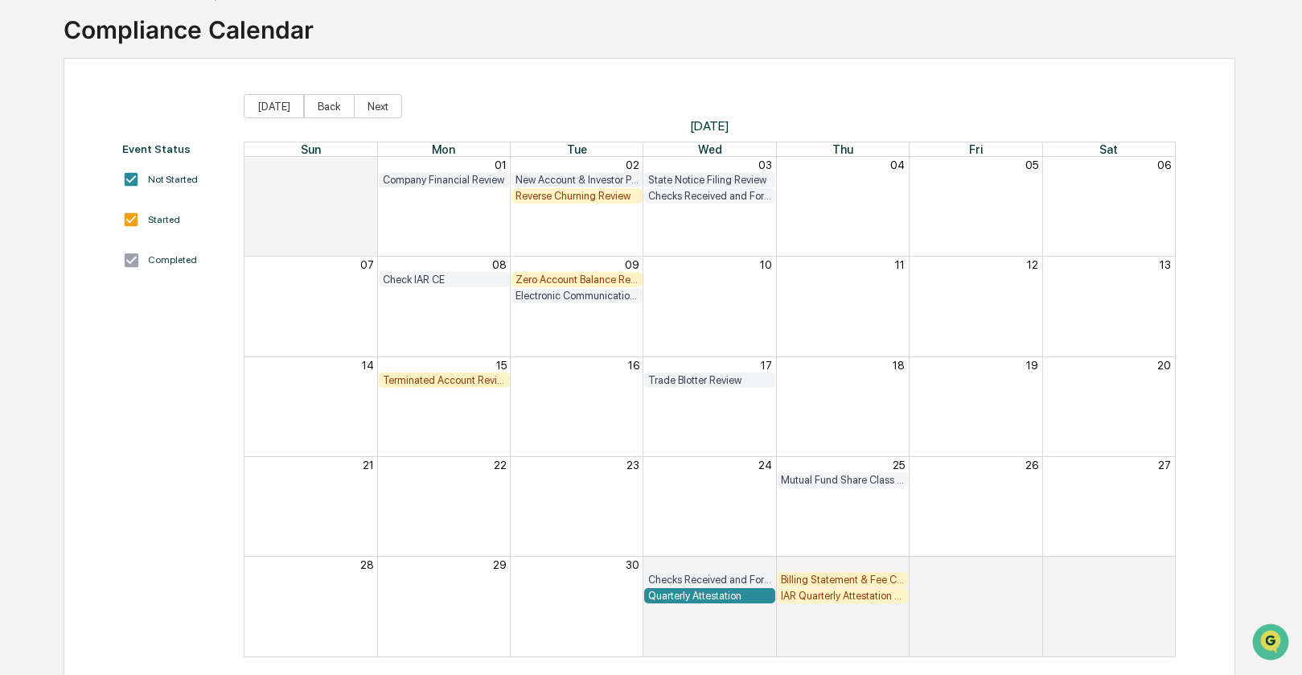
click at [558, 196] on div "Reverse Churning Review" at bounding box center [577, 196] width 123 height 12
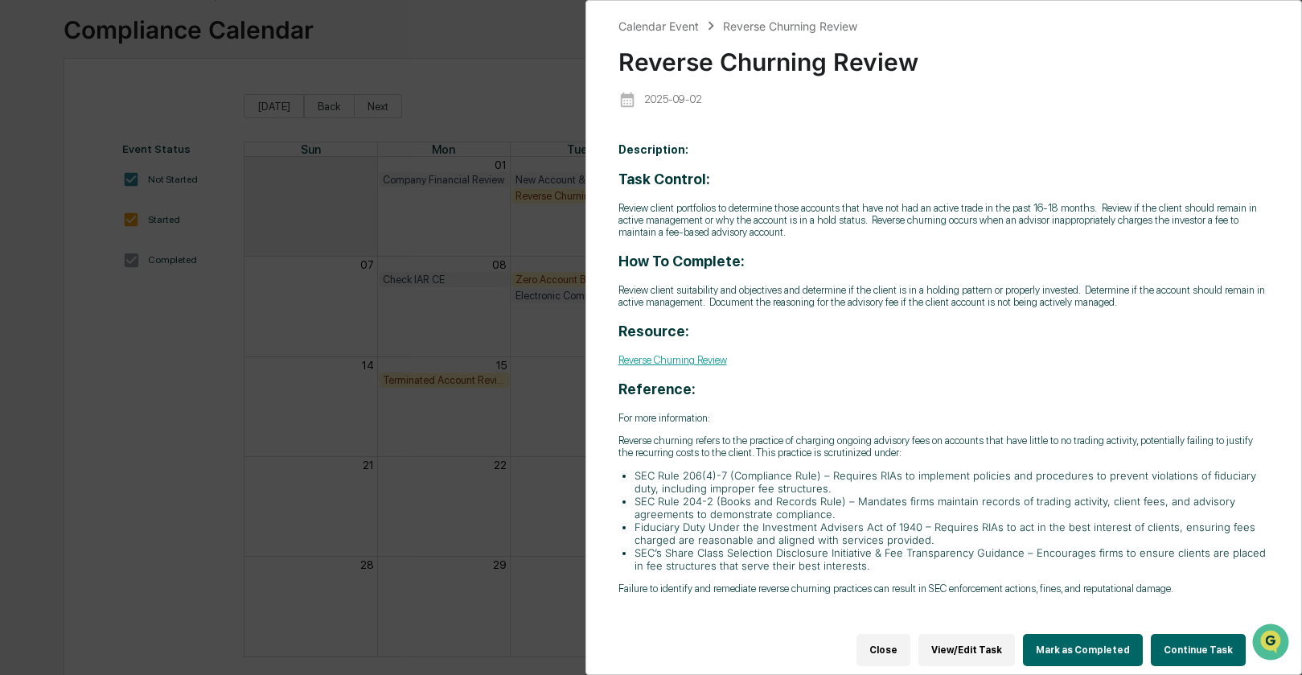
click at [1197, 640] on button "Continue Task" at bounding box center [1198, 650] width 95 height 32
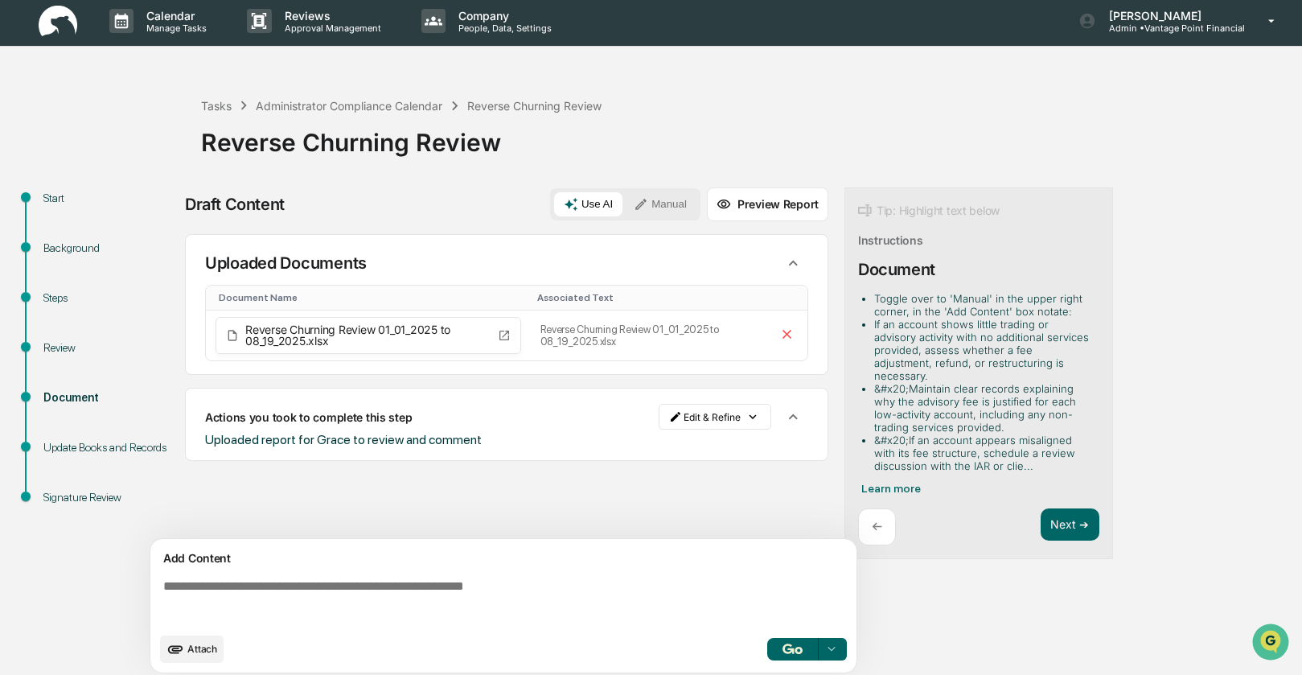
scroll to position [12, 0]
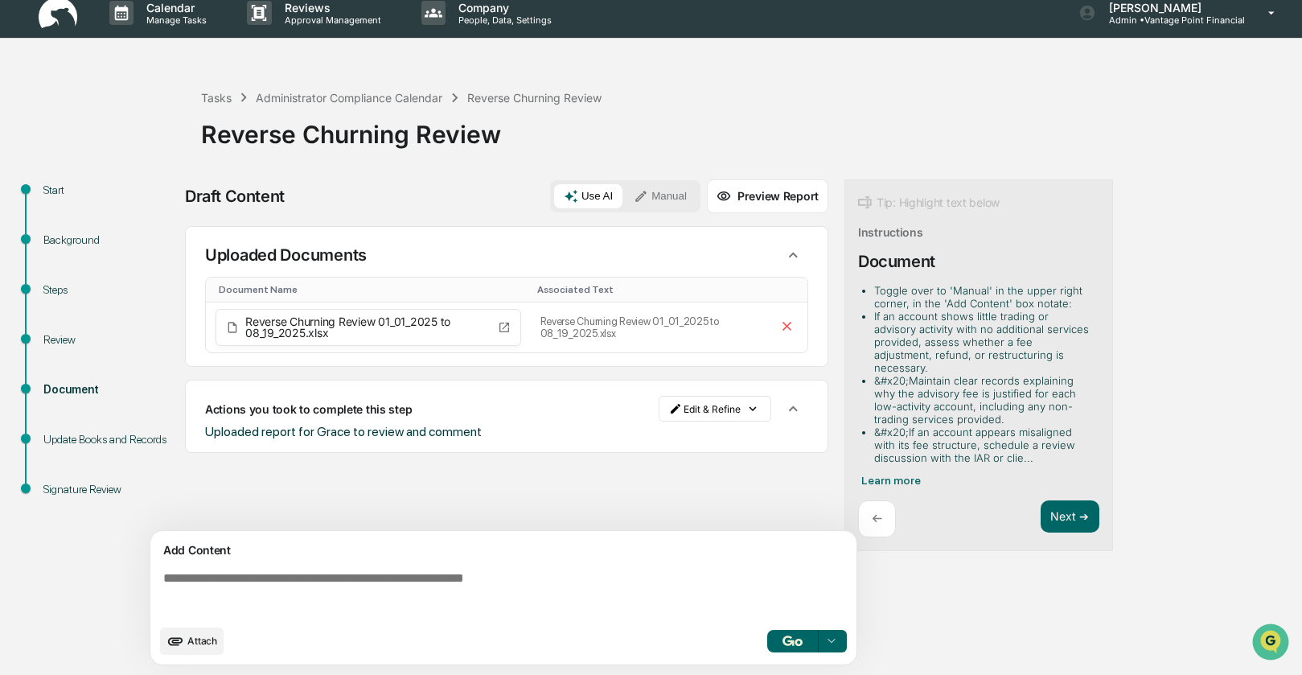
click at [677, 198] on button "Manual" at bounding box center [660, 196] width 72 height 24
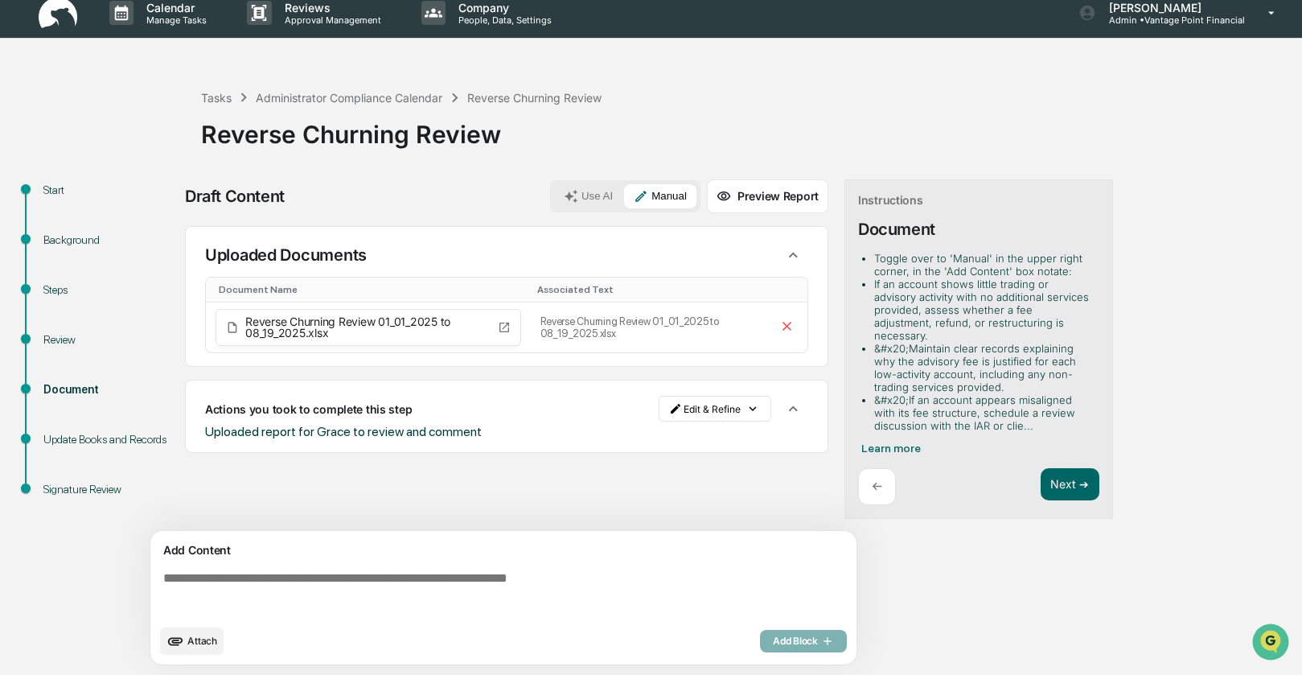
click at [196, 642] on span "Attach" at bounding box center [202, 641] width 30 height 12
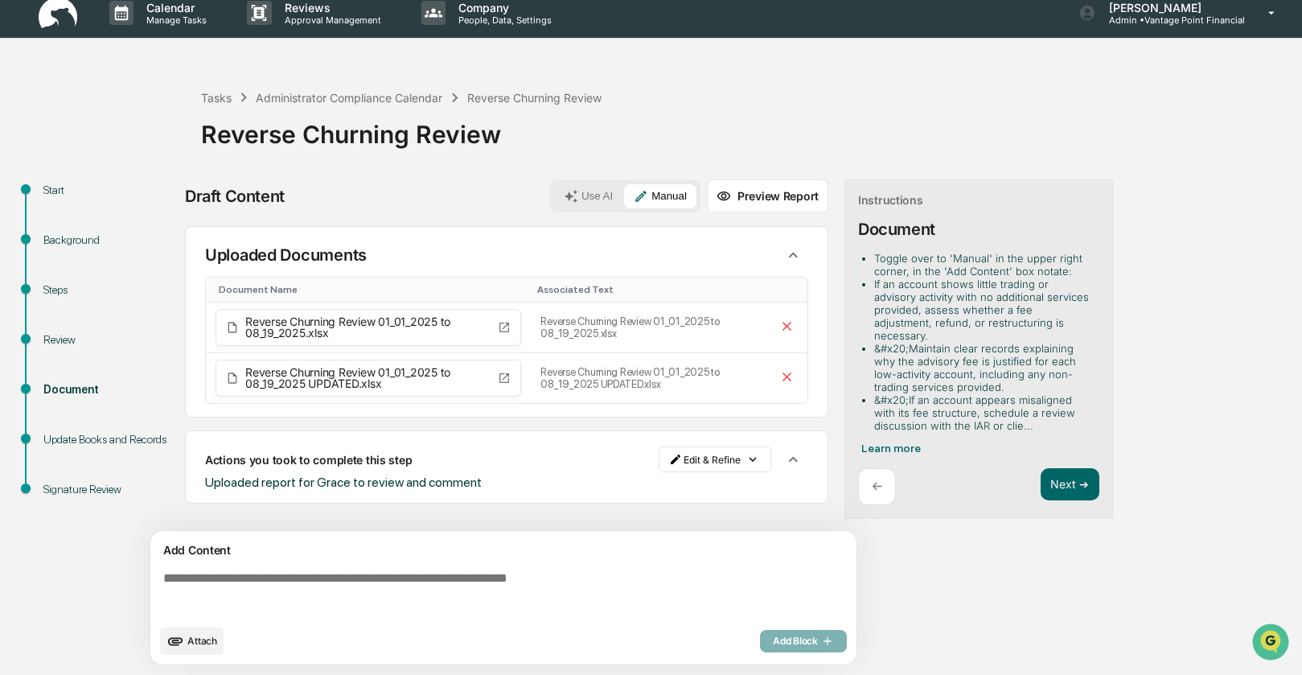
scroll to position [0, 0]
drag, startPoint x: 187, startPoint y: 574, endPoint x: 450, endPoint y: 566, distance: 262.4
click at [188, 574] on textarea at bounding box center [507, 594] width 700 height 58
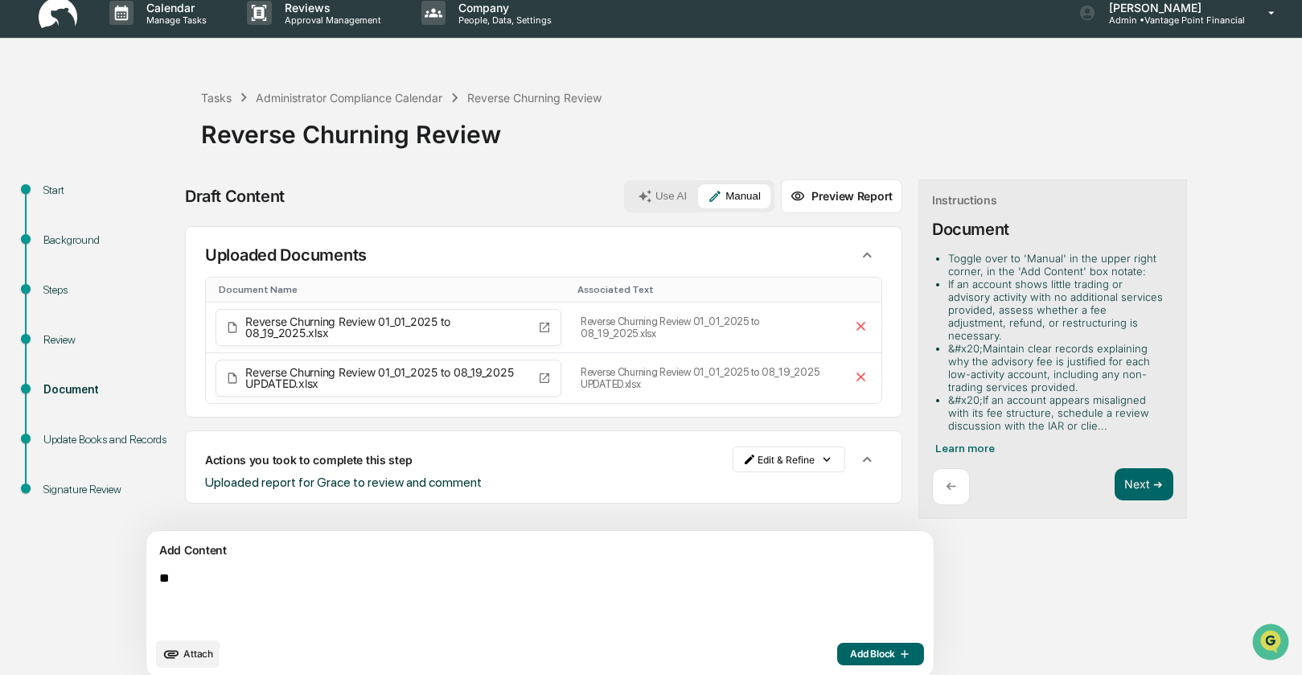
type textarea "*"
type textarea "**********"
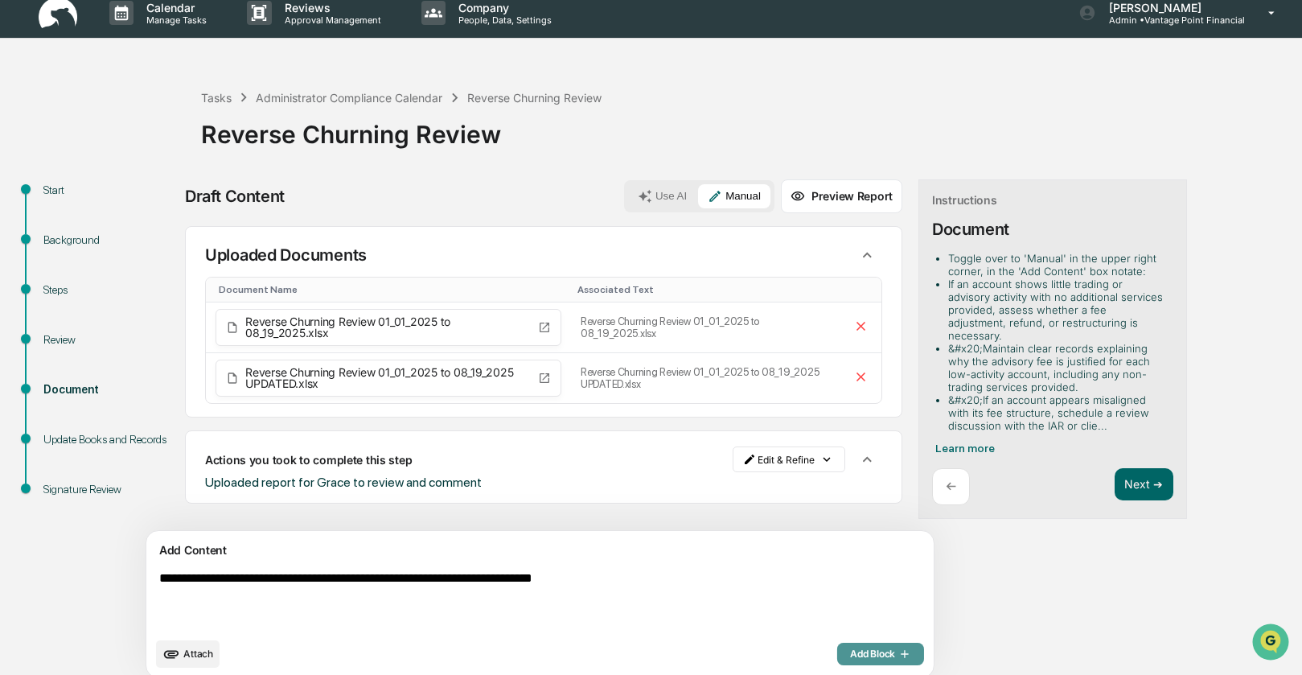
click at [850, 651] on span "Add Block" at bounding box center [880, 654] width 61 height 13
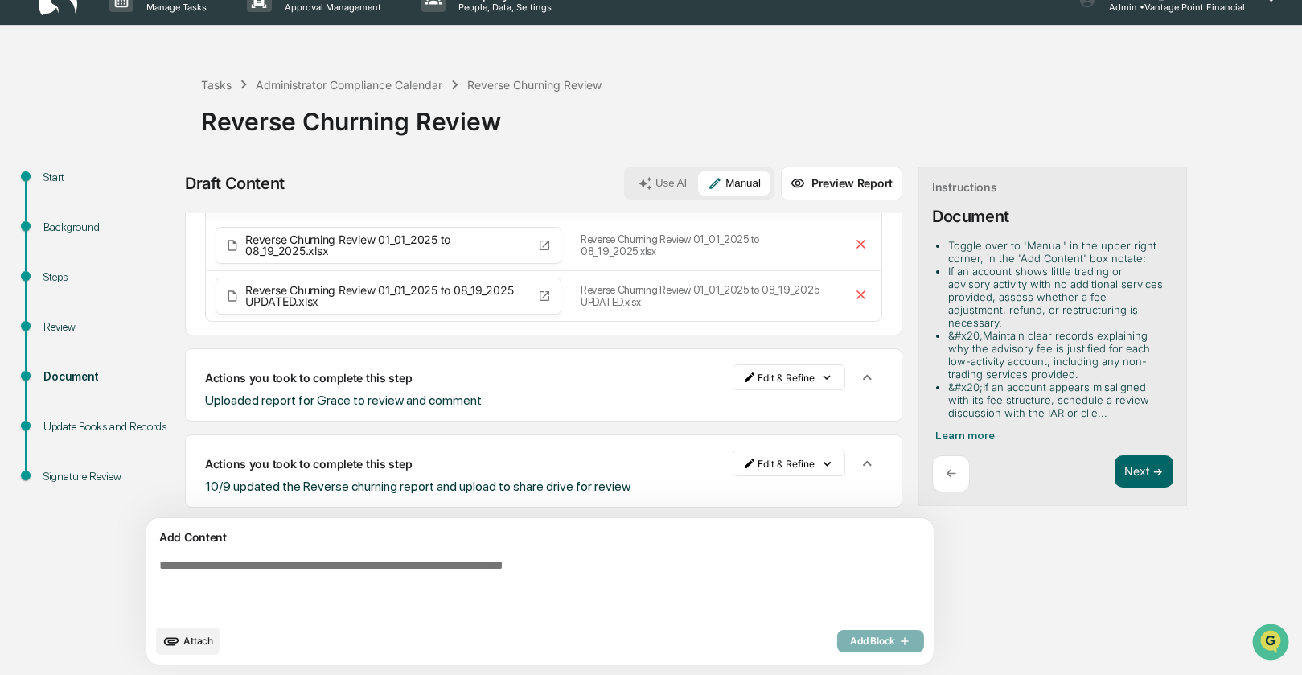
scroll to position [71, 0]
click at [907, 568] on div "Draft Content Use AI Manual Preview Report Sources Uploaded Documents Document …" at bounding box center [635, 421] width 901 height 508
click at [1115, 463] on button "Next ➔" at bounding box center [1144, 471] width 59 height 33
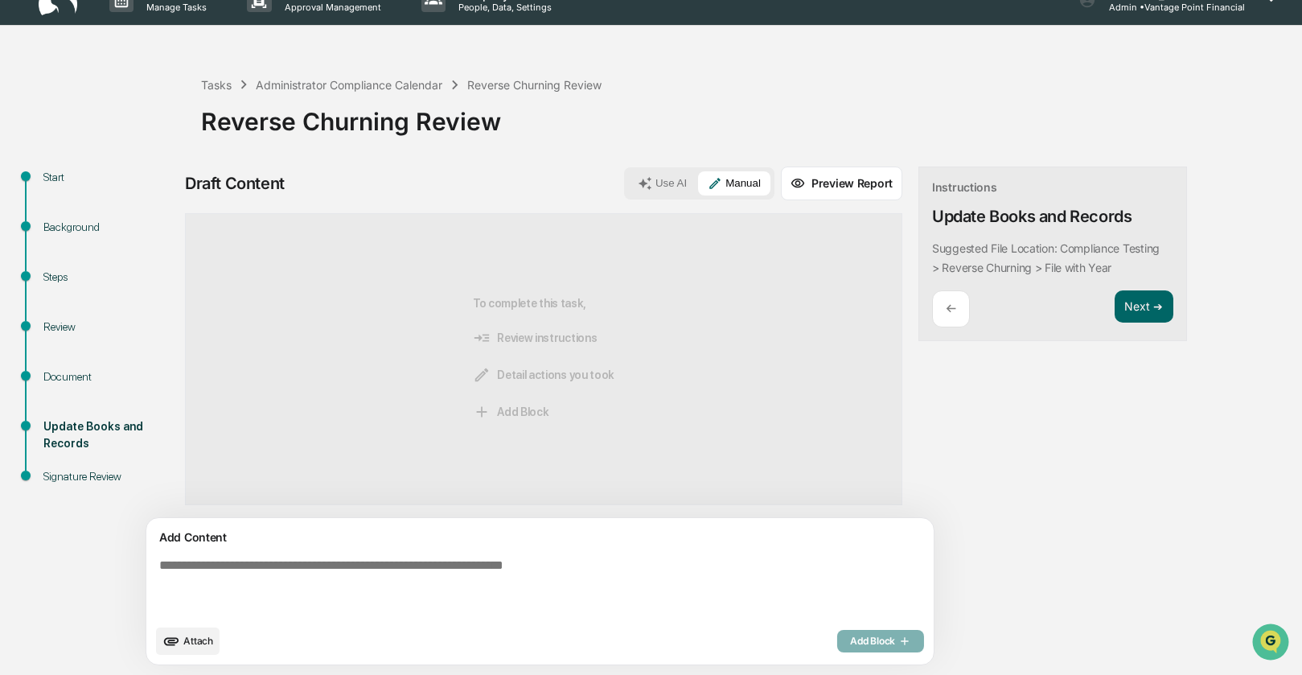
click at [932, 306] on div "←" at bounding box center [951, 309] width 38 height 38
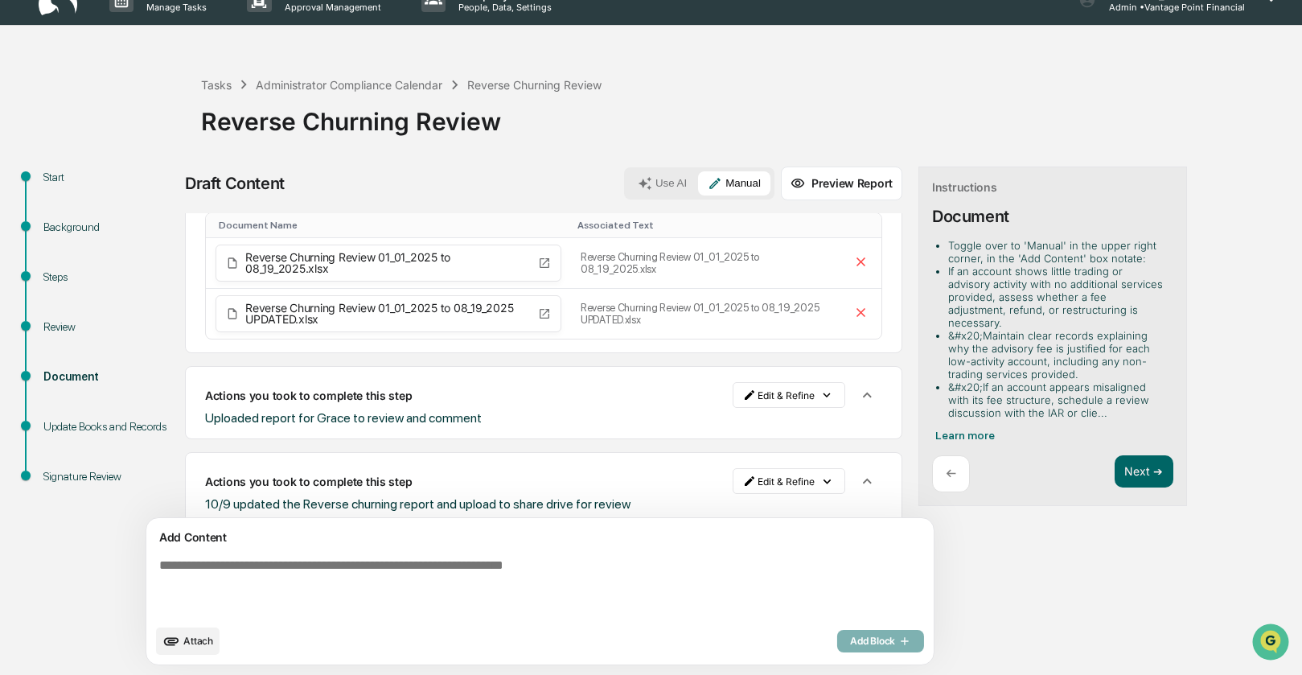
scroll to position [71, 0]
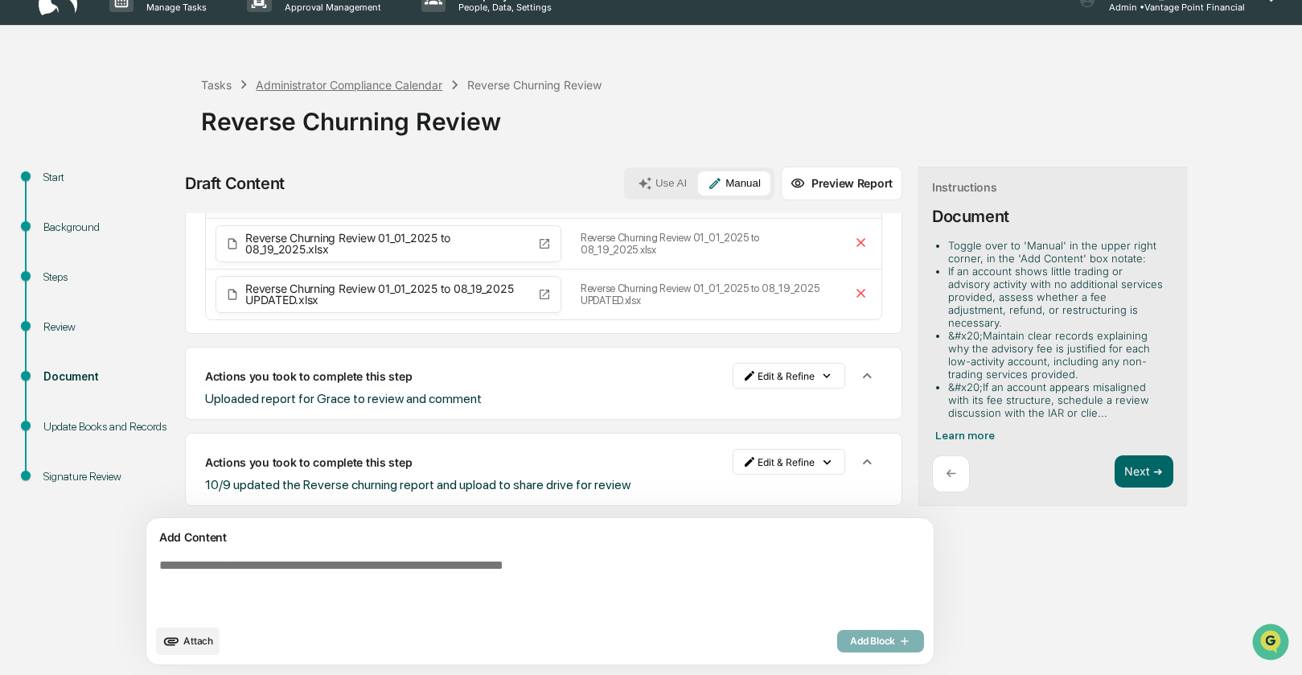
click at [329, 87] on div "Administrator Compliance Calendar" at bounding box center [349, 85] width 187 height 14
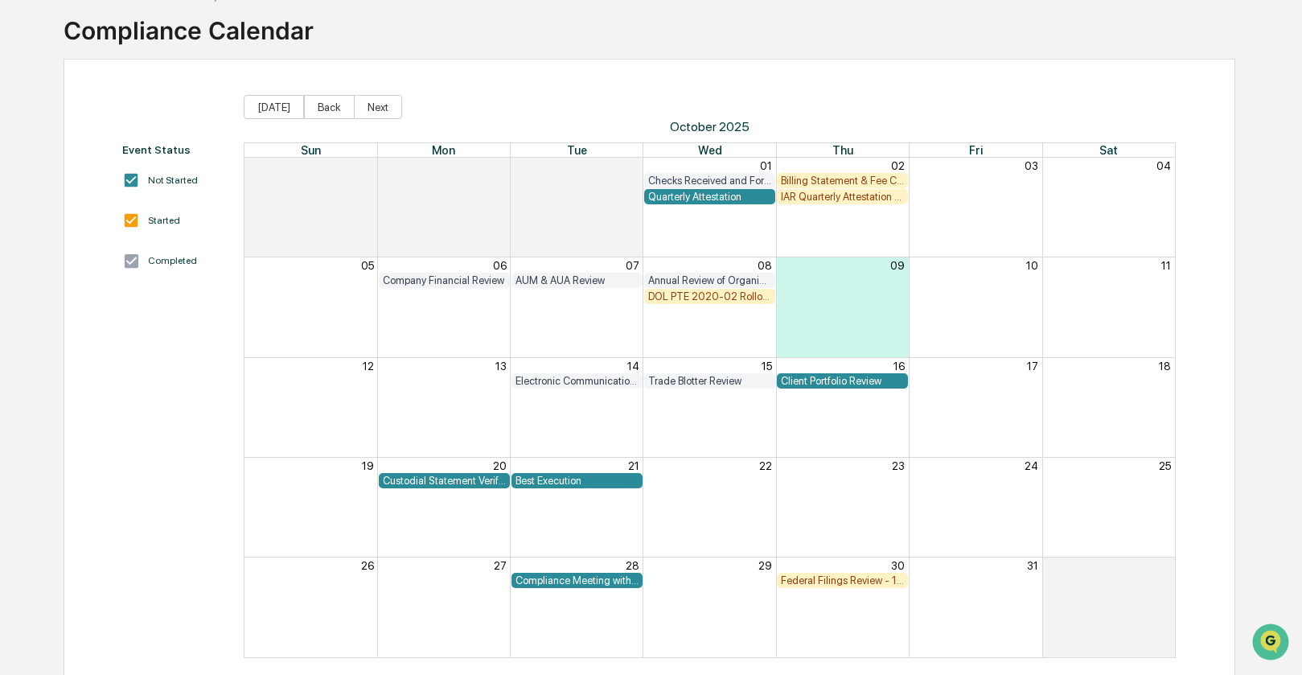
scroll to position [117, 0]
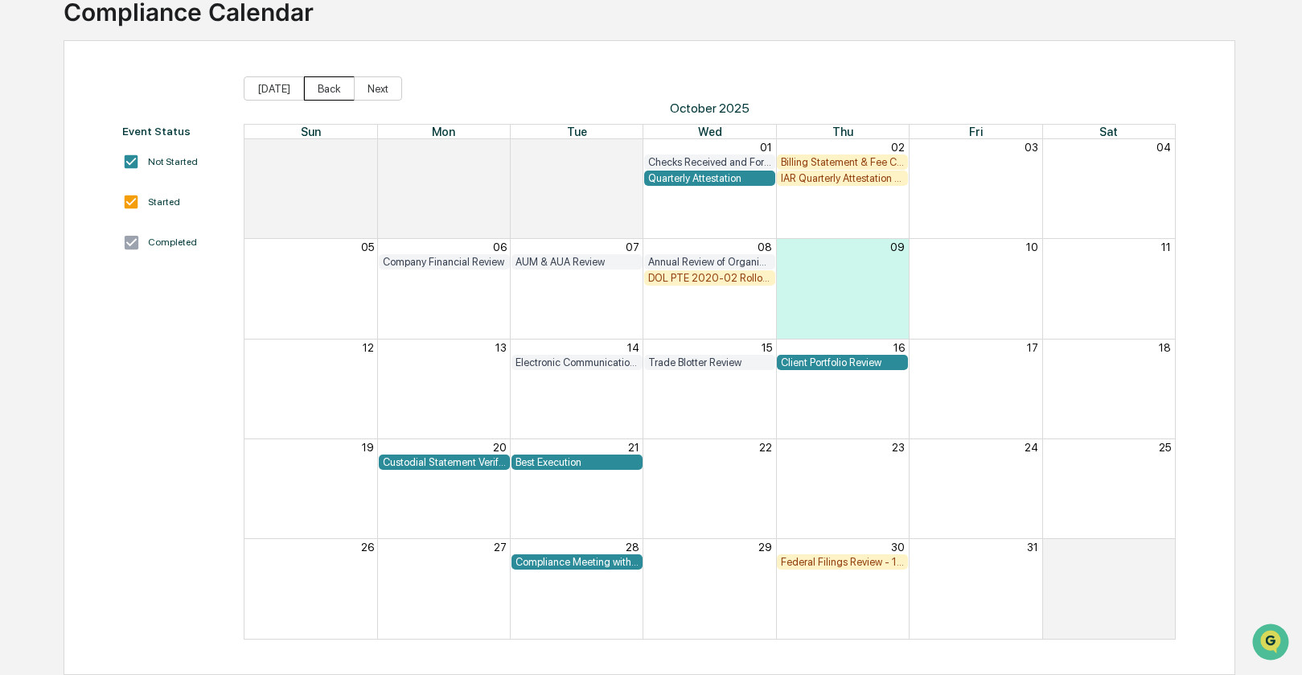
click at [334, 90] on button "Back" at bounding box center [329, 88] width 51 height 24
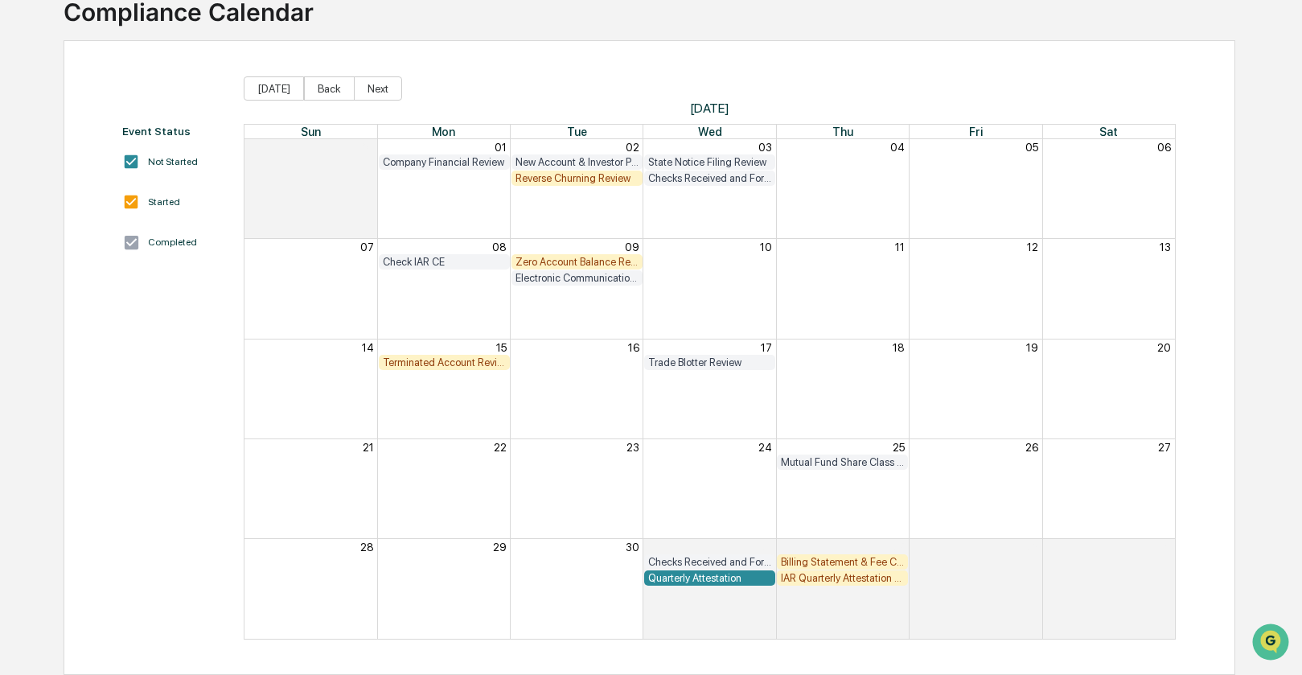
click at [455, 362] on div "Terminated Account Review" at bounding box center [444, 362] width 123 height 12
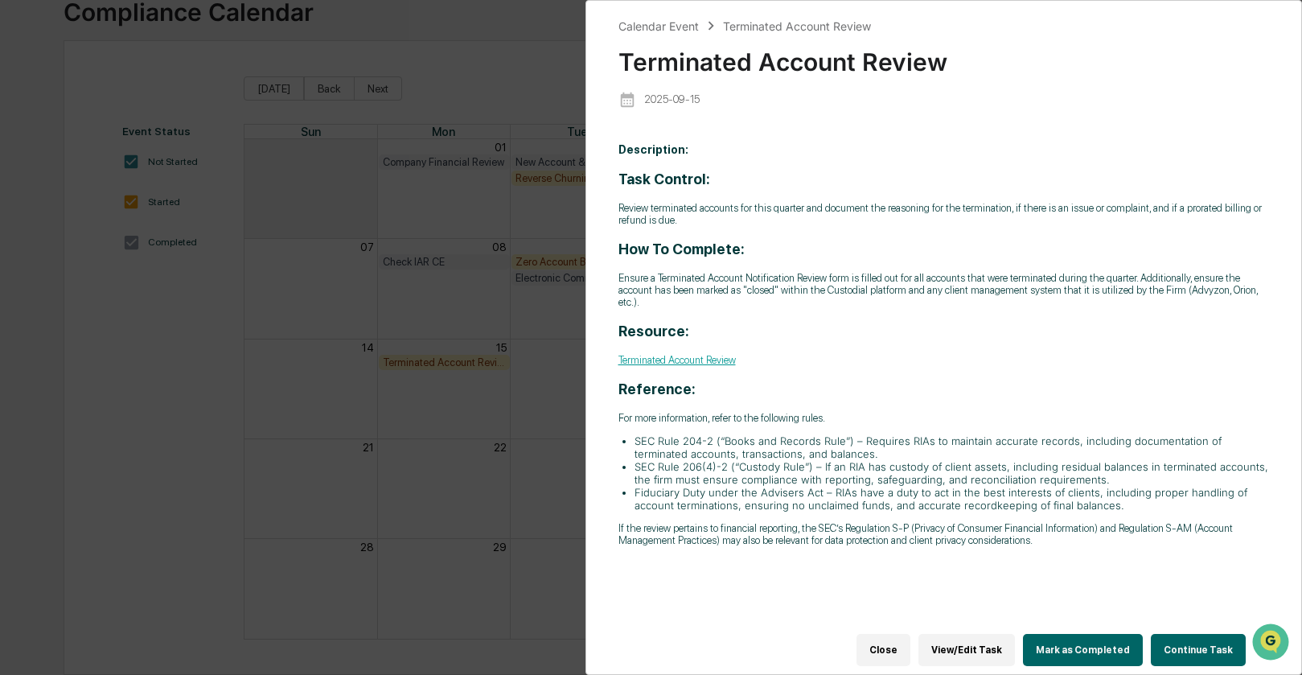
click at [1191, 642] on button "Continue Task" at bounding box center [1198, 650] width 95 height 32
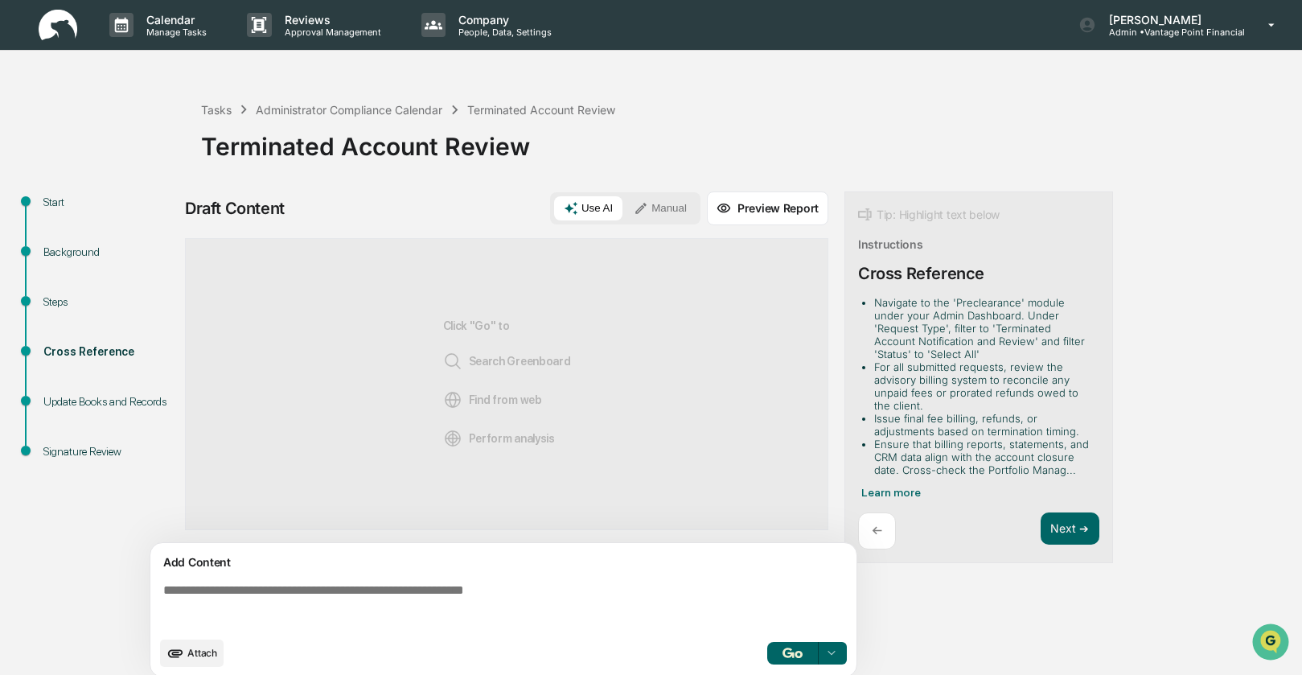
click at [74, 397] on div "Update Books and Records" at bounding box center [109, 401] width 132 height 17
click at [57, 301] on div "Steps" at bounding box center [109, 302] width 132 height 17
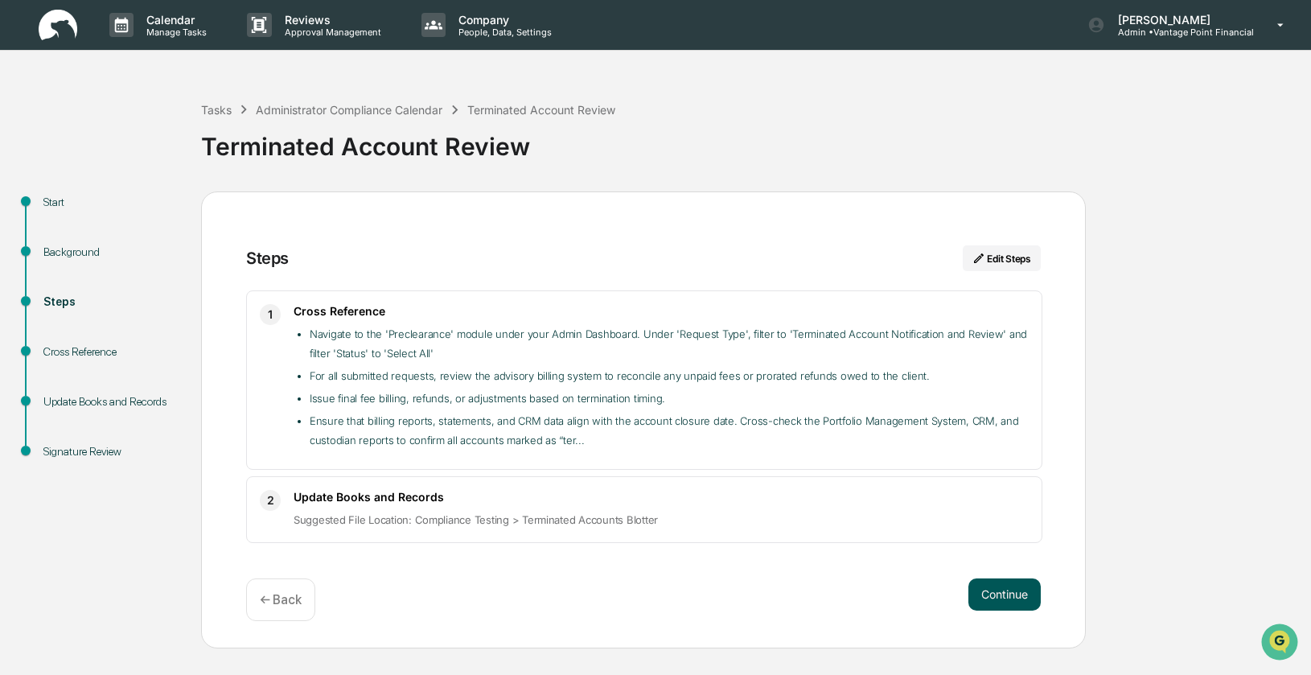
click at [1007, 592] on button "Continue" at bounding box center [1005, 594] width 72 height 32
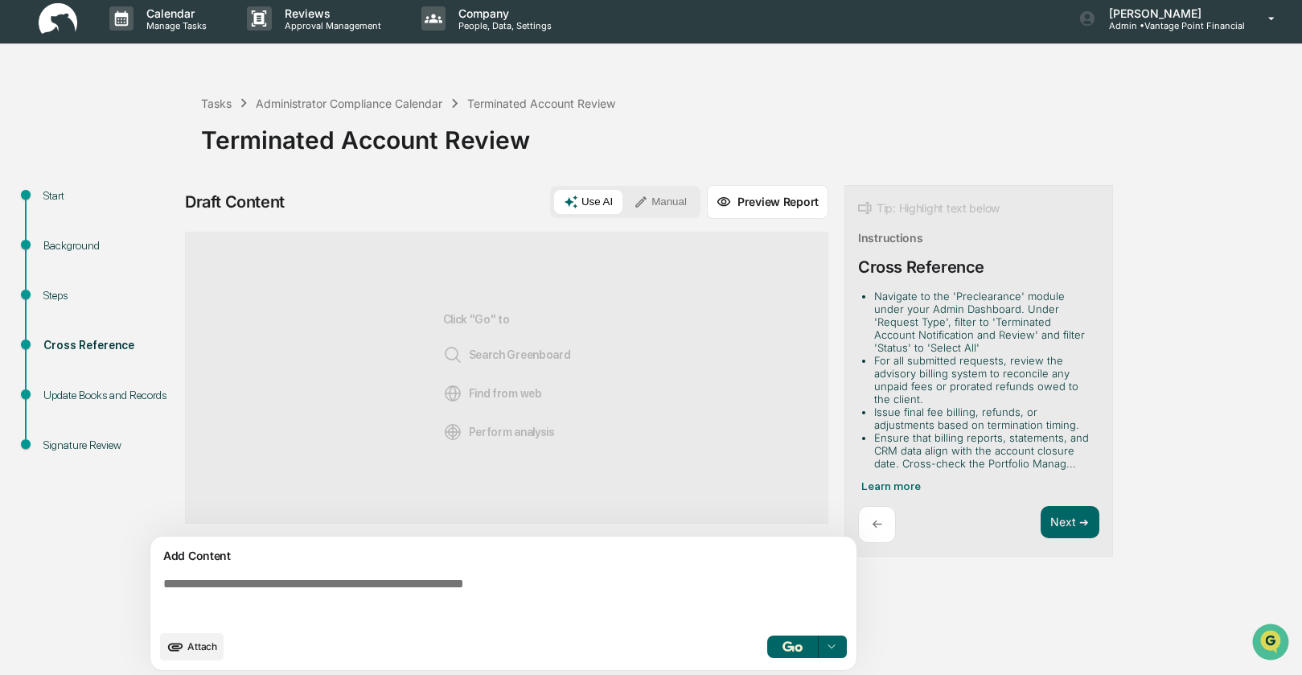
scroll to position [10, 0]
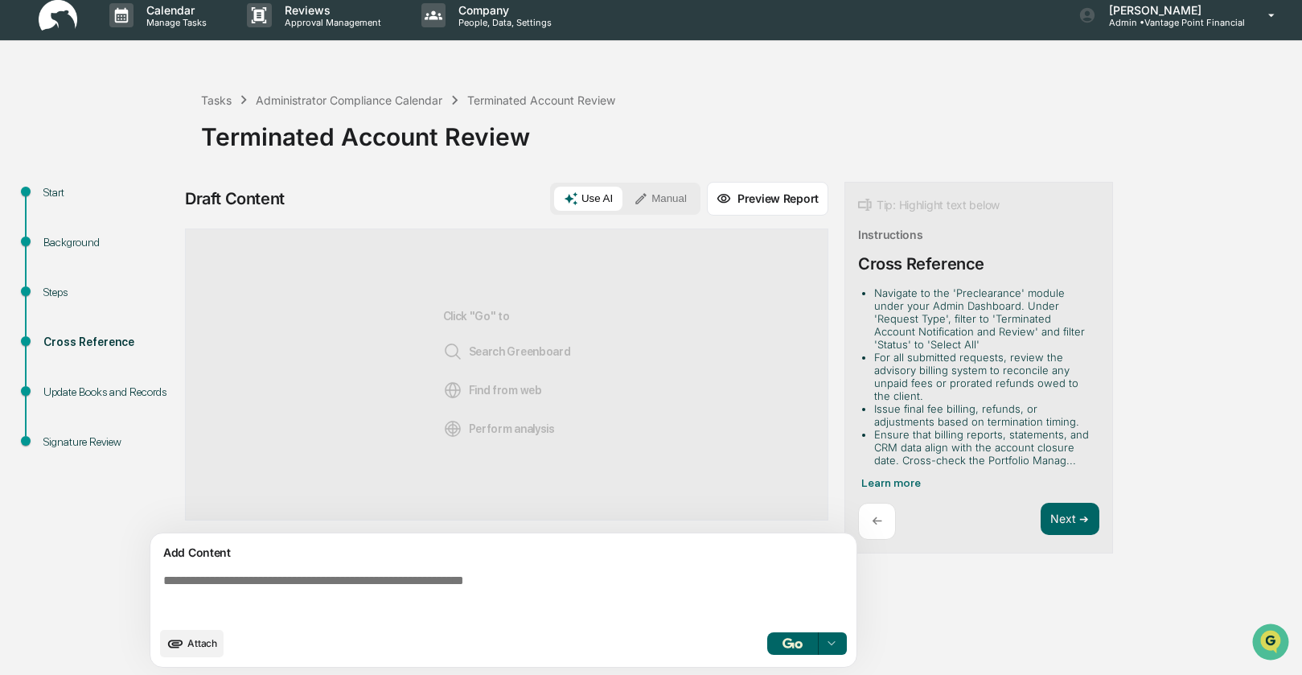
click at [661, 198] on button "Manual" at bounding box center [660, 199] width 72 height 24
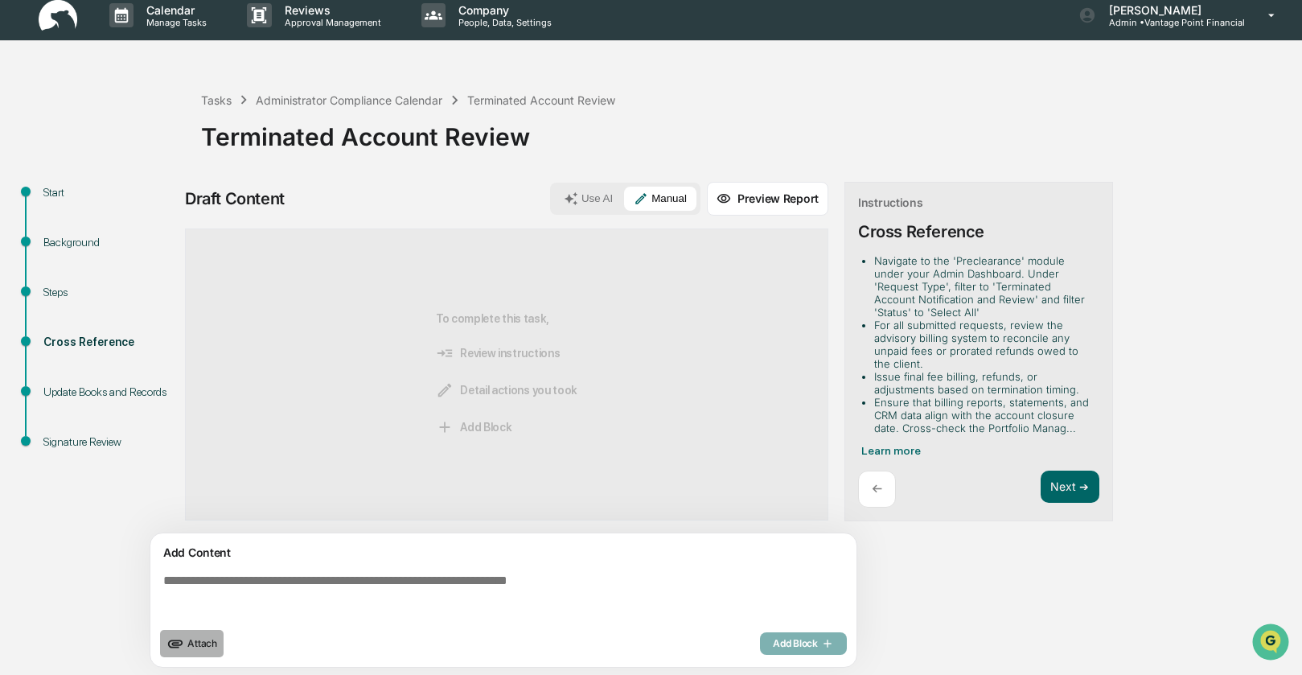
click at [189, 647] on span "Attach" at bounding box center [202, 643] width 30 height 12
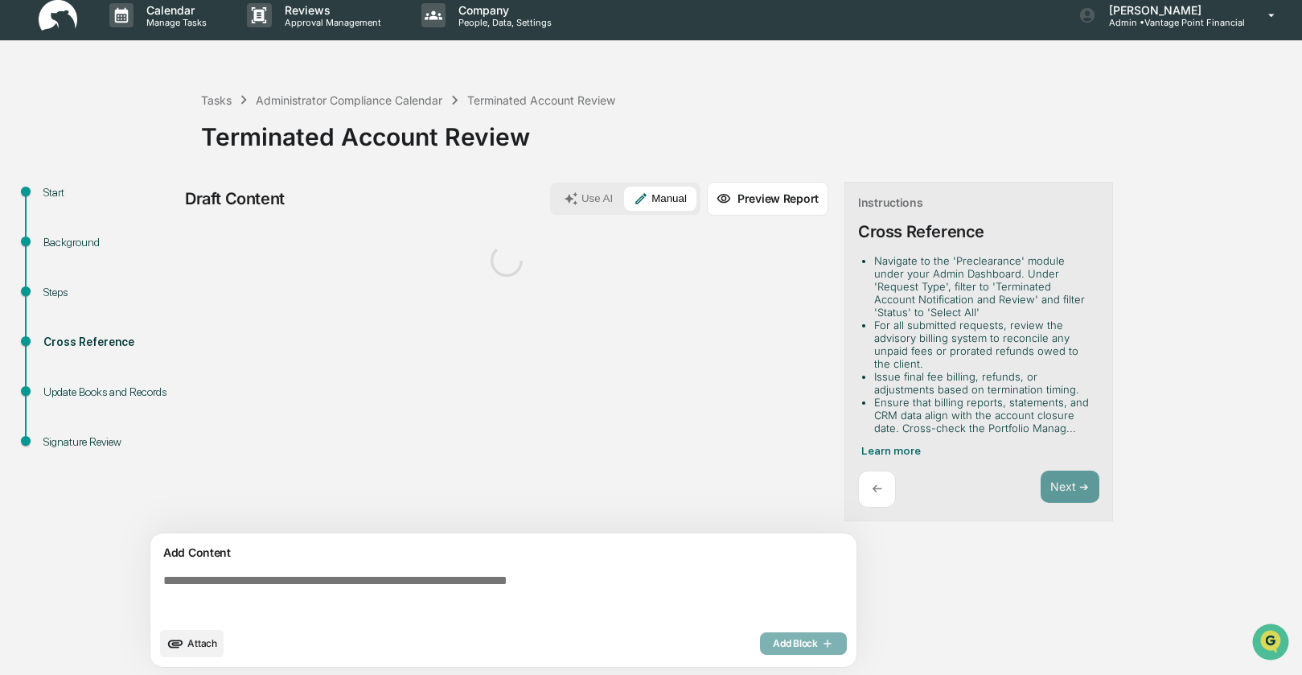
scroll to position [12, 0]
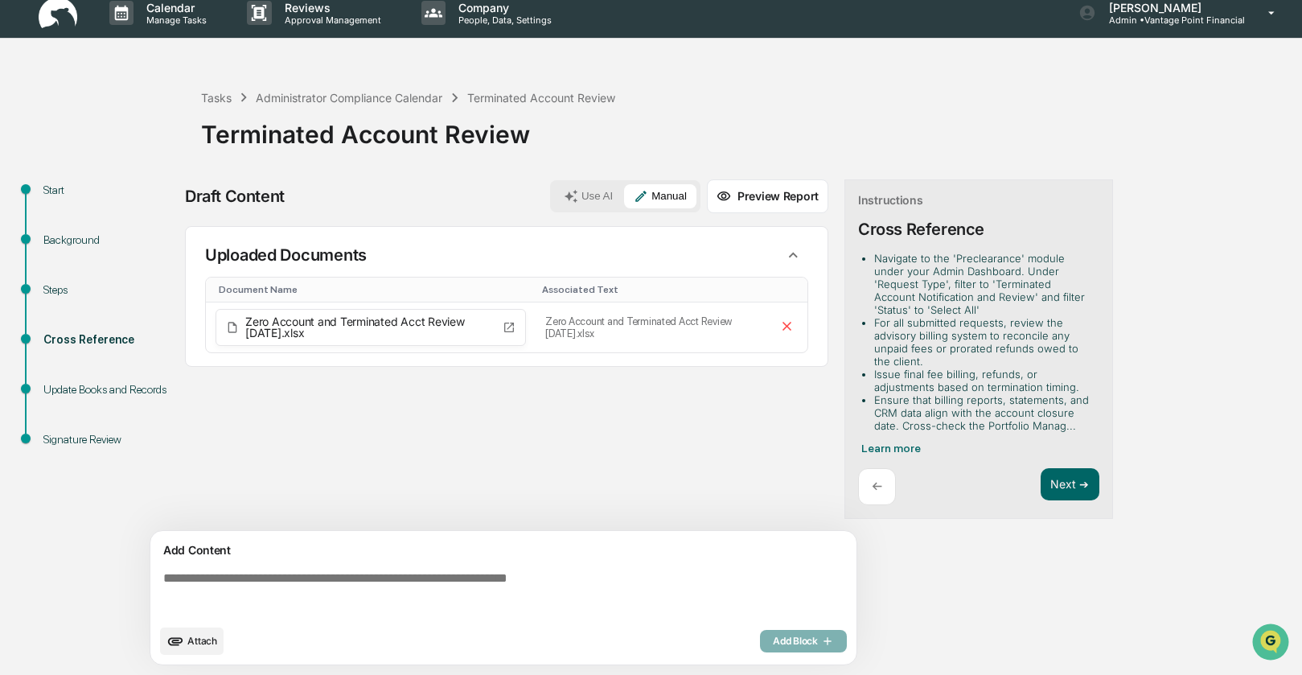
click at [207, 640] on span "Attach" at bounding box center [202, 641] width 30 height 12
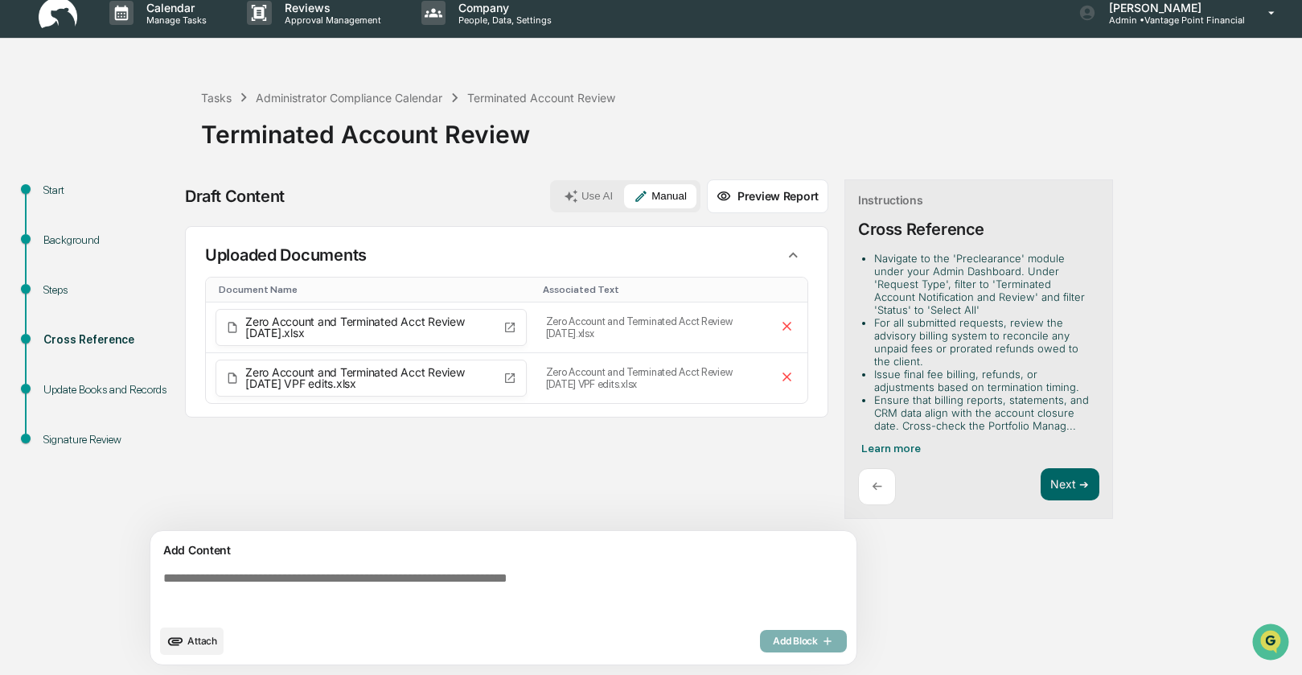
click at [276, 579] on textarea at bounding box center [507, 594] width 700 height 58
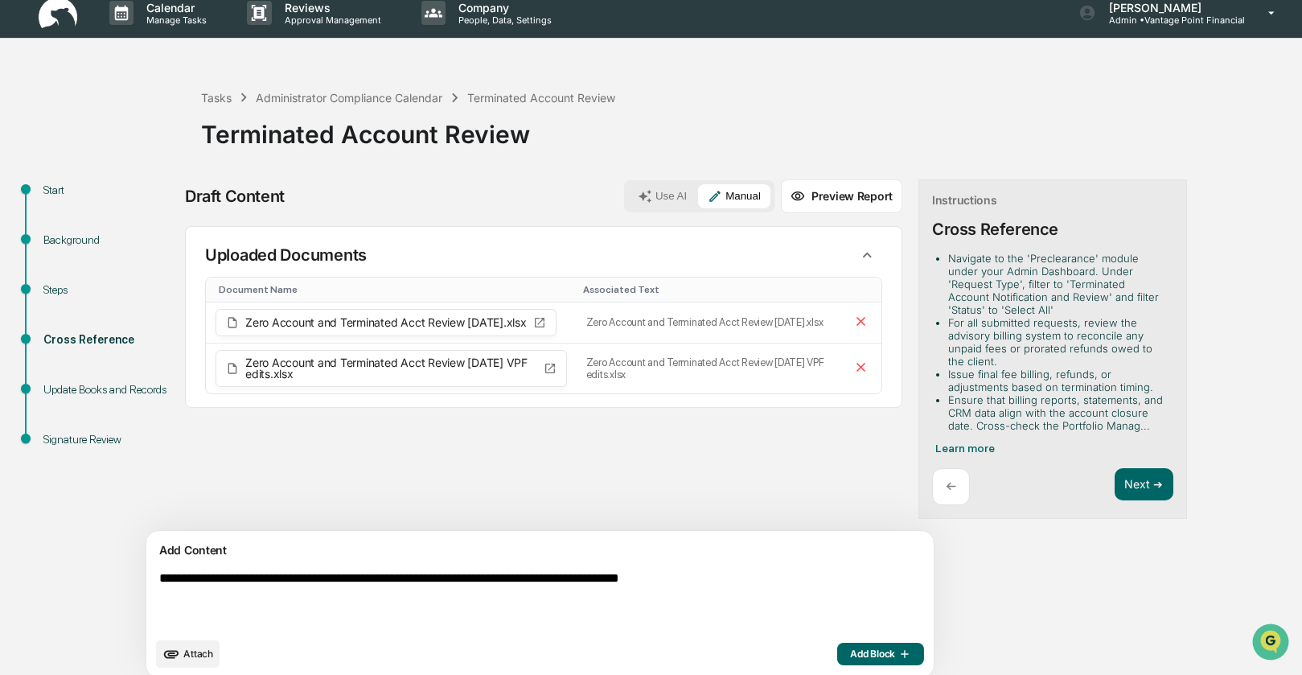
type textarea "**********"
click at [850, 655] on span "Add Block" at bounding box center [880, 654] width 61 height 13
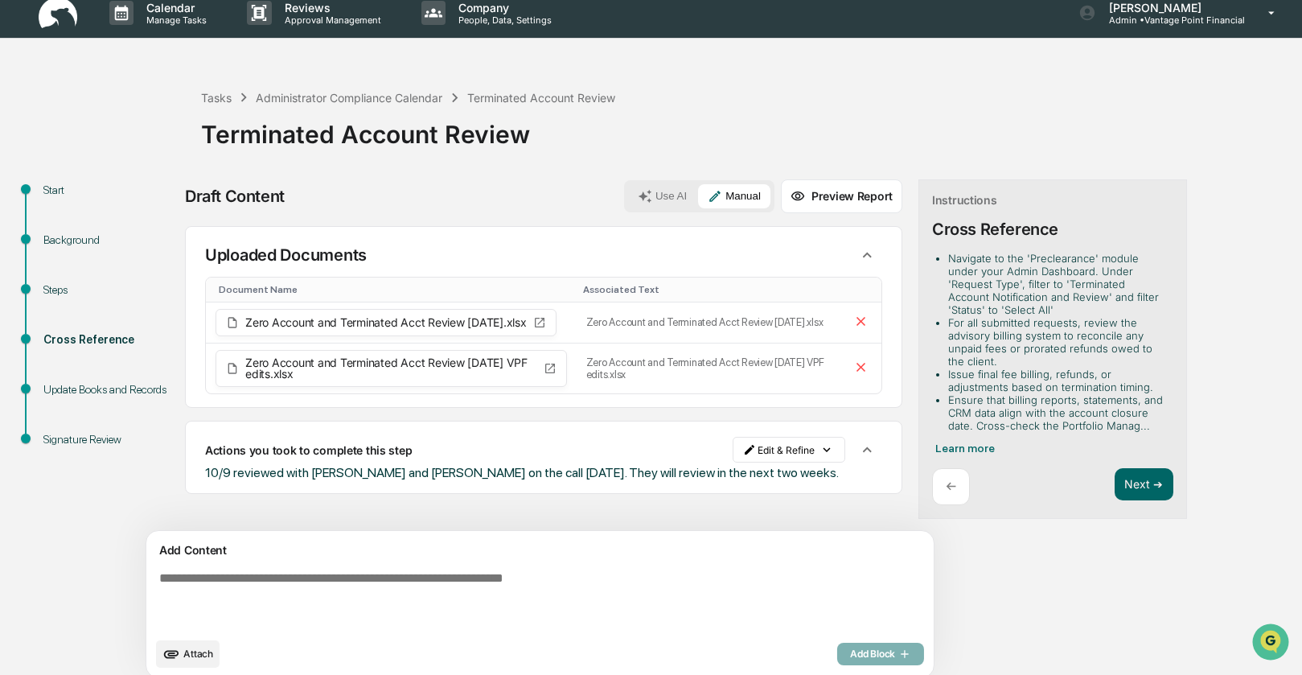
scroll to position [25, 0]
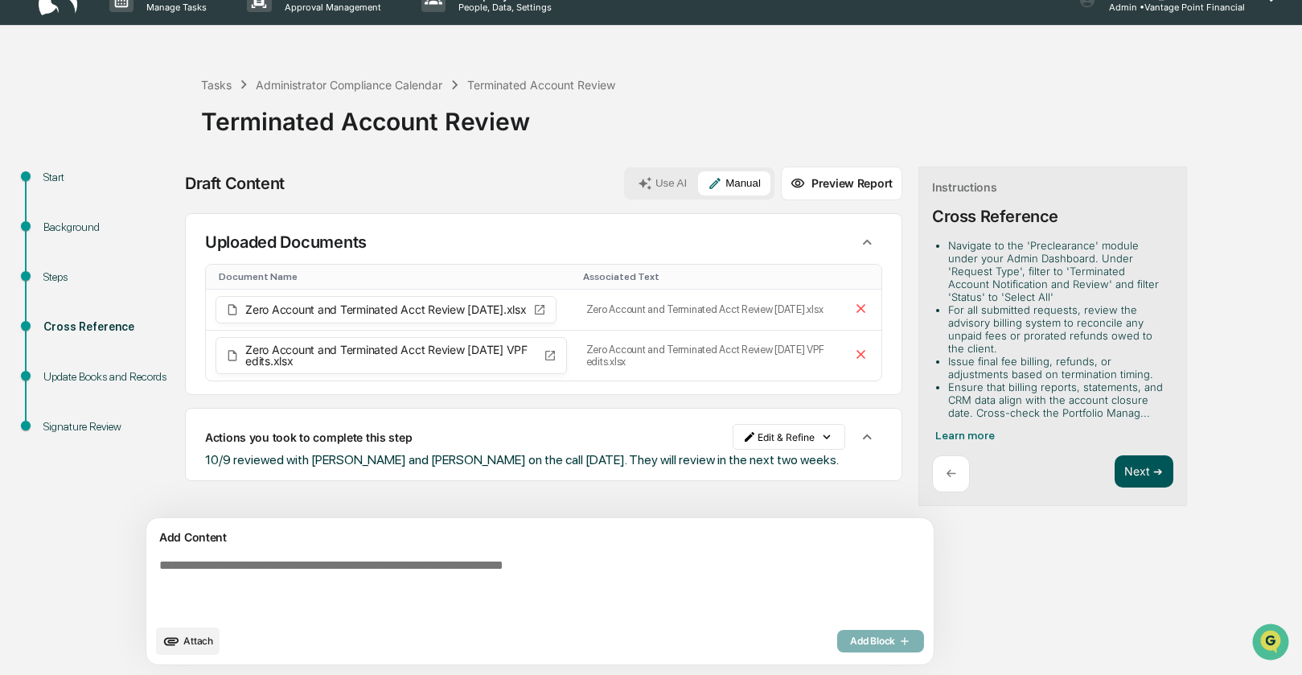
click at [1115, 472] on button "Next ➔" at bounding box center [1144, 471] width 59 height 33
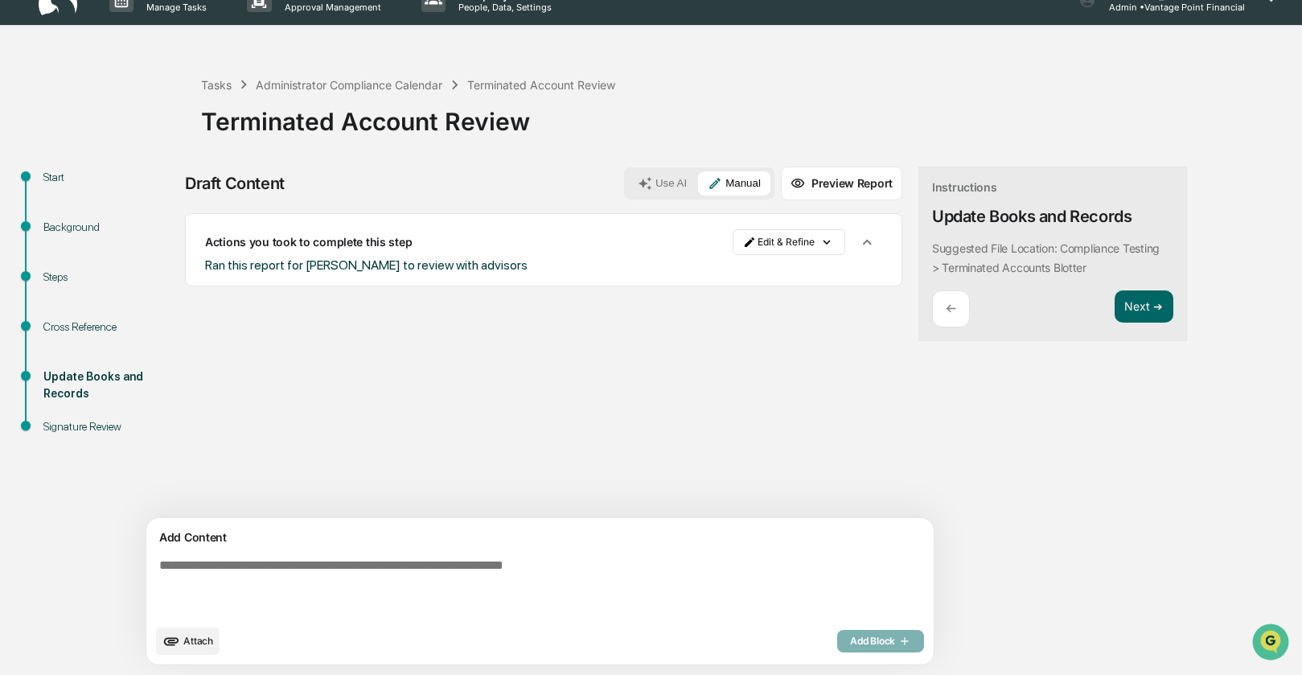
click at [455, 404] on div "Sources Actions you took to complete this step Edit & Refine Ran this report fo…" at bounding box center [544, 365] width 718 height 305
click at [343, 81] on div "Administrator Compliance Calendar" at bounding box center [349, 85] width 187 height 14
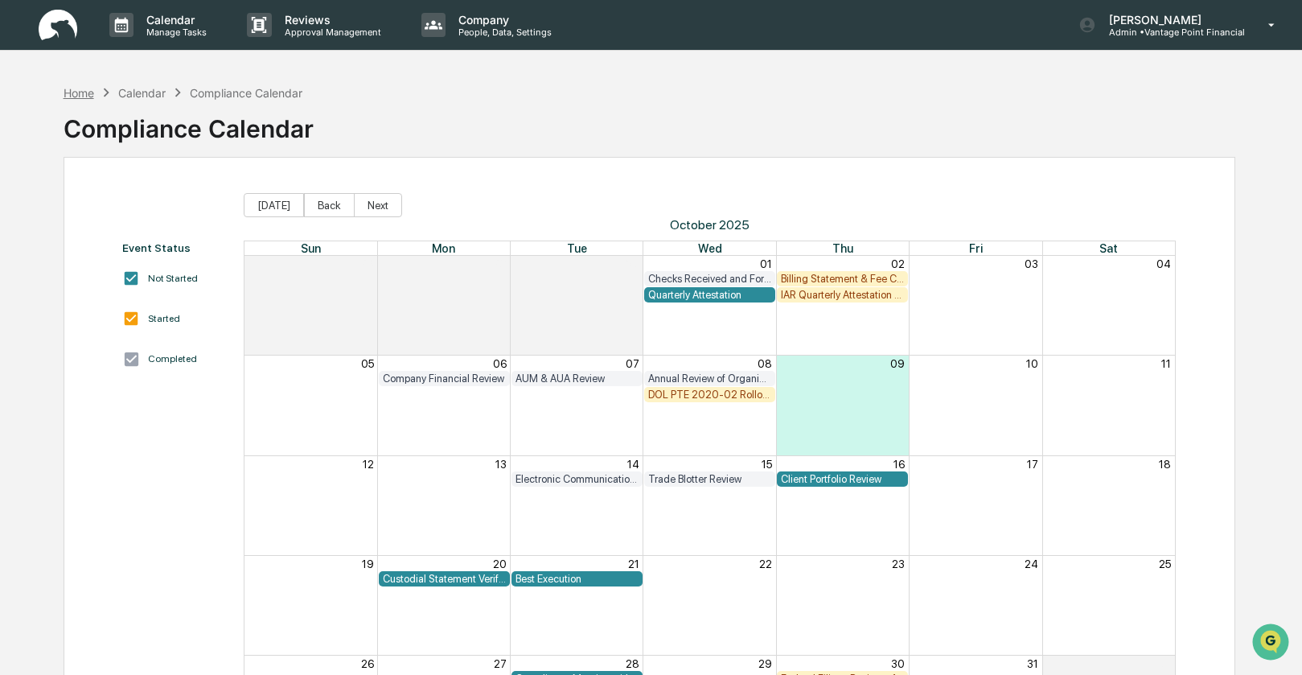
click at [86, 96] on div "Home" at bounding box center [79, 93] width 31 height 14
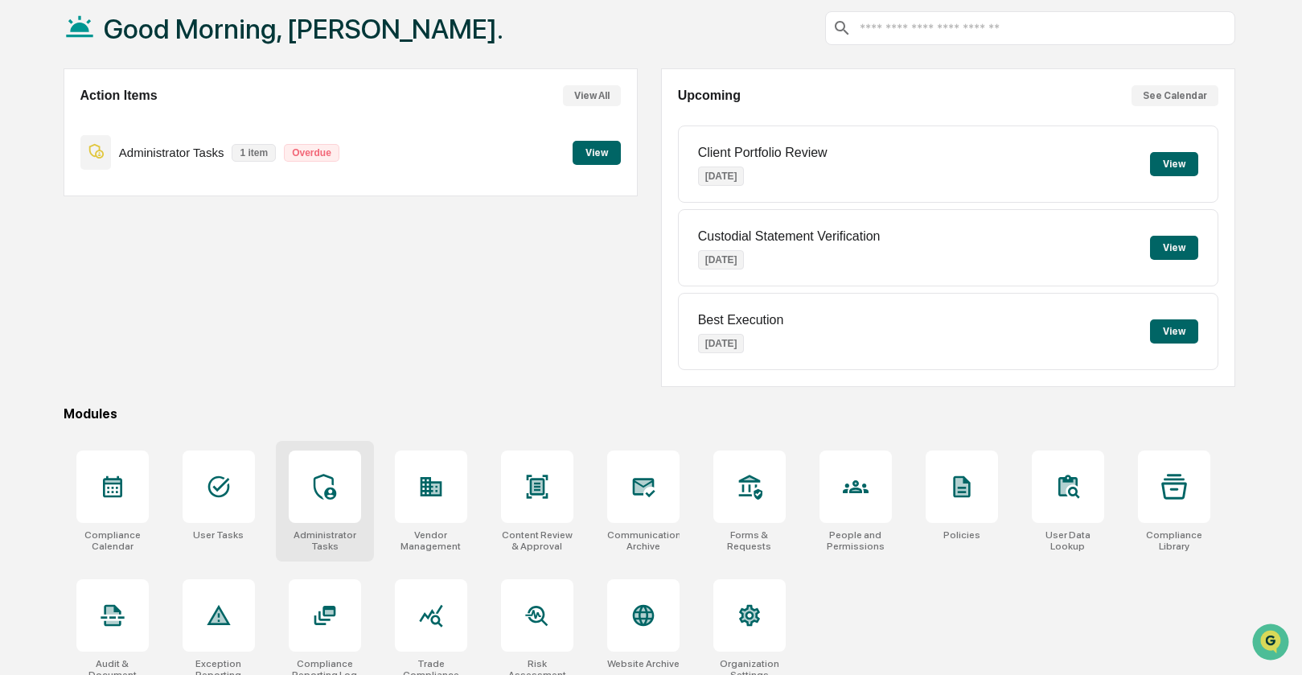
scroll to position [107, 0]
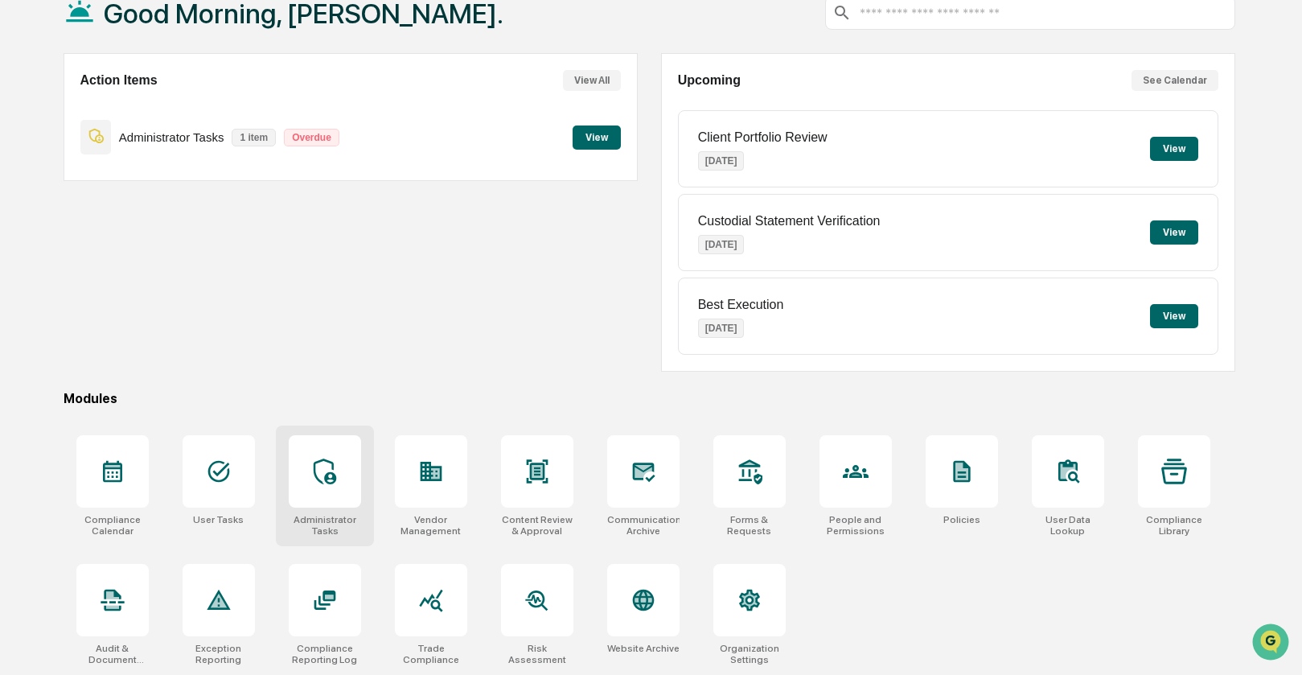
click at [312, 462] on icon at bounding box center [325, 472] width 26 height 26
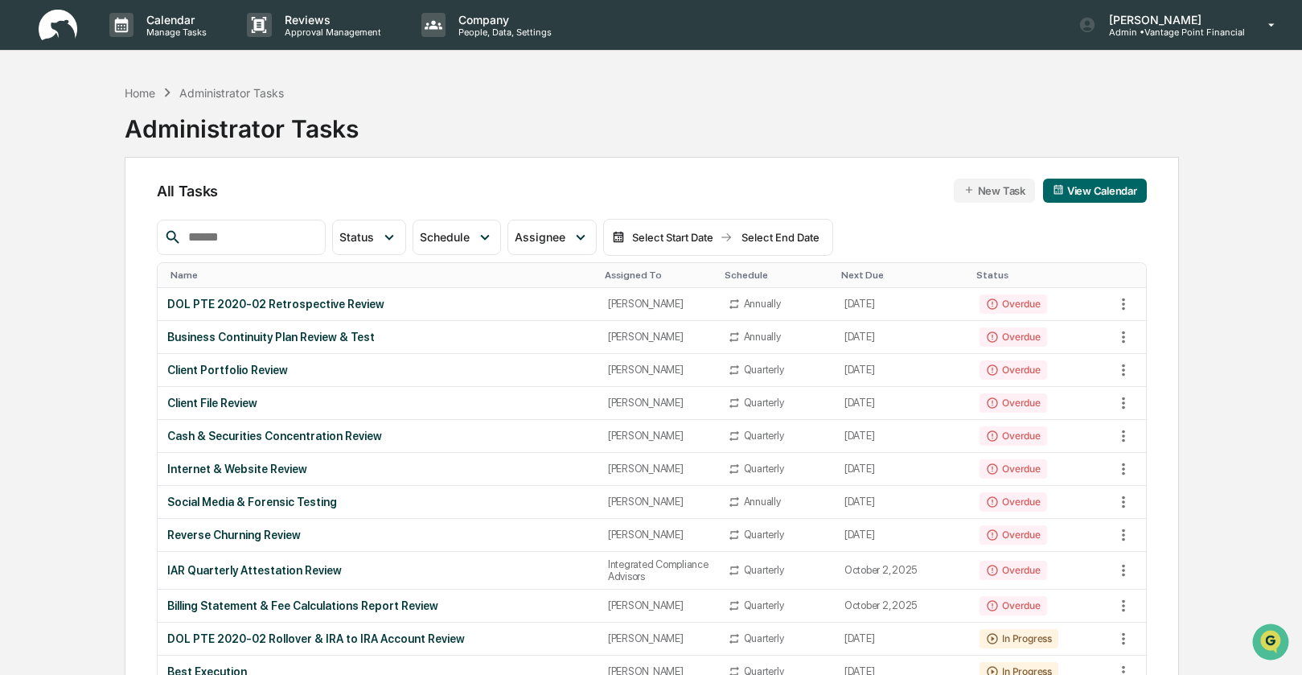
click at [191, 278] on div "Name" at bounding box center [382, 274] width 422 height 11
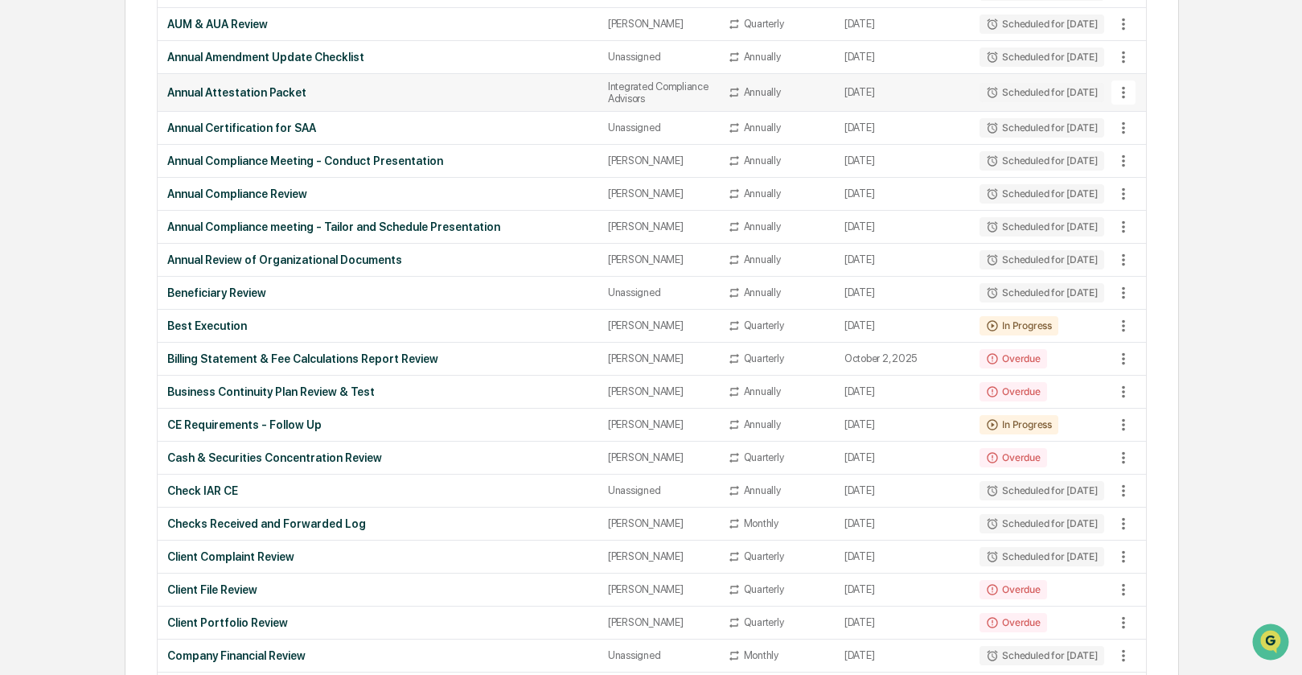
scroll to position [344, 0]
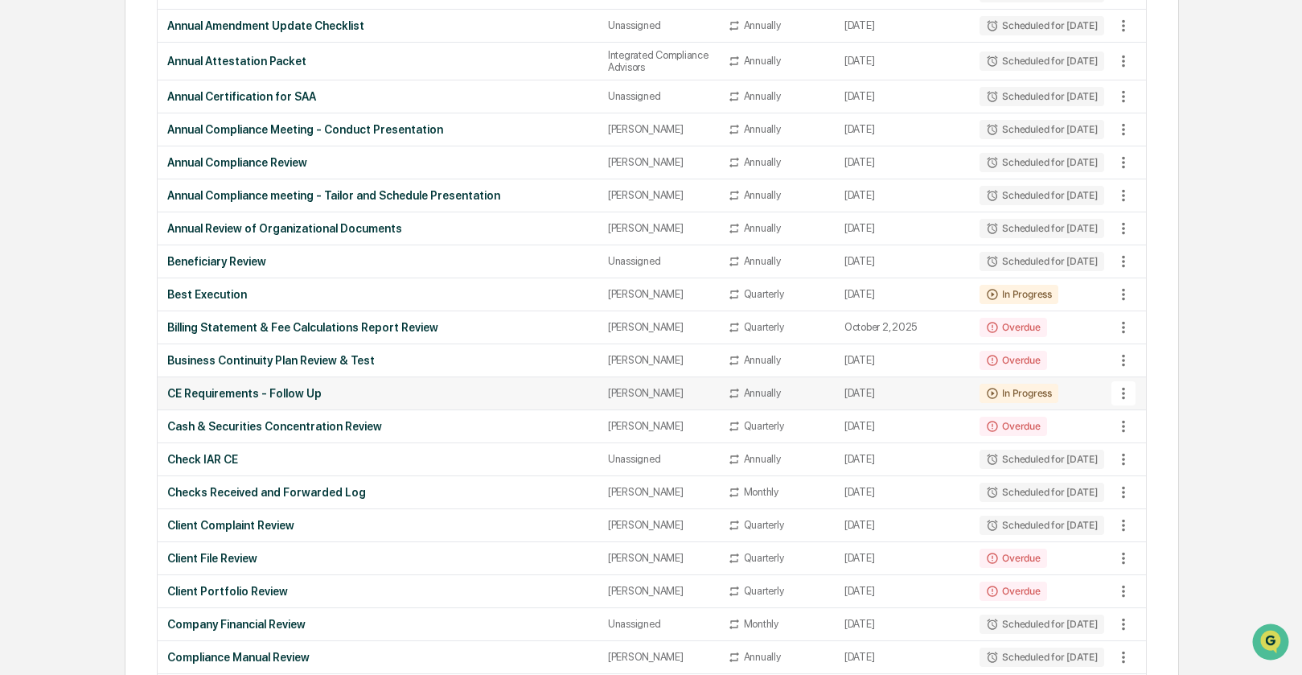
click at [1125, 402] on icon at bounding box center [1124, 394] width 18 height 18
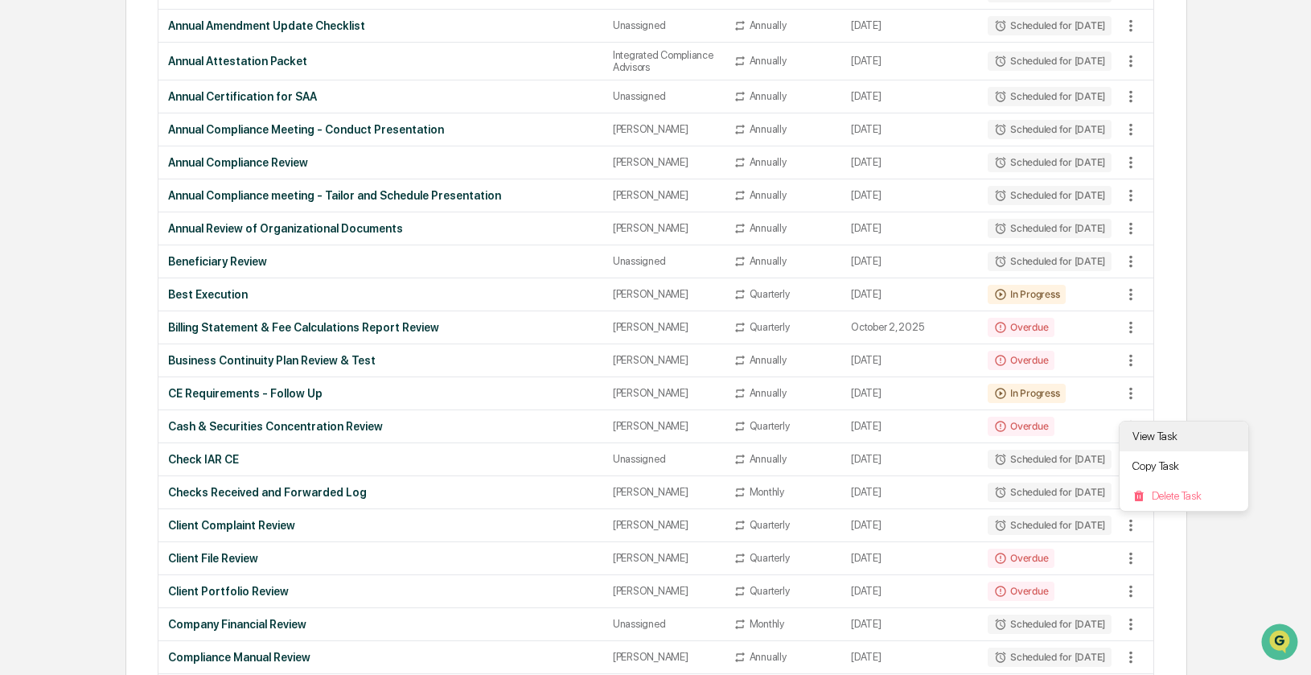
click at [1150, 438] on li "View Task" at bounding box center [1184, 437] width 129 height 30
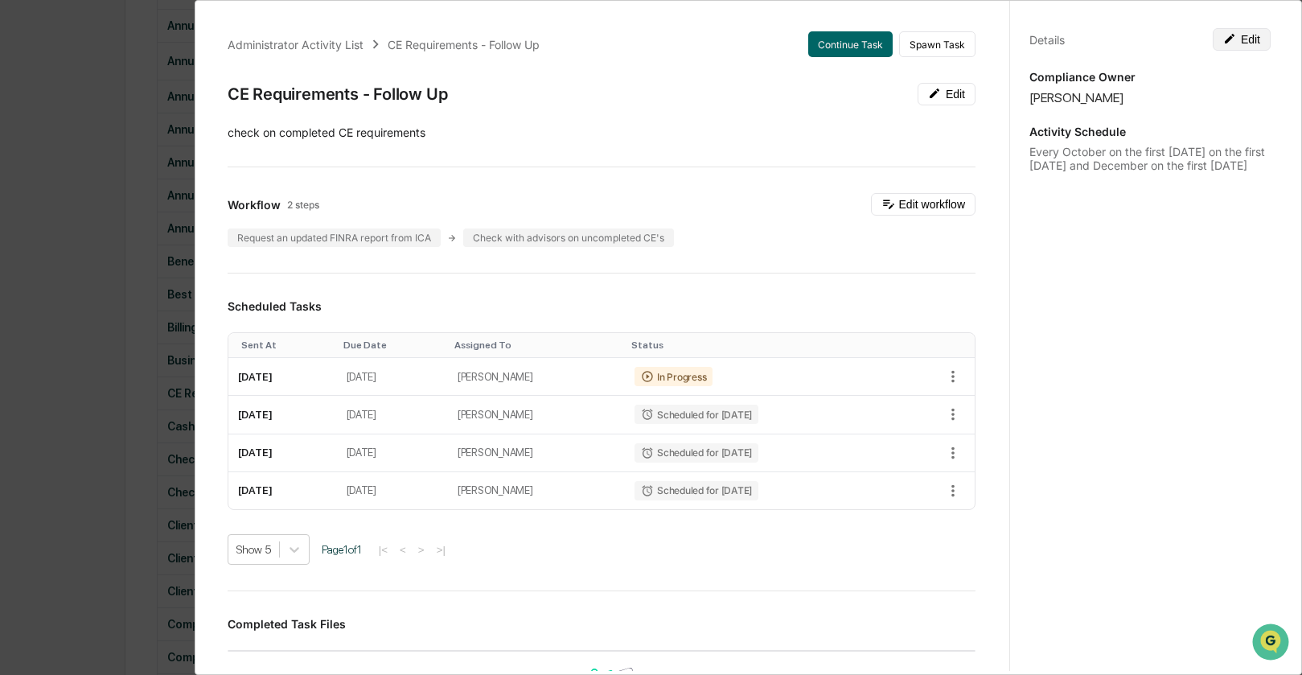
click at [1251, 41] on button "Edit" at bounding box center [1242, 39] width 58 height 23
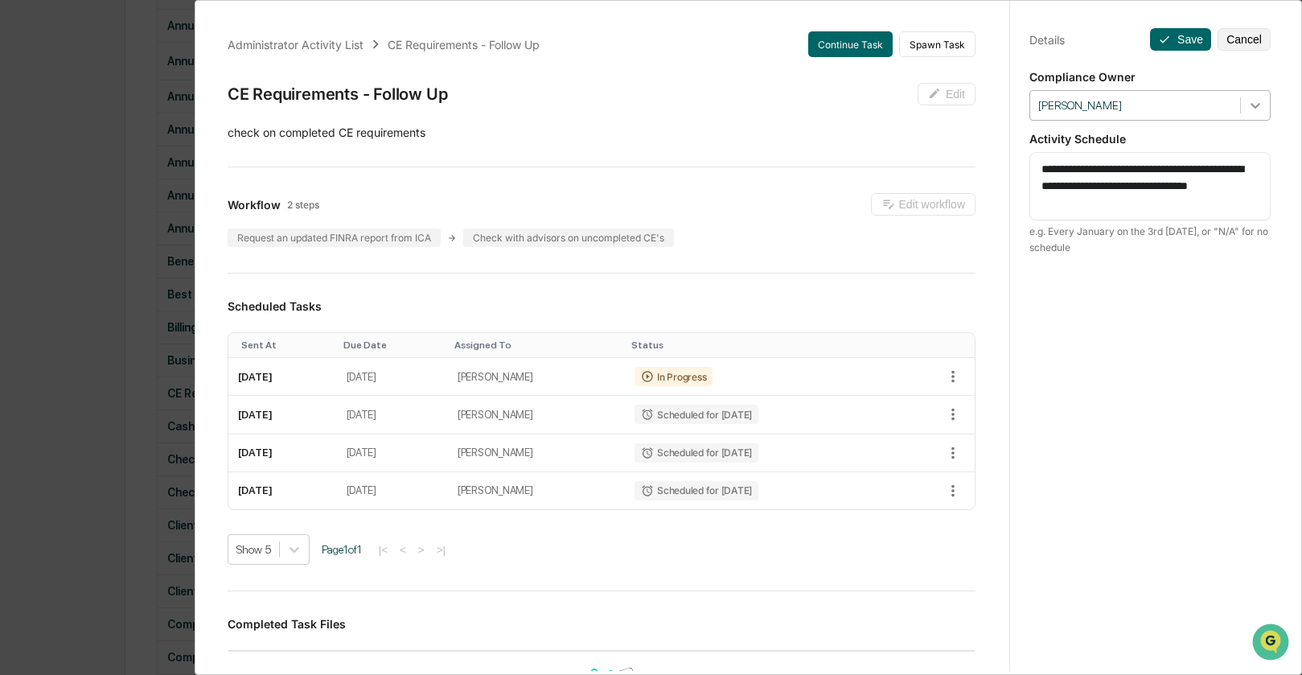
click at [1248, 105] on icon at bounding box center [1256, 105] width 16 height 16
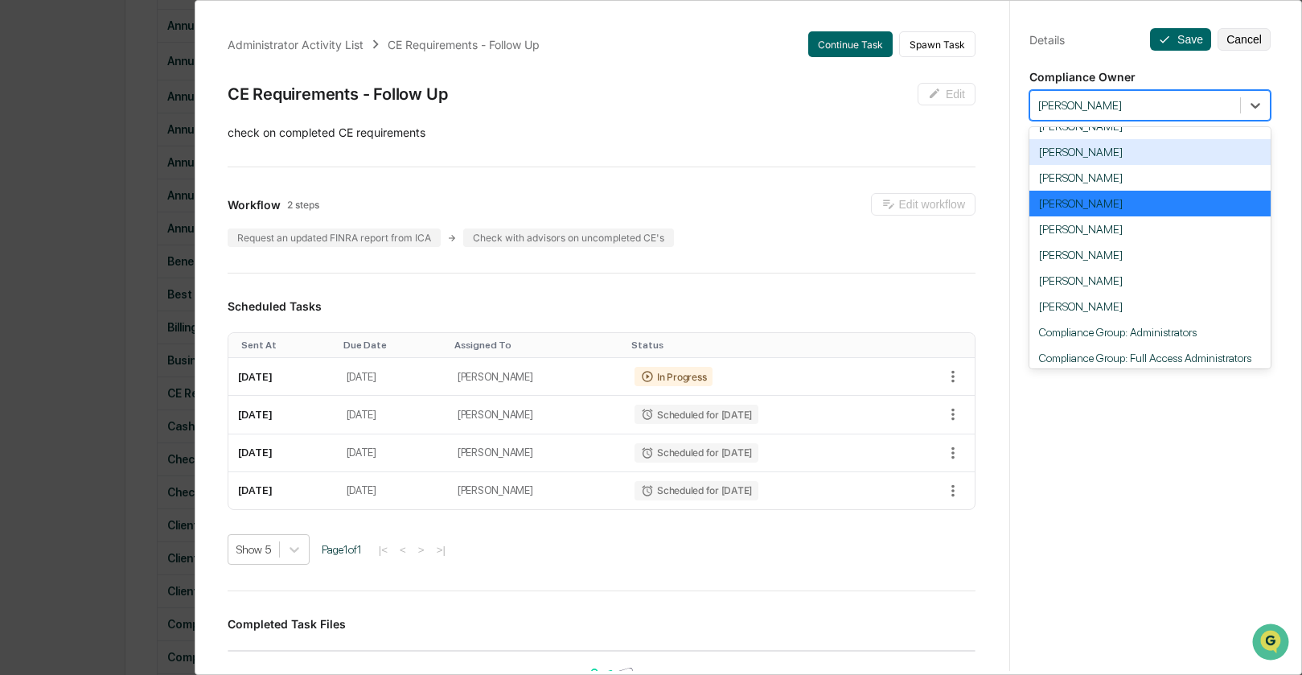
scroll to position [108, 0]
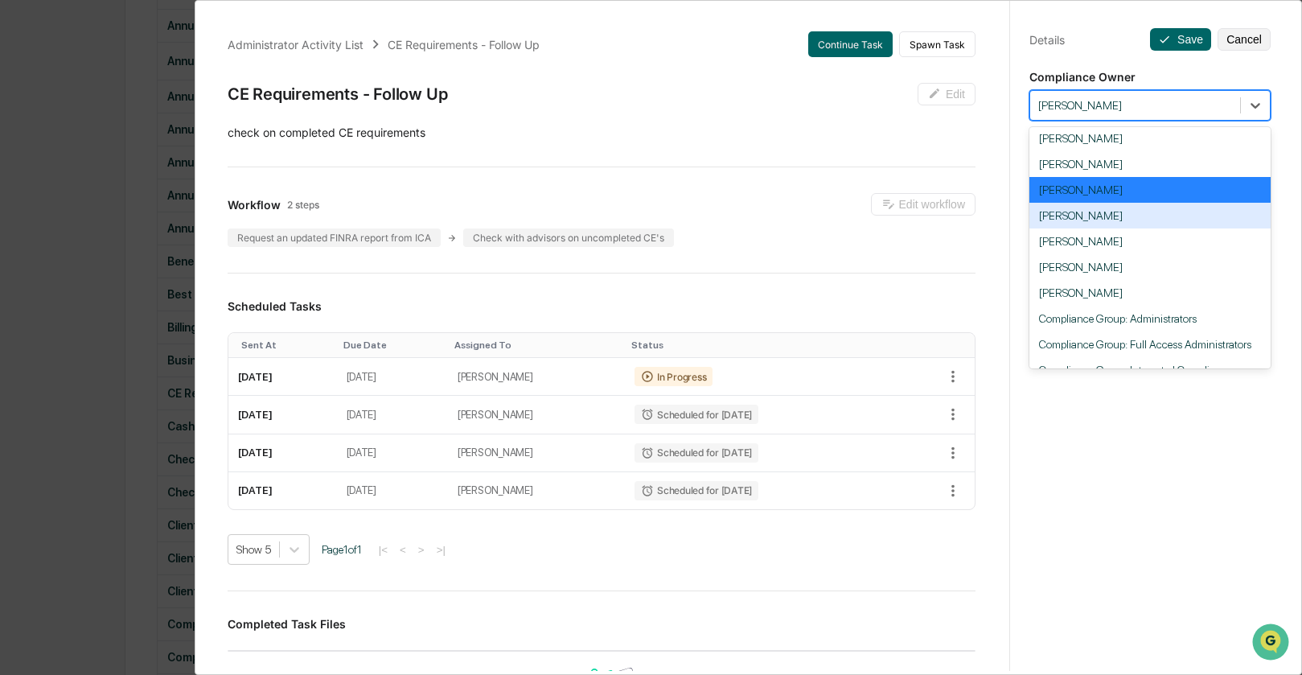
click at [1105, 227] on div "Emily Rubio" at bounding box center [1150, 216] width 241 height 26
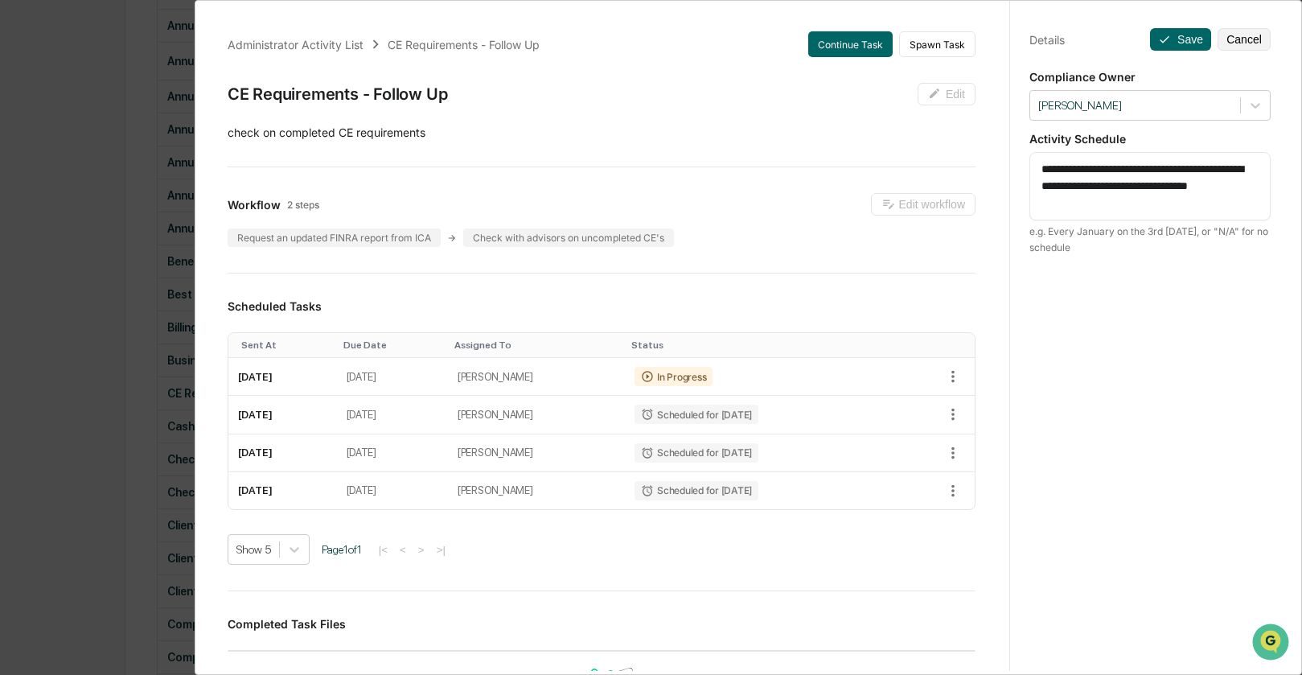
click at [1147, 169] on textarea "**********" at bounding box center [1150, 186] width 217 height 51
type textarea "**********"
click at [1172, 39] on button "Save" at bounding box center [1180, 39] width 61 height 23
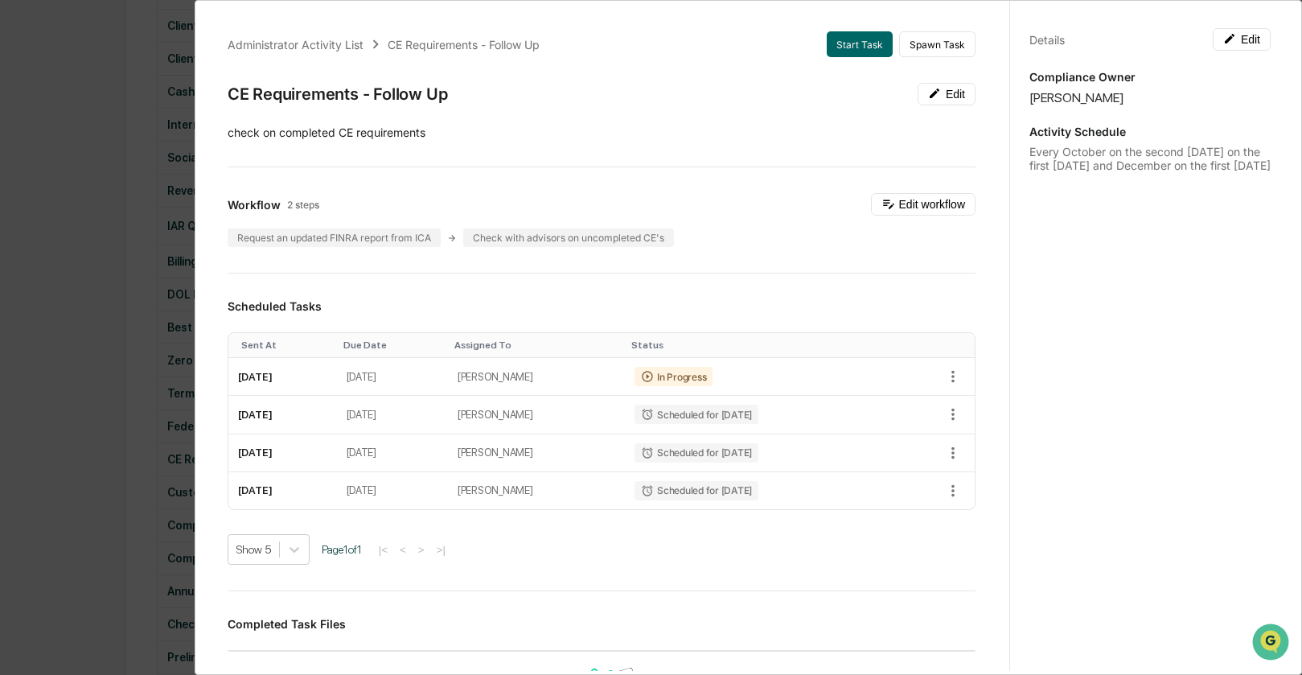
click at [57, 117] on div "Administrator Activity List CE Requirements - Follow Up Start Task Spawn Task C…" at bounding box center [651, 337] width 1302 height 675
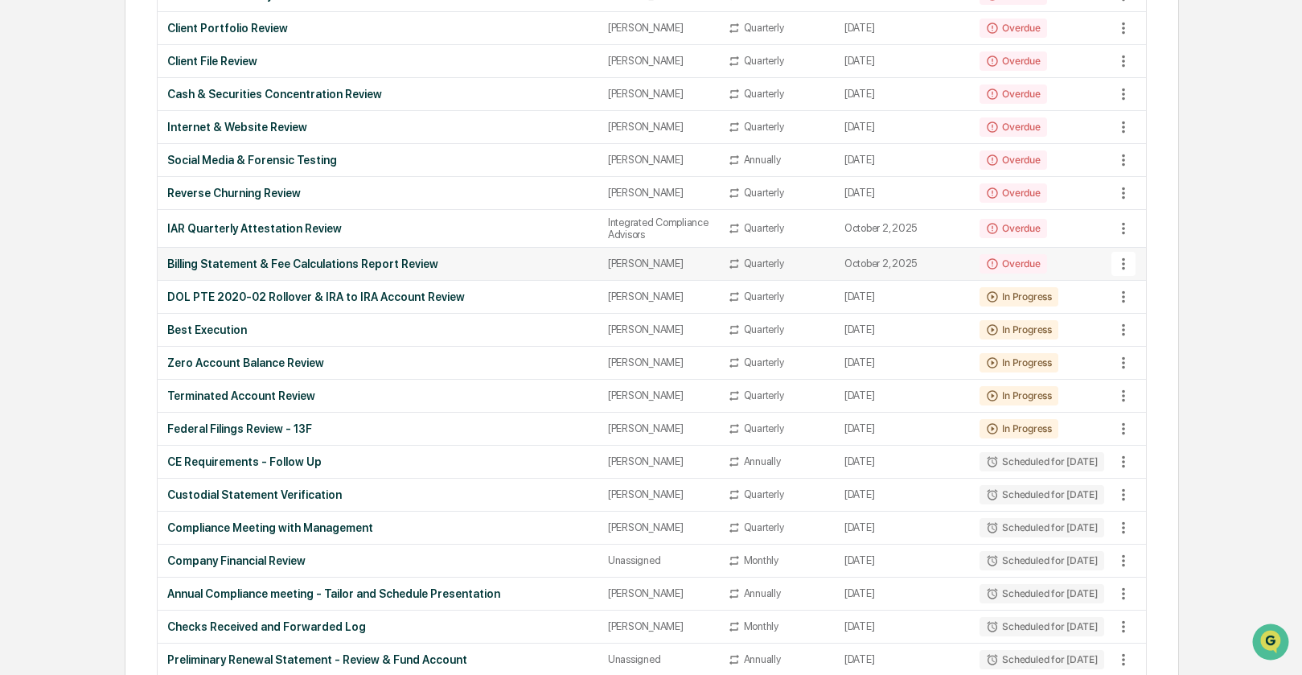
scroll to position [0, 0]
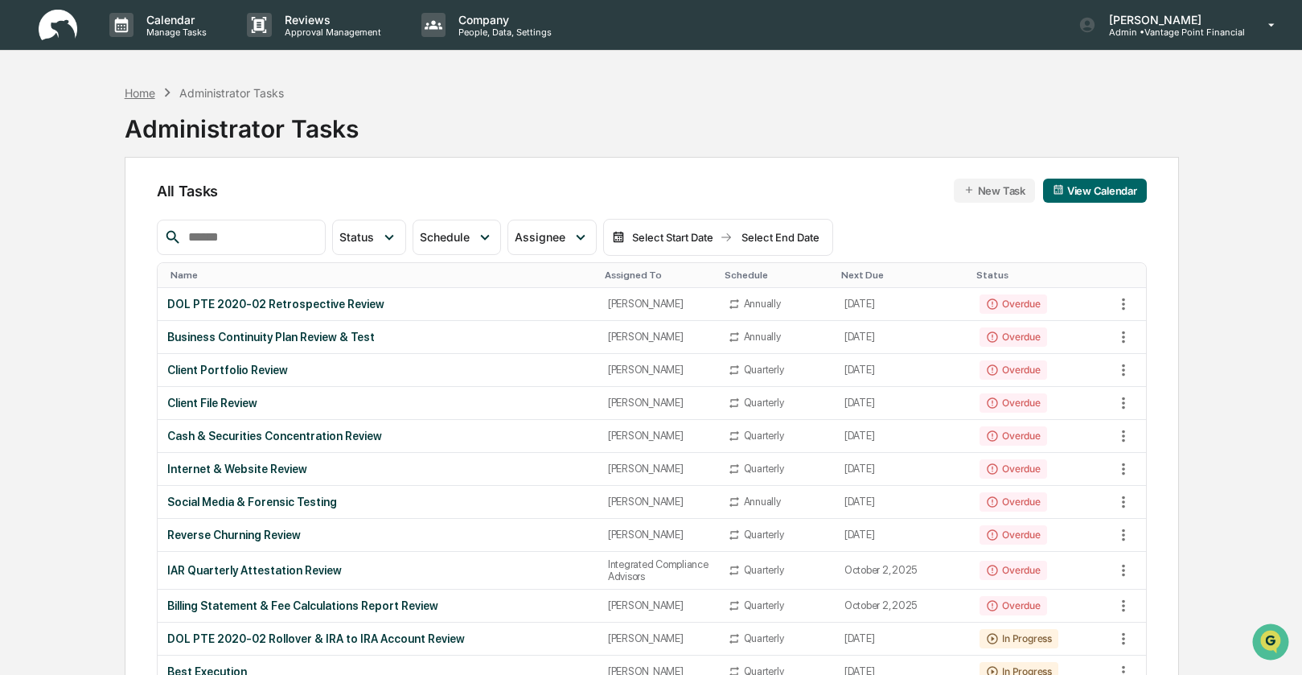
click at [138, 88] on div "Home" at bounding box center [140, 93] width 31 height 14
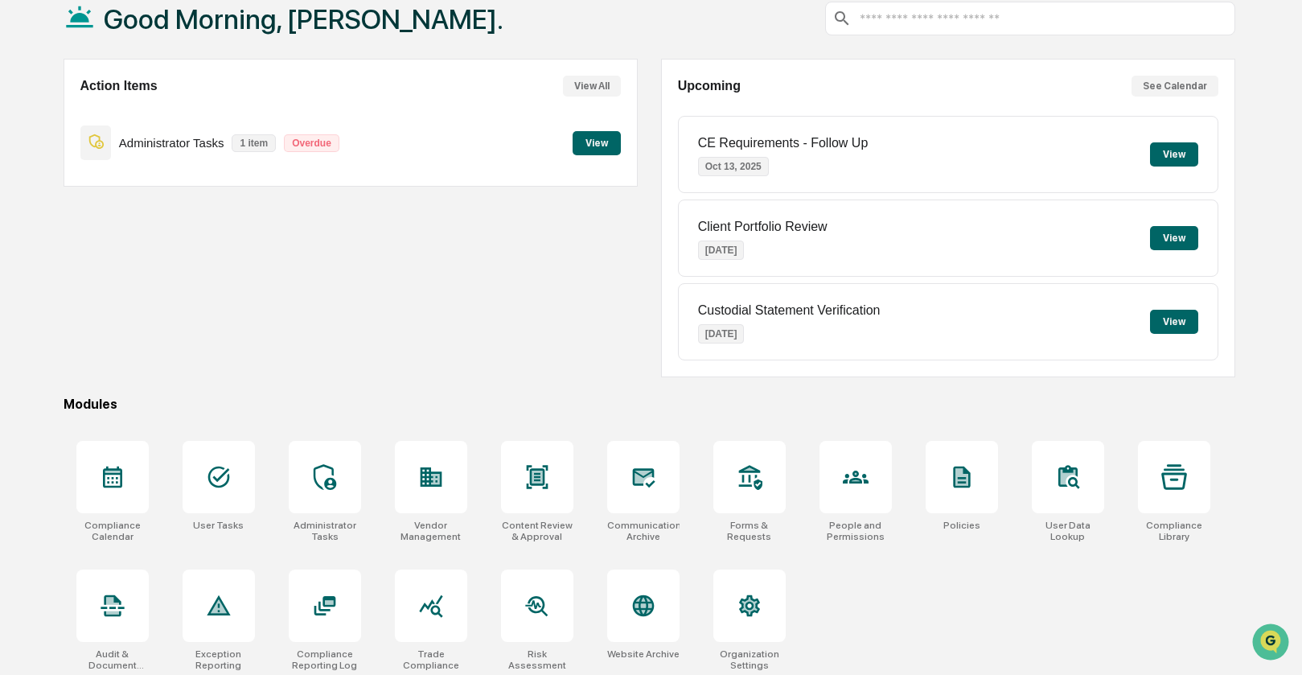
scroll to position [107, 0]
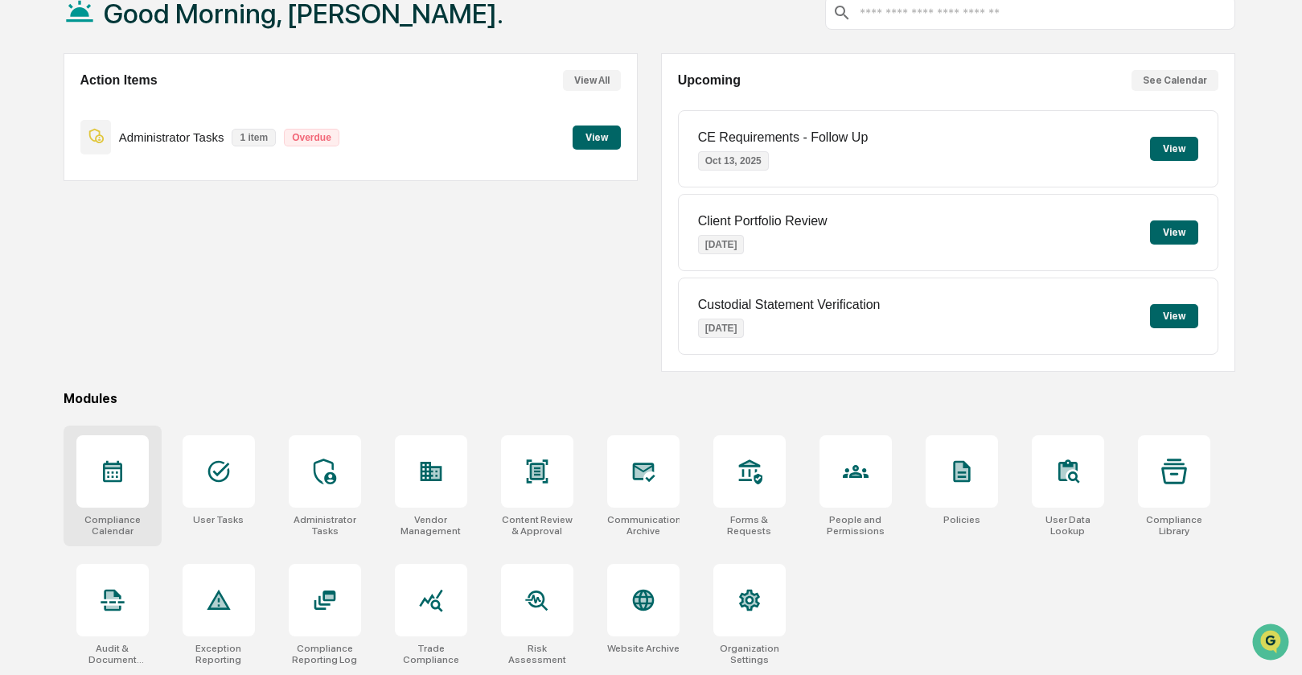
click at [125, 464] on icon at bounding box center [113, 472] width 26 height 26
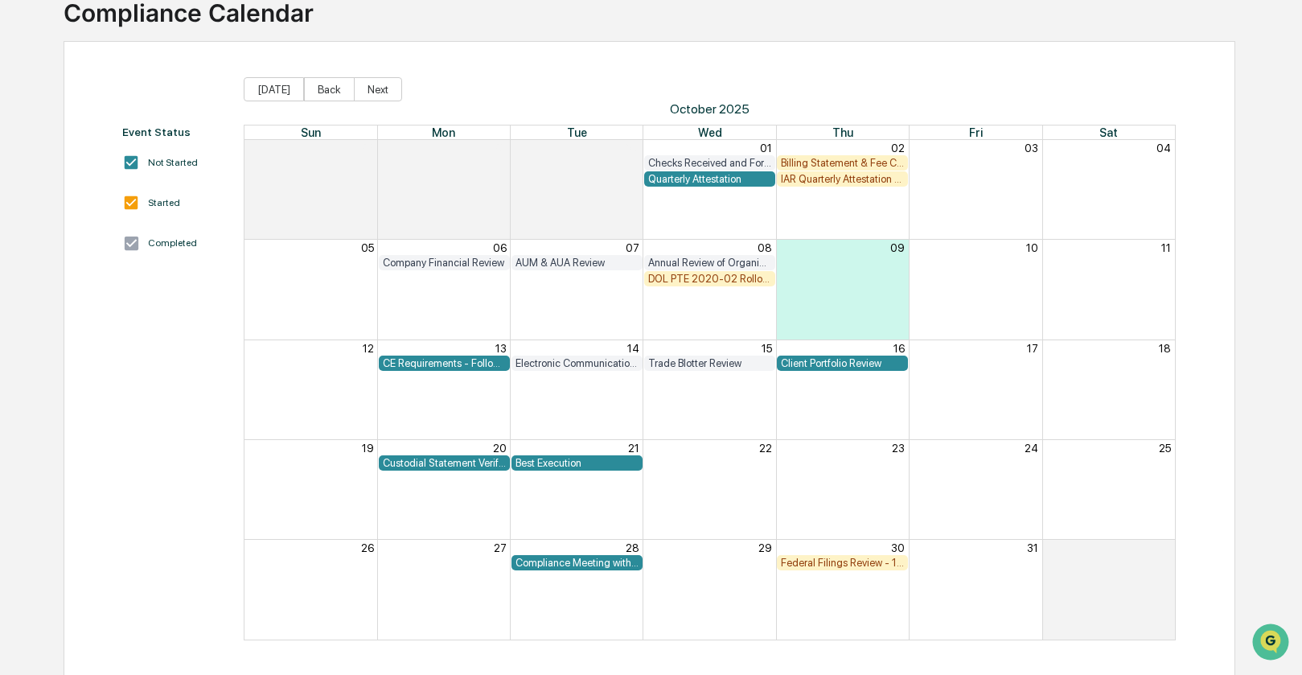
scroll to position [117, 0]
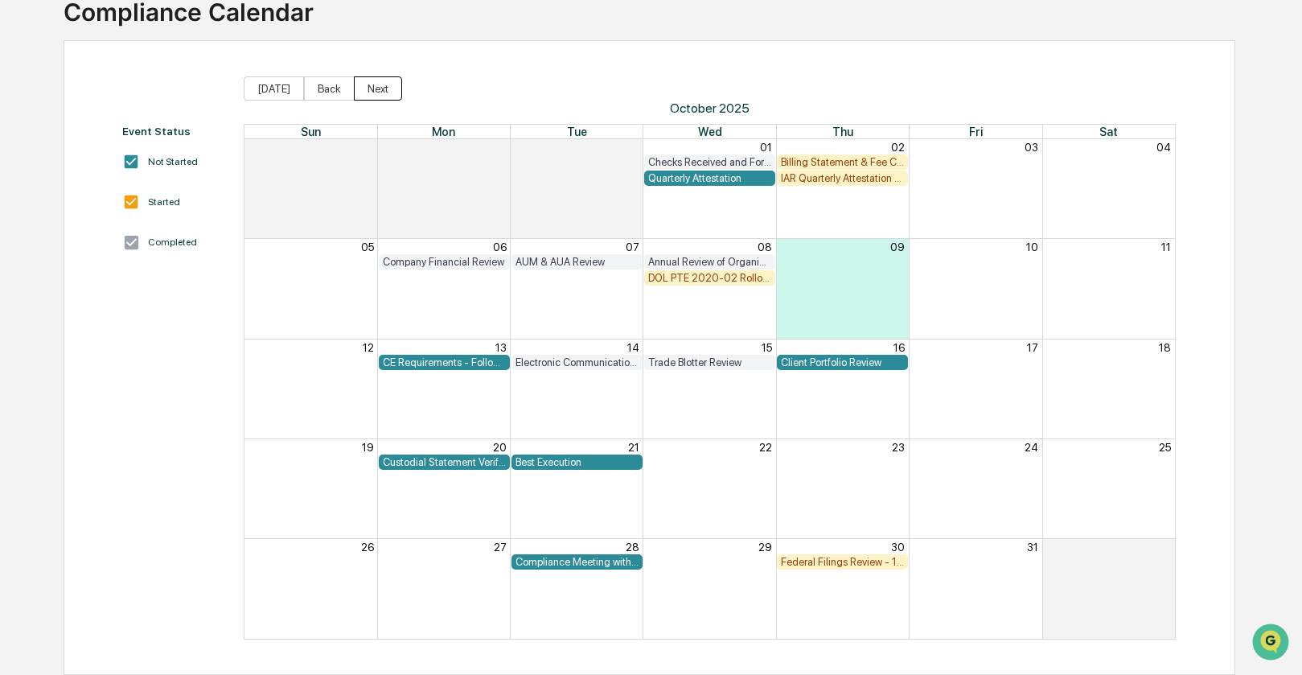
click at [368, 81] on button "Next" at bounding box center [378, 88] width 48 height 24
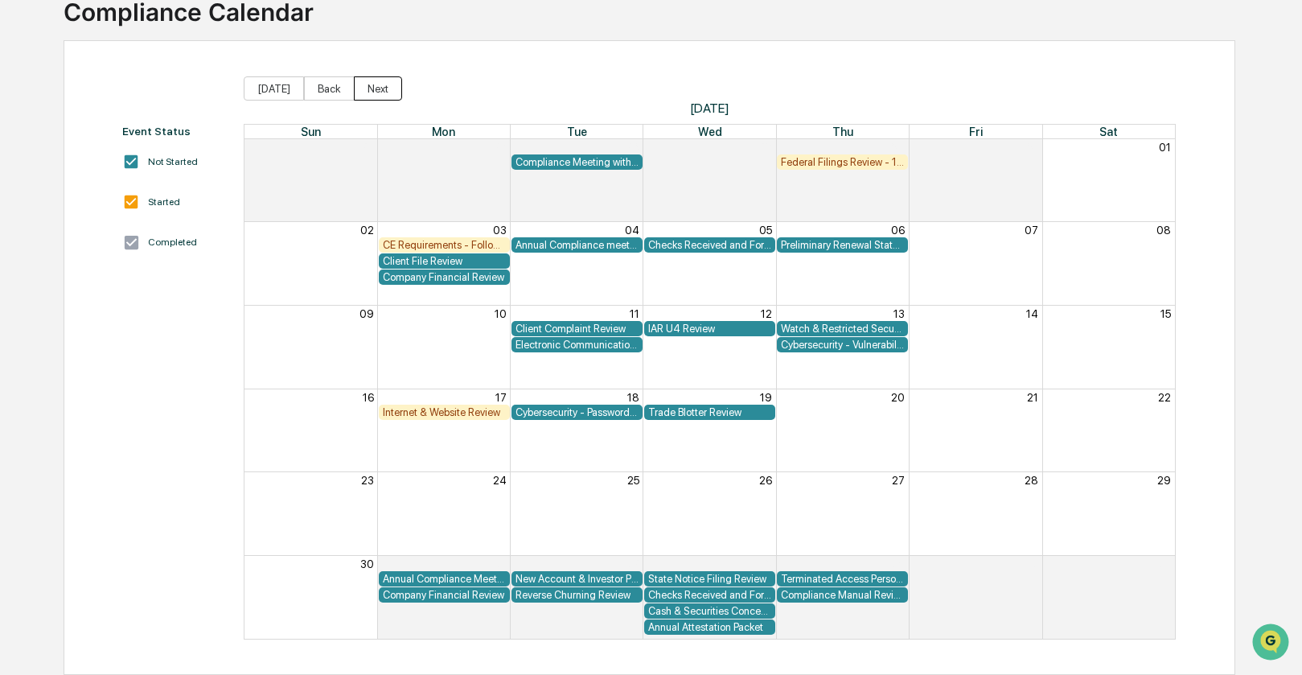
click at [368, 81] on button "Next" at bounding box center [378, 88] width 48 height 24
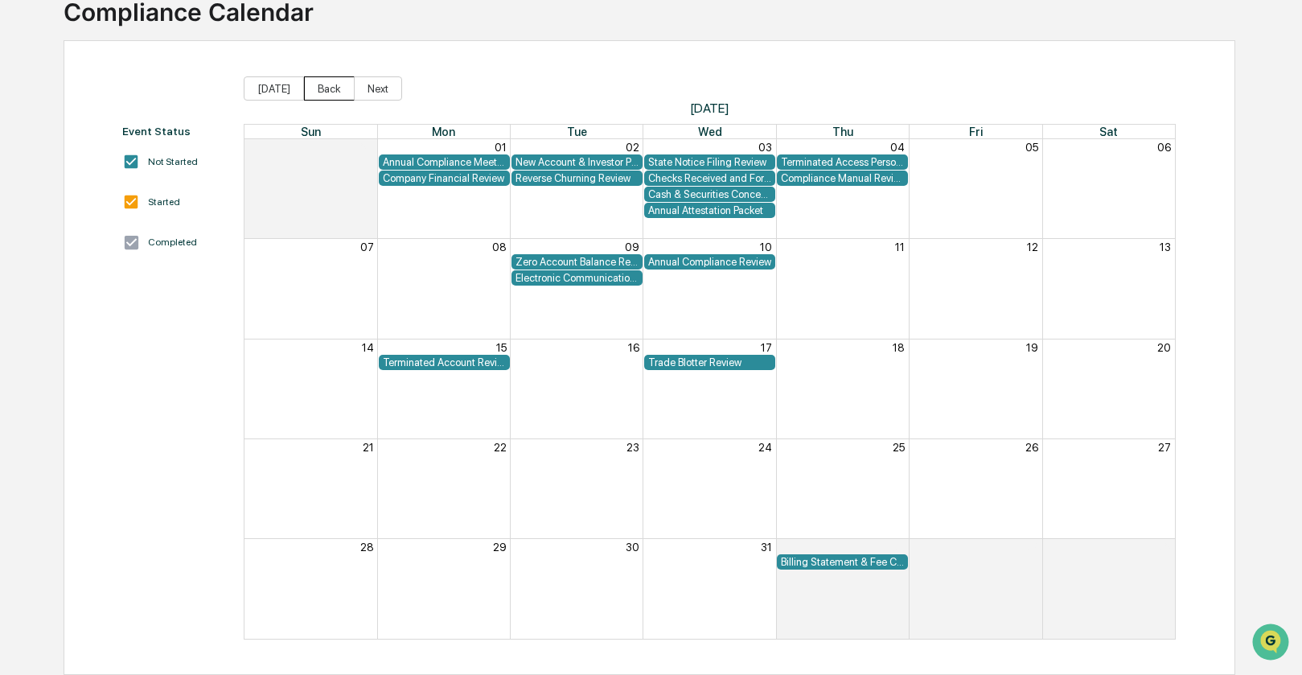
click at [335, 88] on button "Back" at bounding box center [329, 88] width 51 height 24
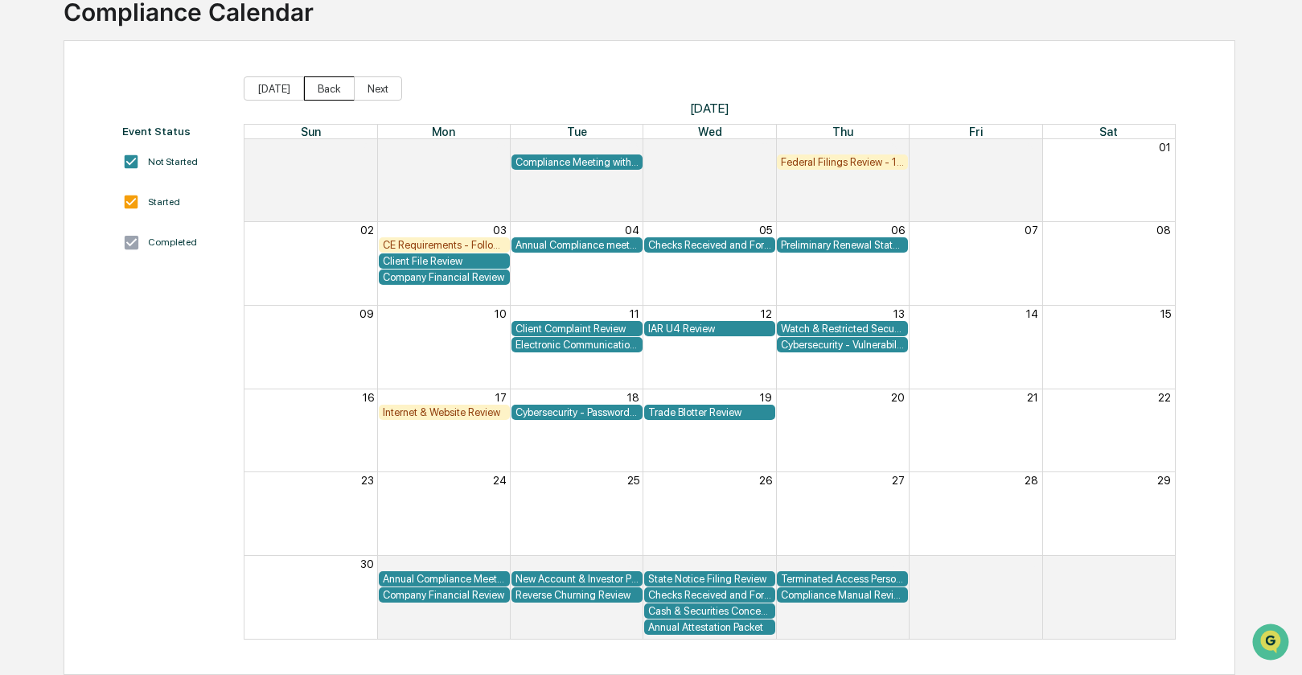
click at [335, 88] on button "Back" at bounding box center [329, 88] width 51 height 24
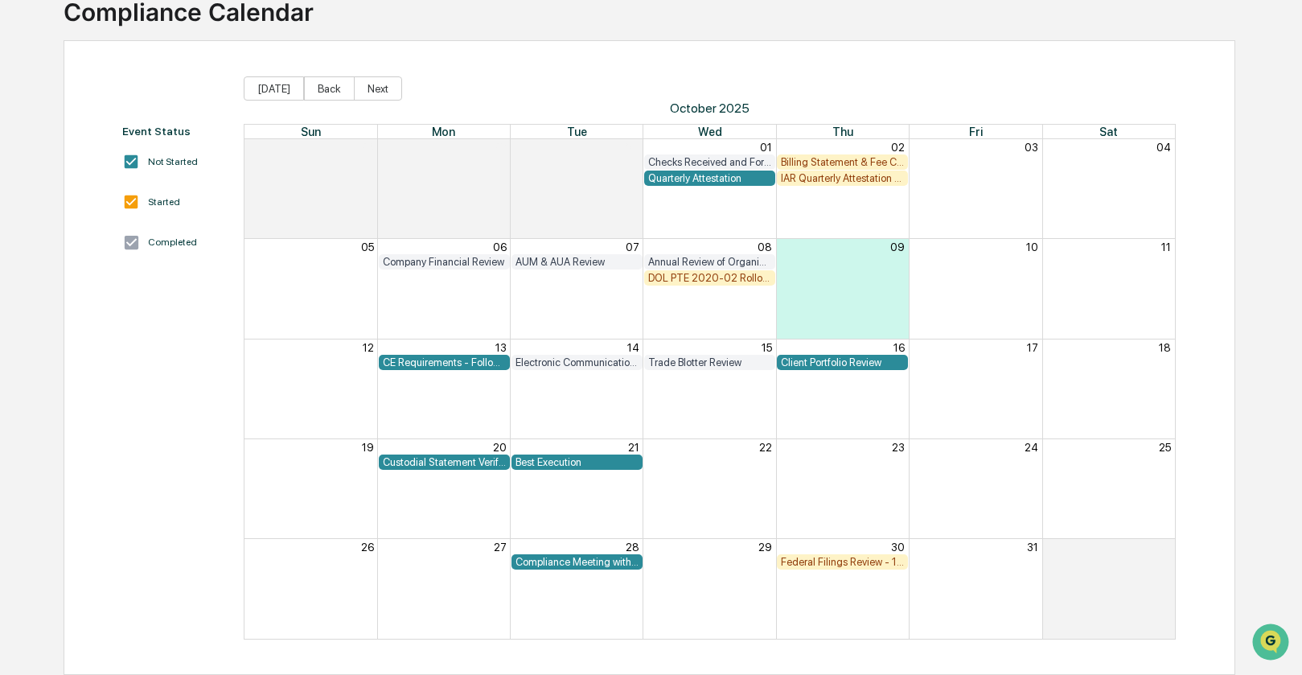
click at [430, 460] on div "Custodial Statement Verification" at bounding box center [444, 462] width 123 height 12
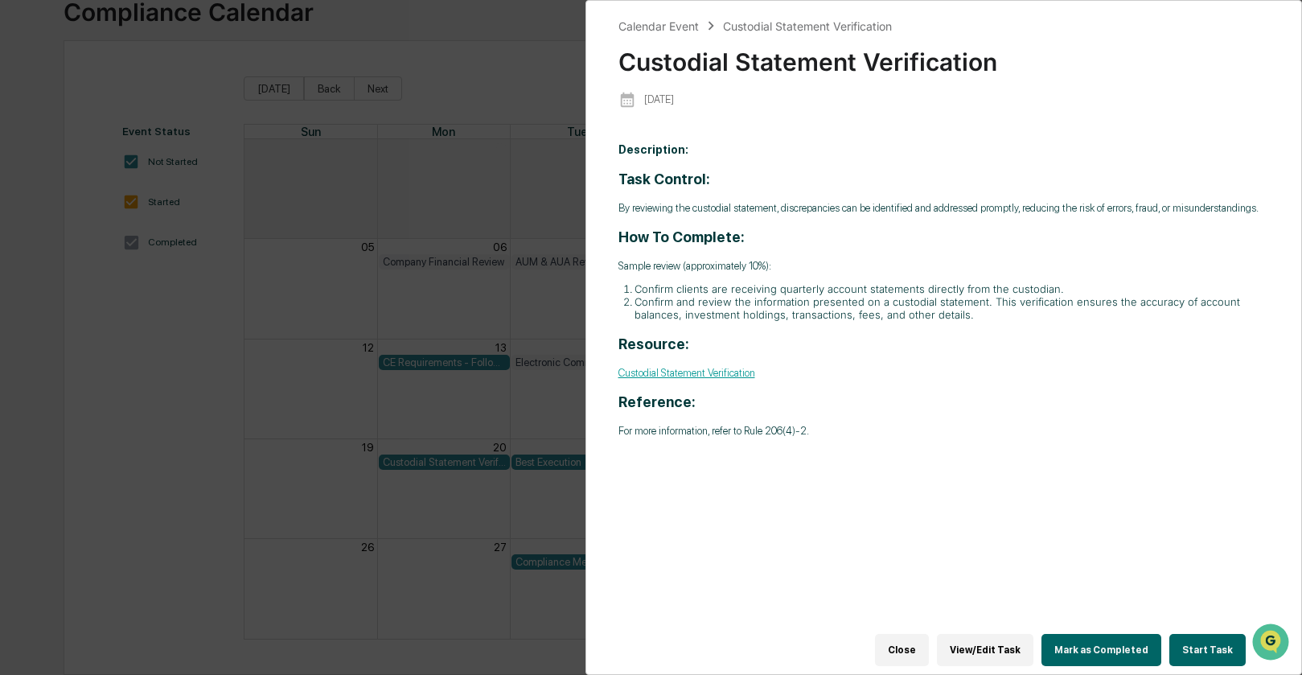
click at [1180, 634] on button "Start Task" at bounding box center [1208, 650] width 76 height 32
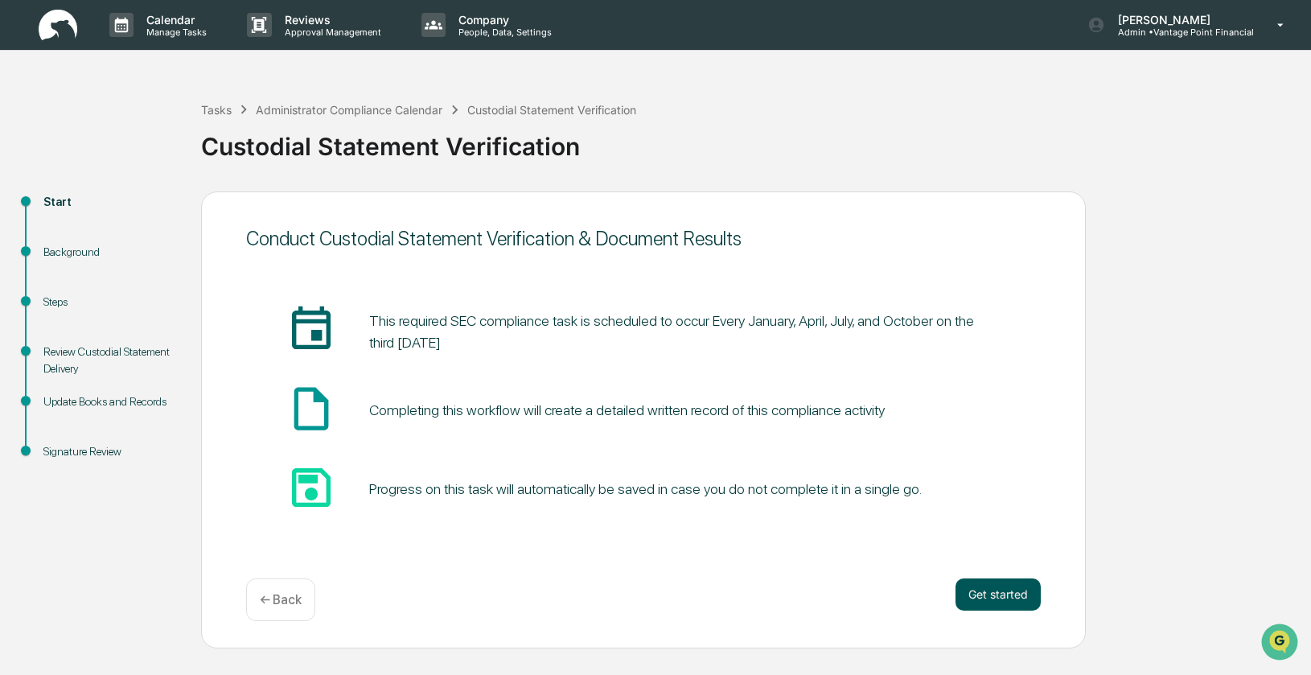
click at [1022, 597] on button "Get started" at bounding box center [998, 594] width 85 height 32
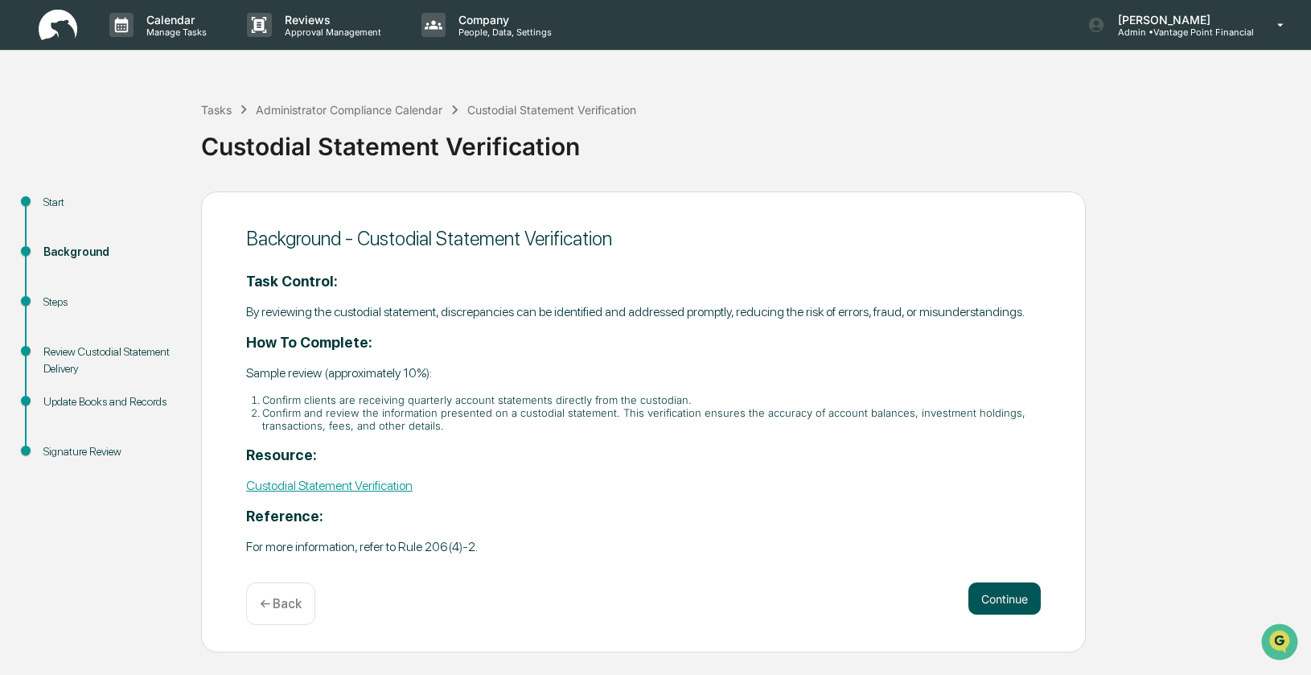
click at [993, 608] on button "Continue" at bounding box center [1005, 598] width 72 height 32
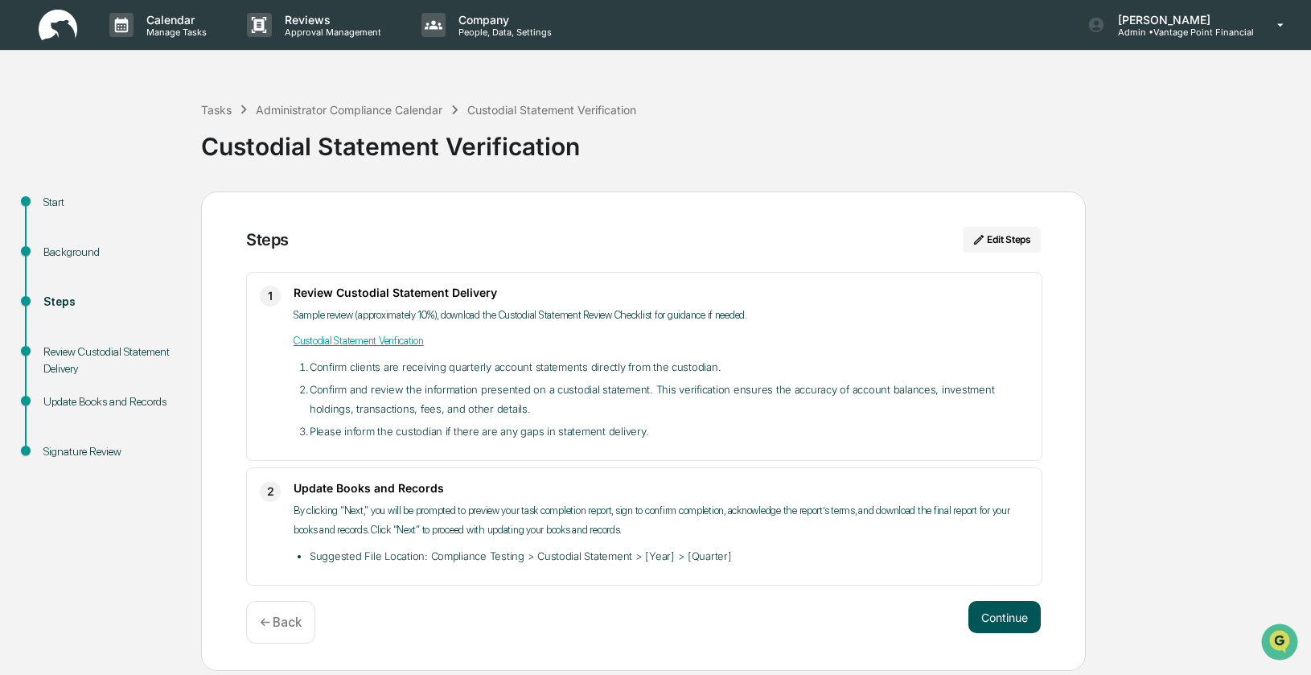
click at [1011, 616] on button "Continue" at bounding box center [1005, 617] width 72 height 32
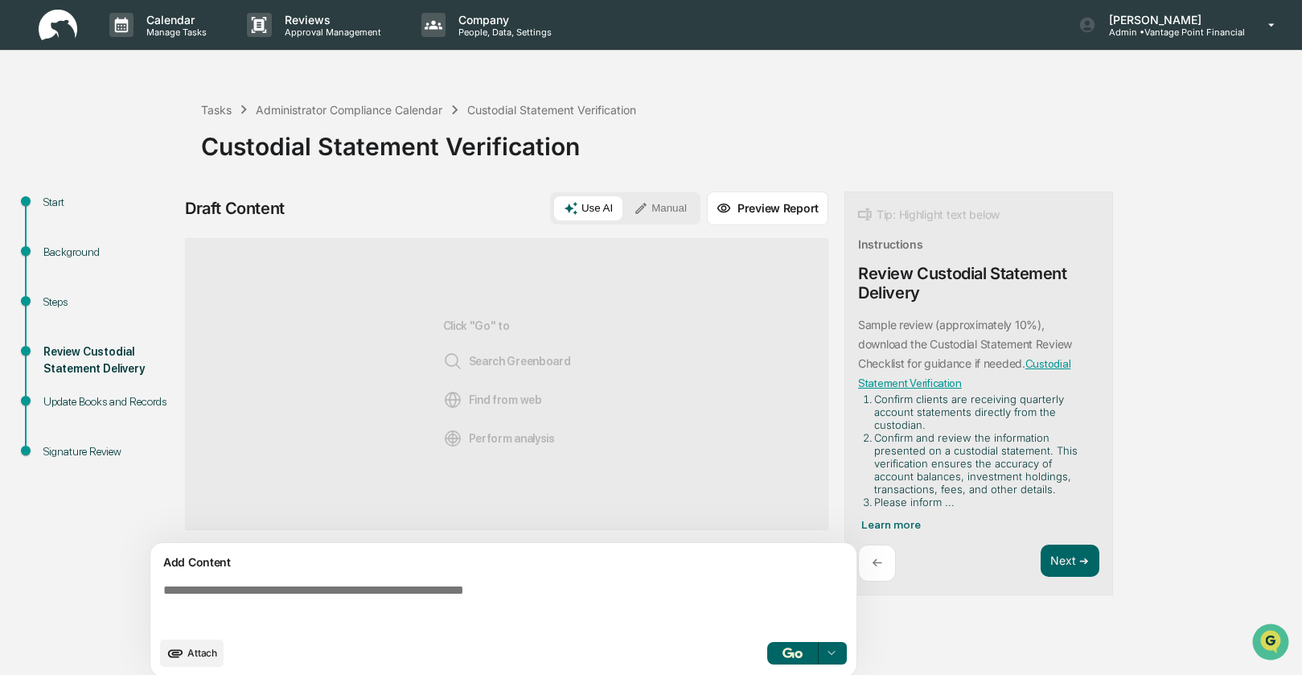
scroll to position [12, 0]
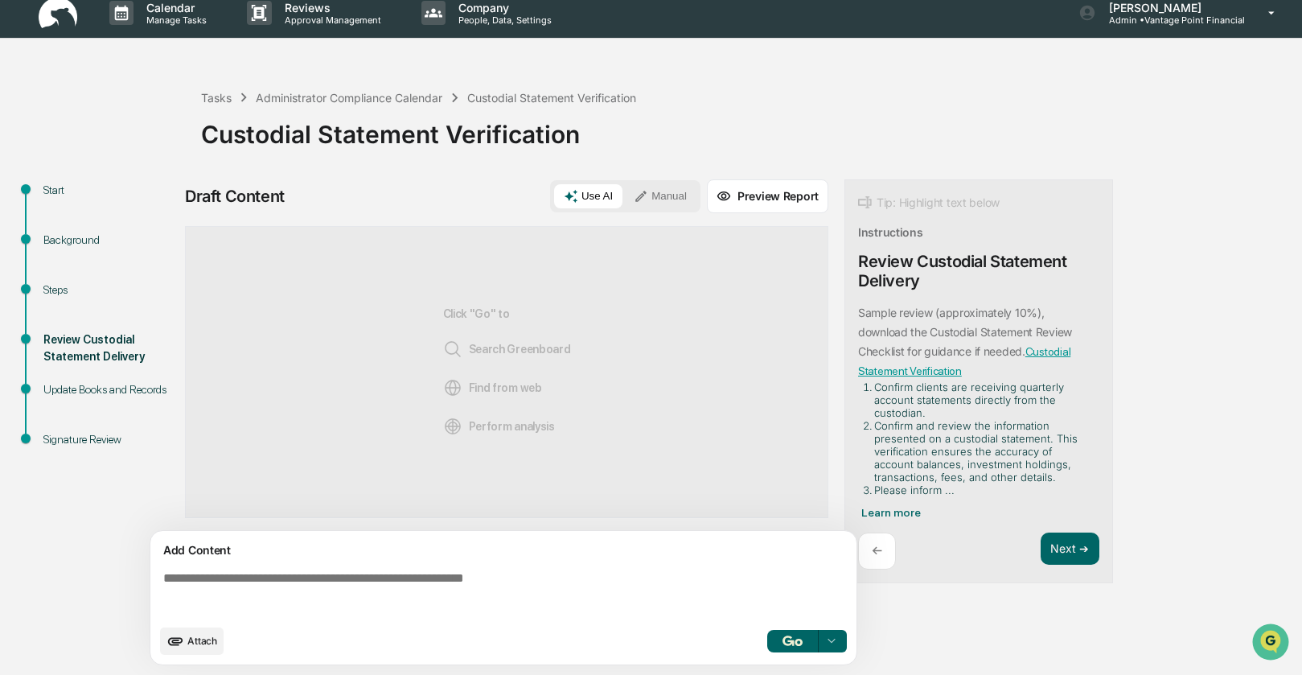
click at [670, 191] on button "Manual" at bounding box center [660, 196] width 72 height 24
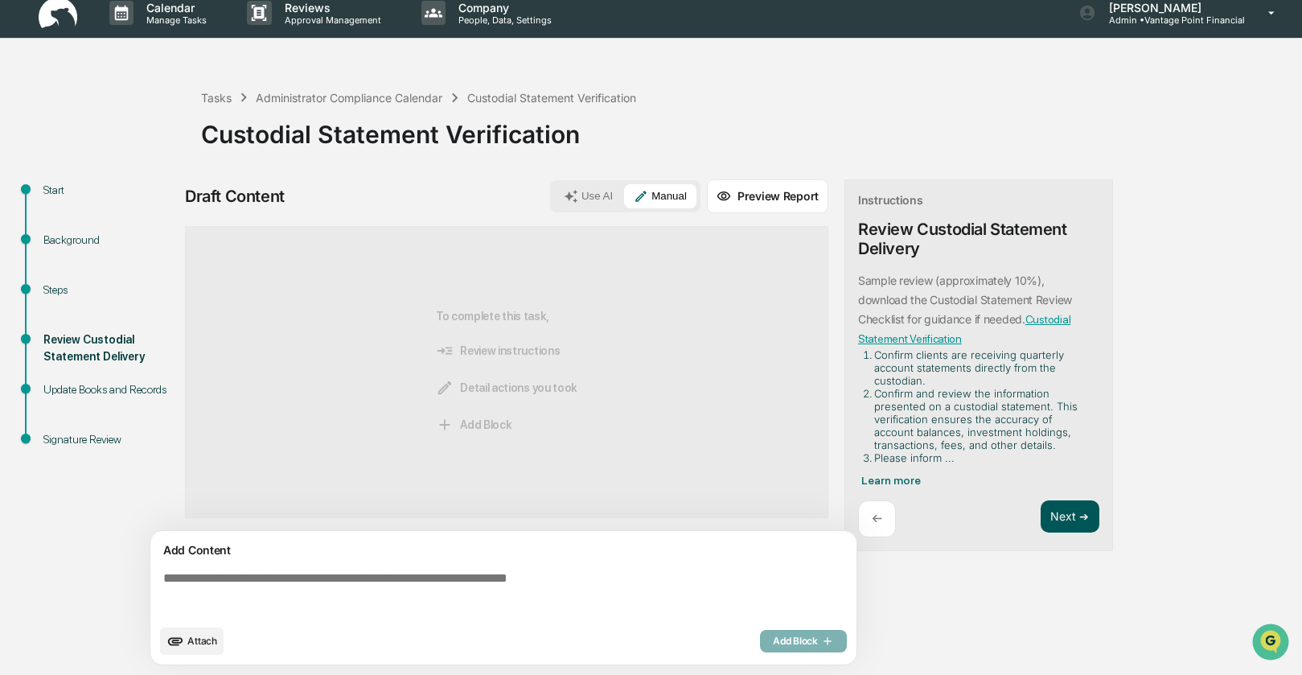
click at [1059, 516] on button "Next ➔" at bounding box center [1070, 516] width 59 height 33
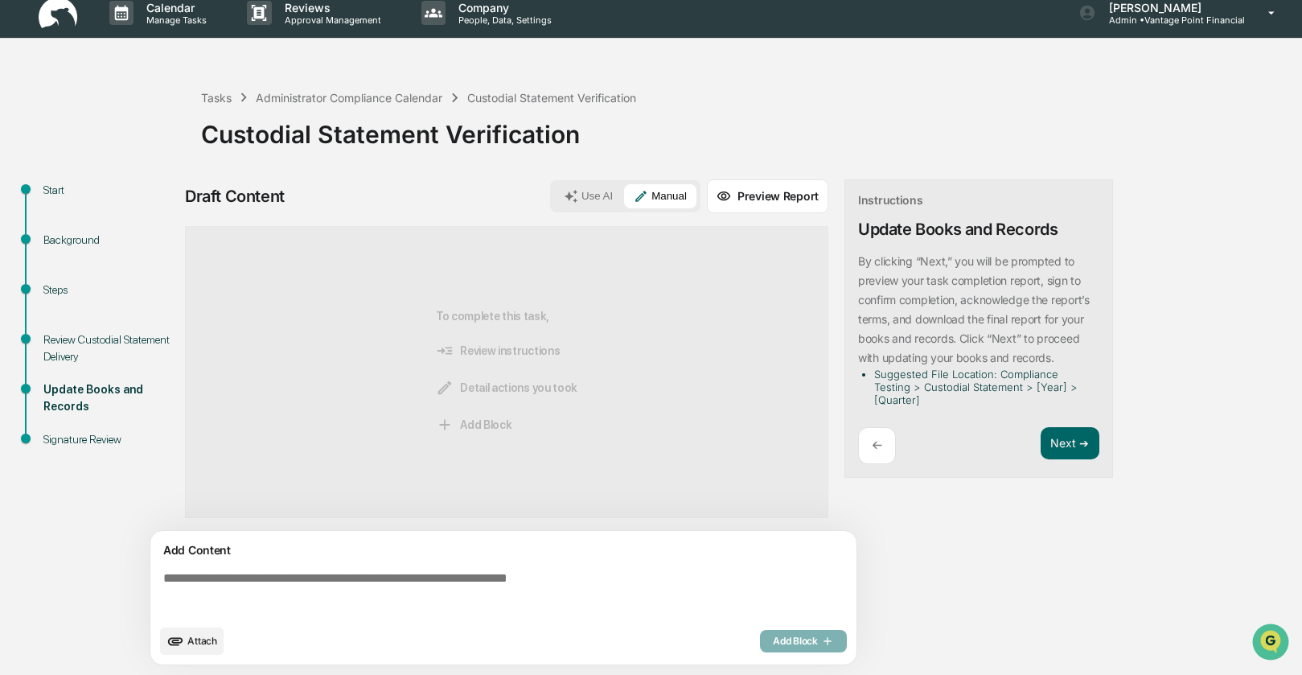
click at [223, 586] on textarea at bounding box center [507, 594] width 700 height 58
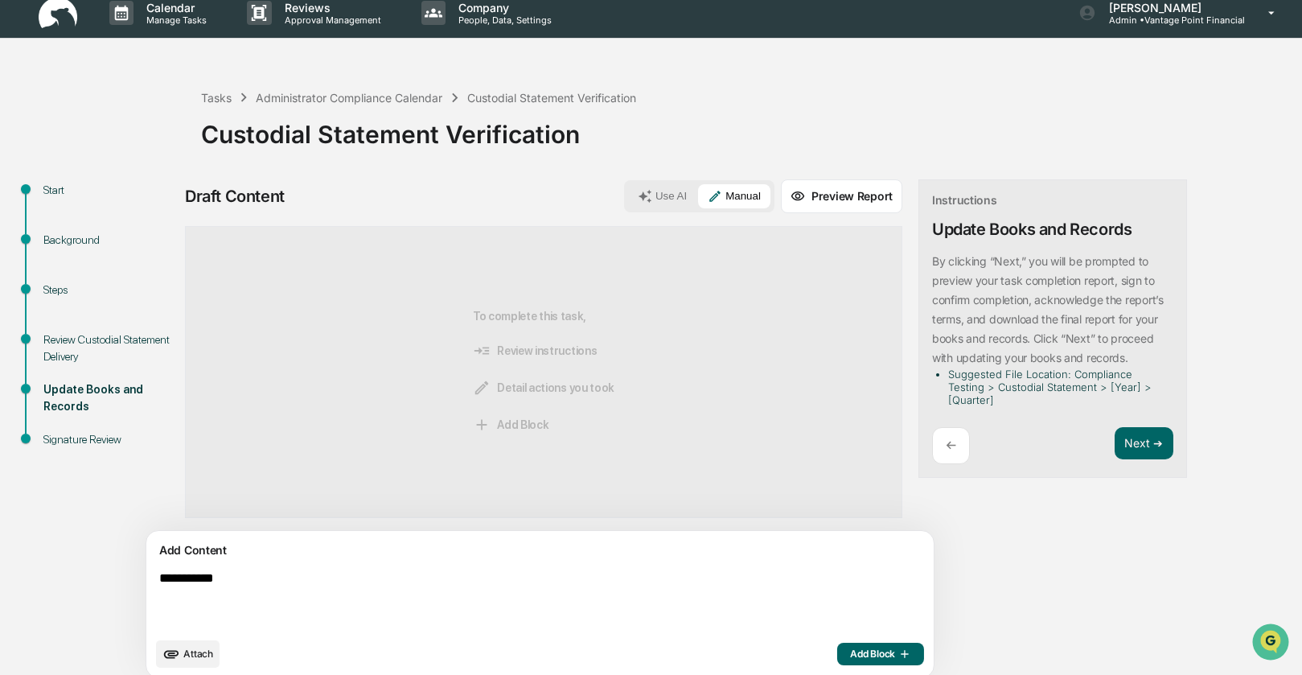
click at [239, 578] on textarea "**********" at bounding box center [503, 600] width 700 height 71
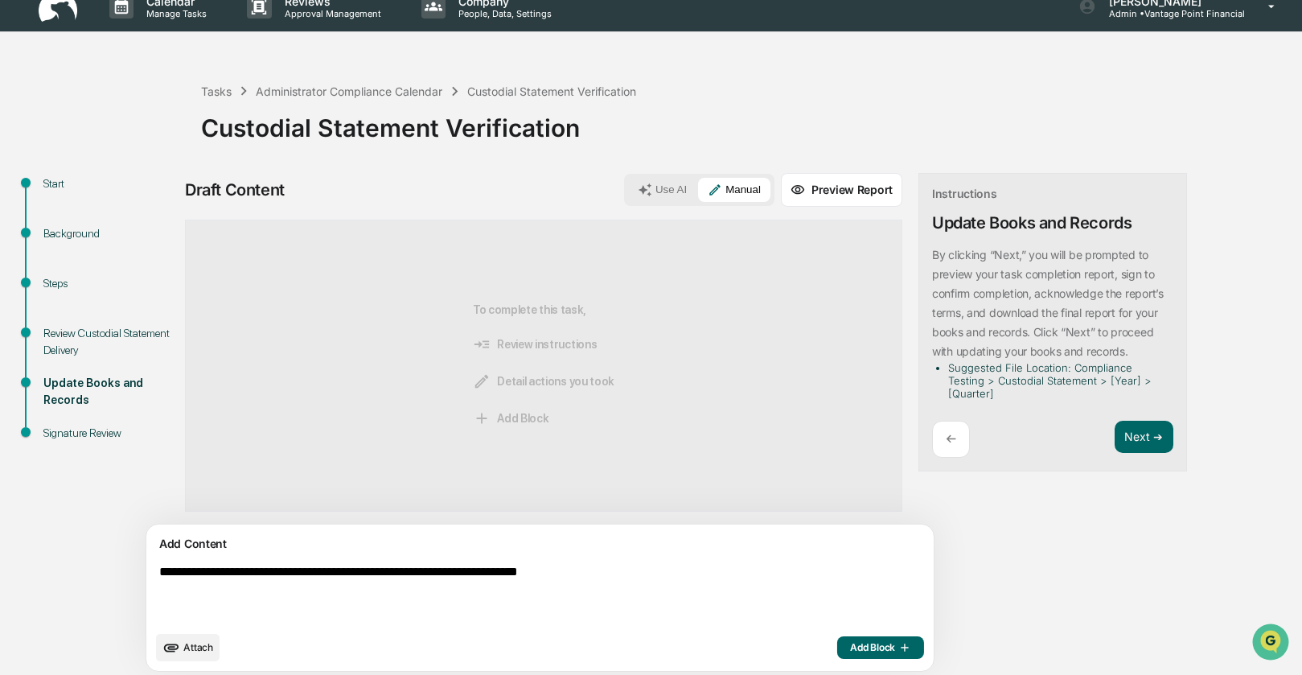
scroll to position [25, 0]
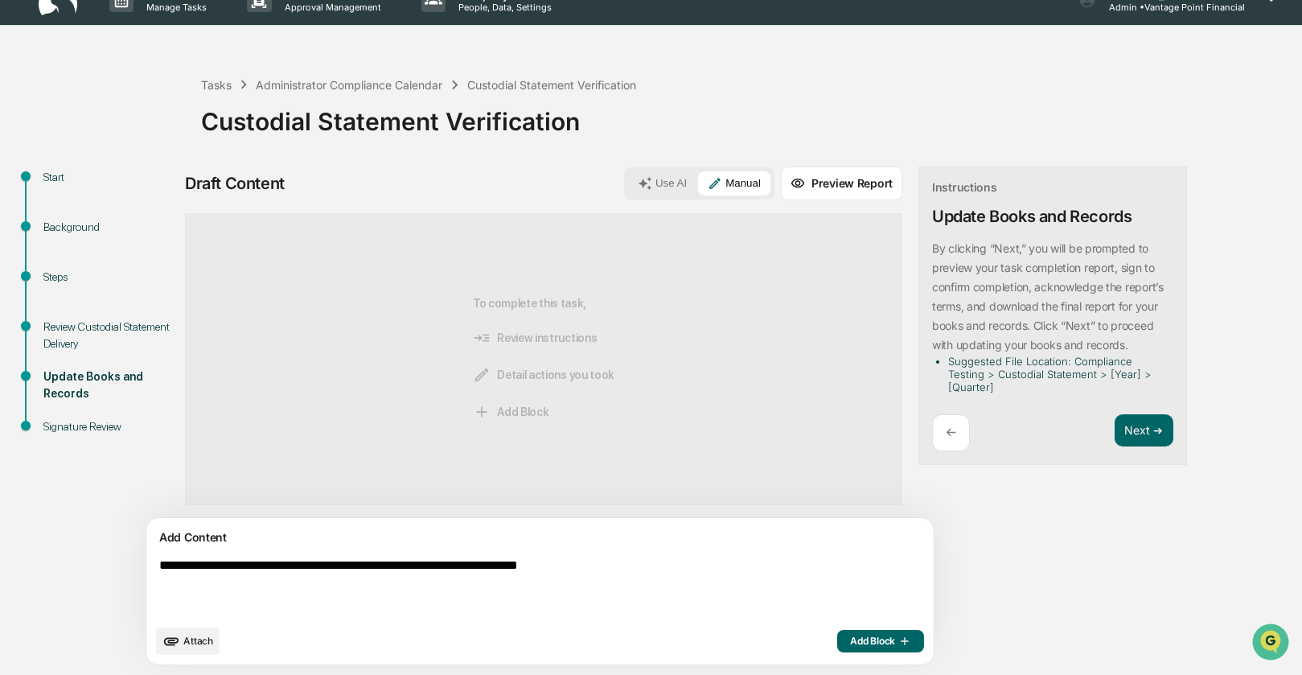
type textarea "**********"
click at [850, 640] on span "Add Block" at bounding box center [880, 641] width 61 height 13
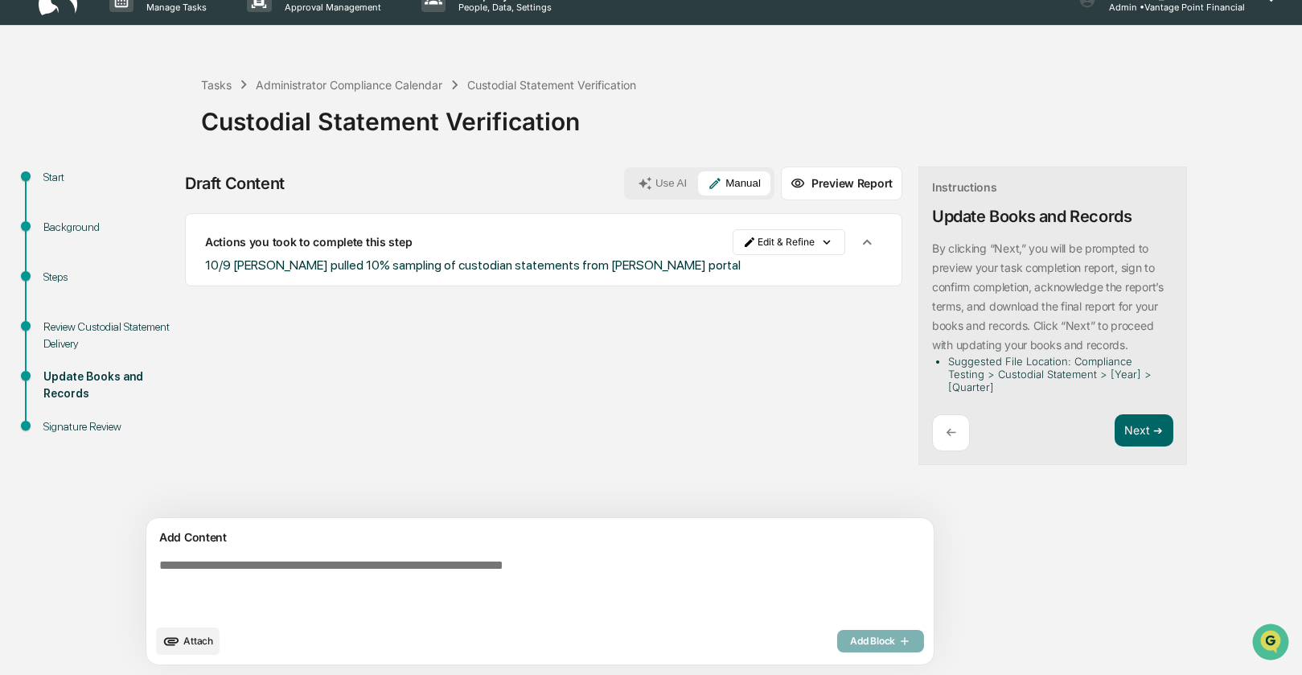
click at [1013, 557] on div "Draft Content Use AI Manual Preview Report Sources Actions you took to complete…" at bounding box center [635, 421] width 901 height 508
click at [1115, 430] on button "Next ➔" at bounding box center [1144, 430] width 59 height 33
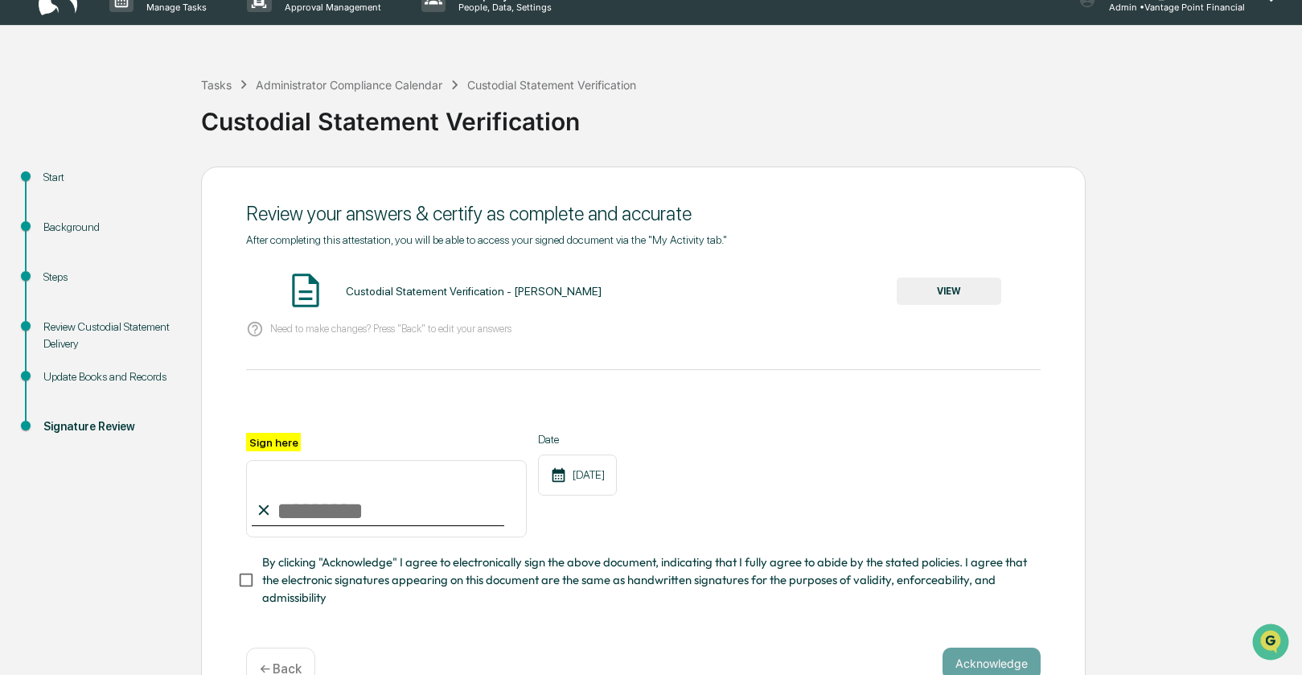
click at [956, 298] on button "VIEW" at bounding box center [949, 291] width 105 height 27
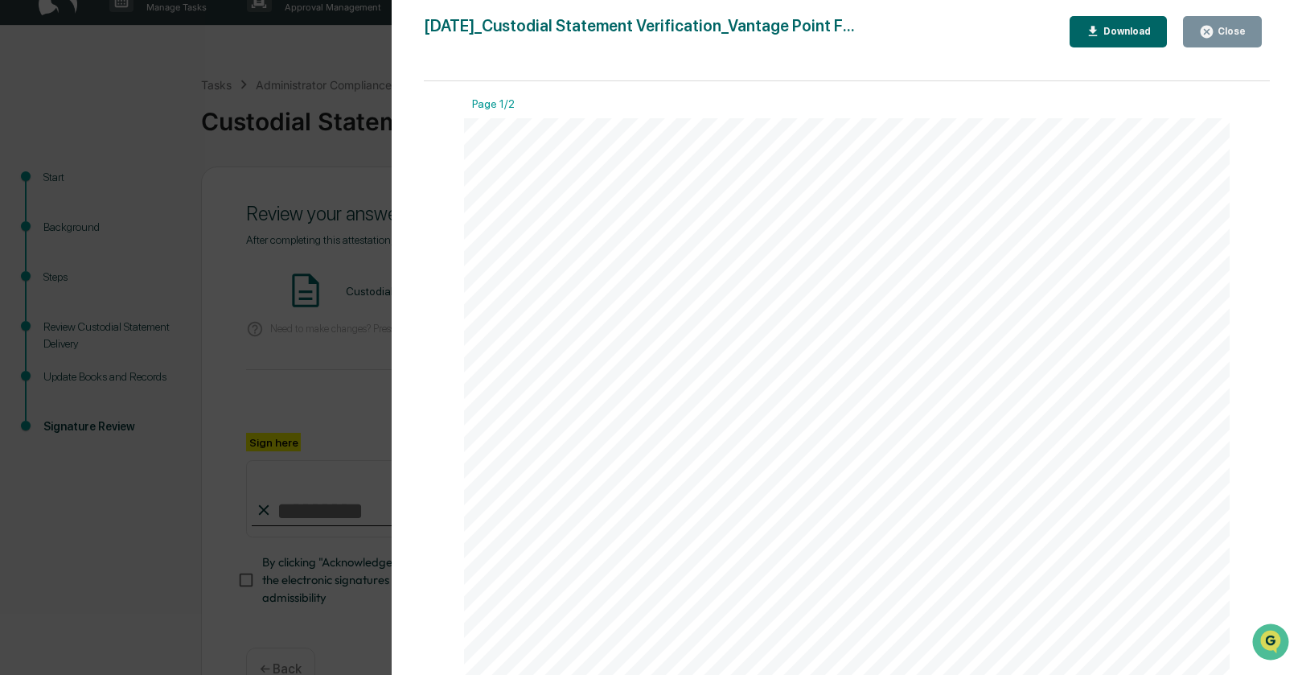
click at [1210, 31] on icon "button" at bounding box center [1207, 32] width 12 height 12
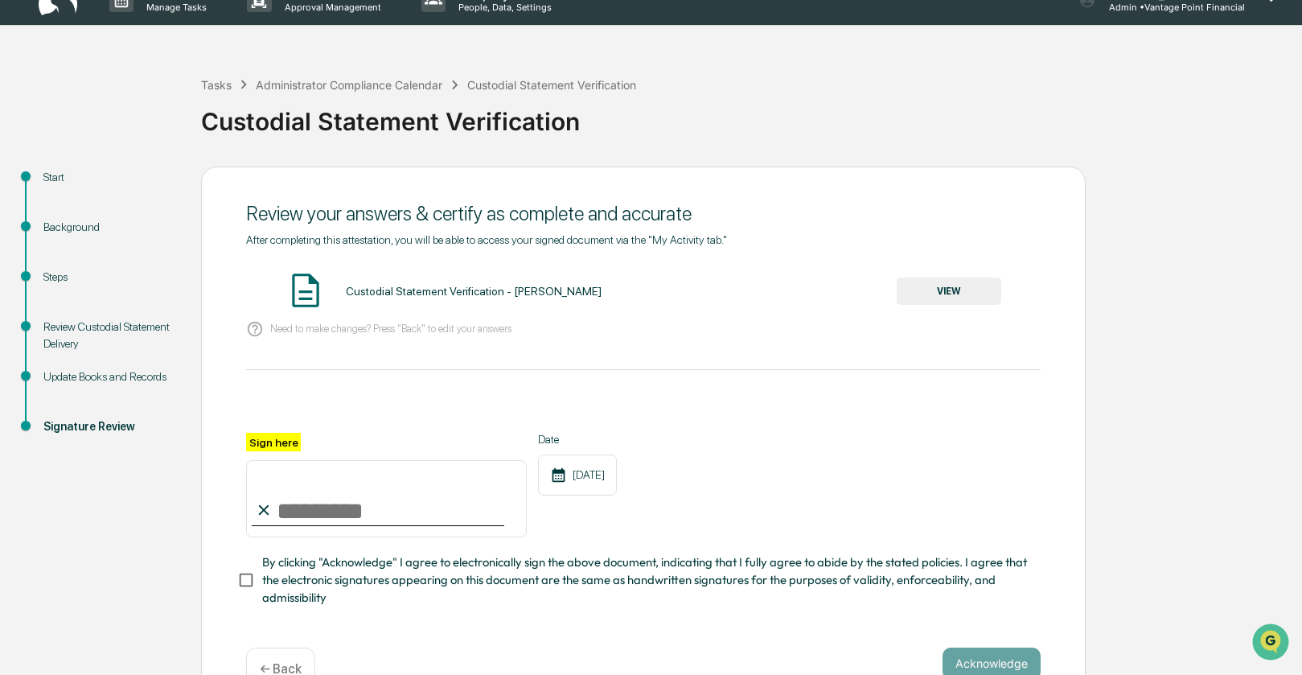
click at [931, 286] on button "VIEW" at bounding box center [949, 291] width 105 height 27
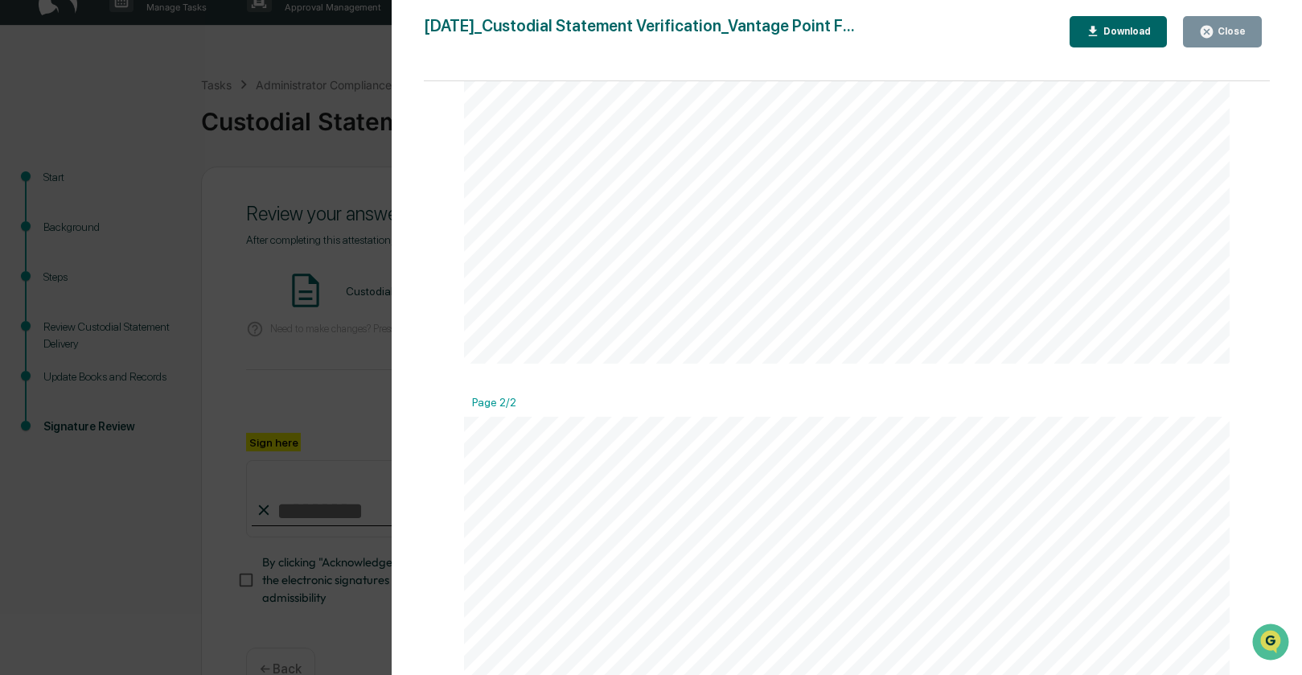
scroll to position [1066, 0]
click at [1219, 35] on div "Close" at bounding box center [1230, 31] width 31 height 11
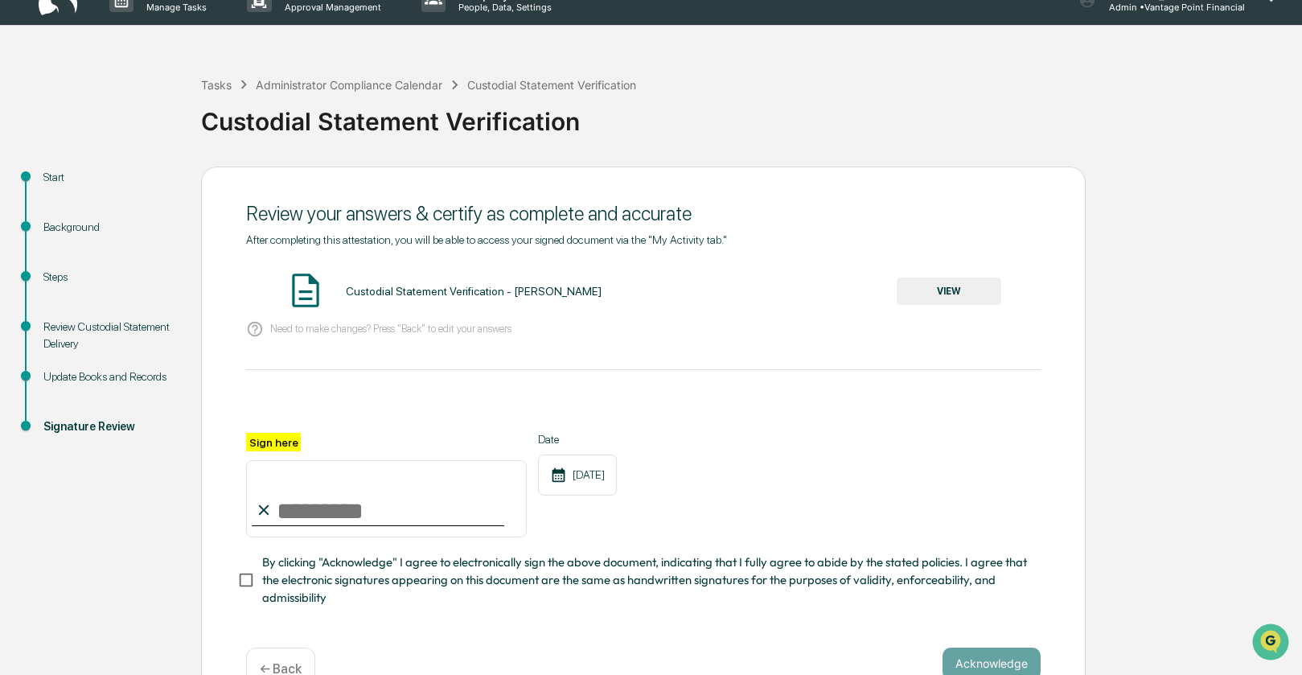
click at [319, 514] on input "Sign here" at bounding box center [386, 498] width 281 height 77
type input "**********"
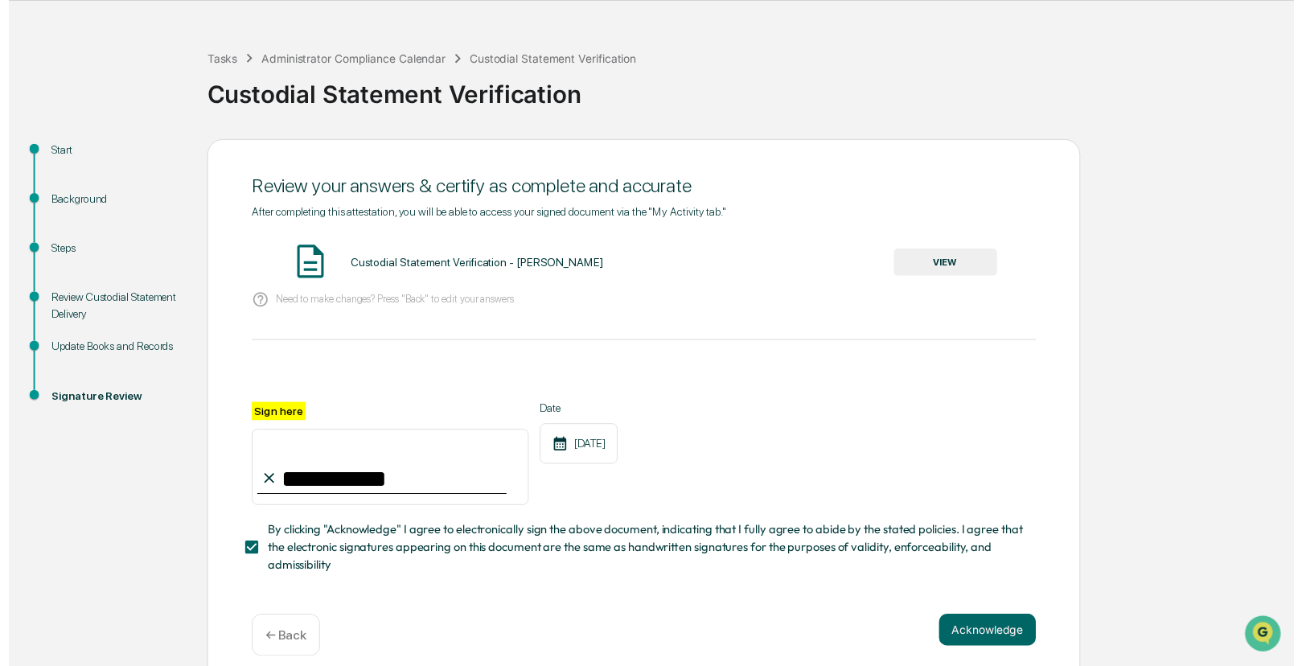
scroll to position [51, 0]
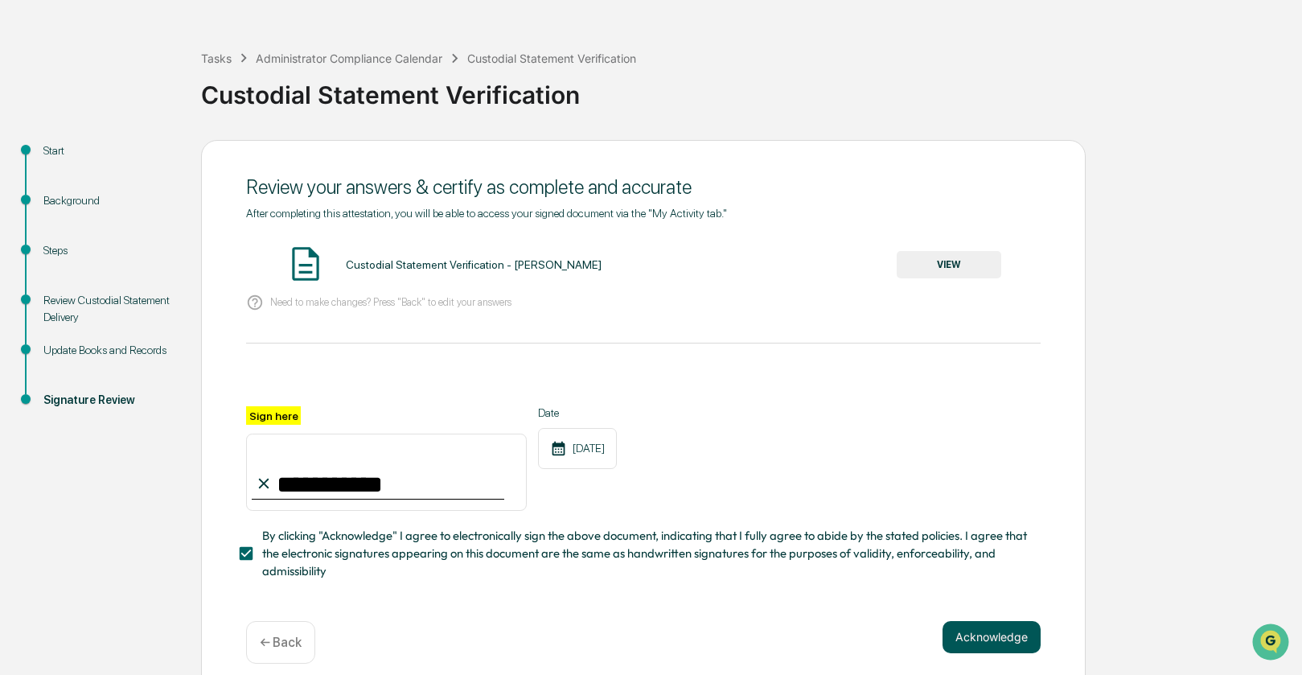
click at [975, 632] on button "Acknowledge" at bounding box center [992, 637] width 98 height 32
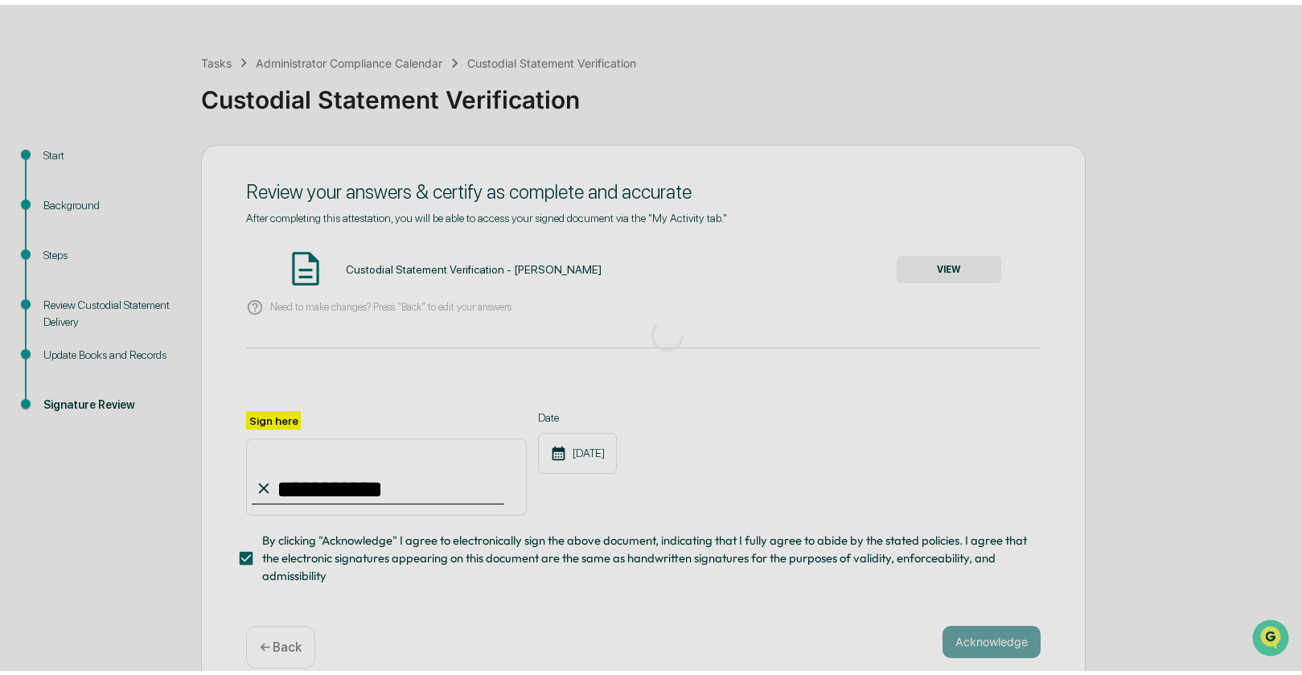
scroll to position [0, 0]
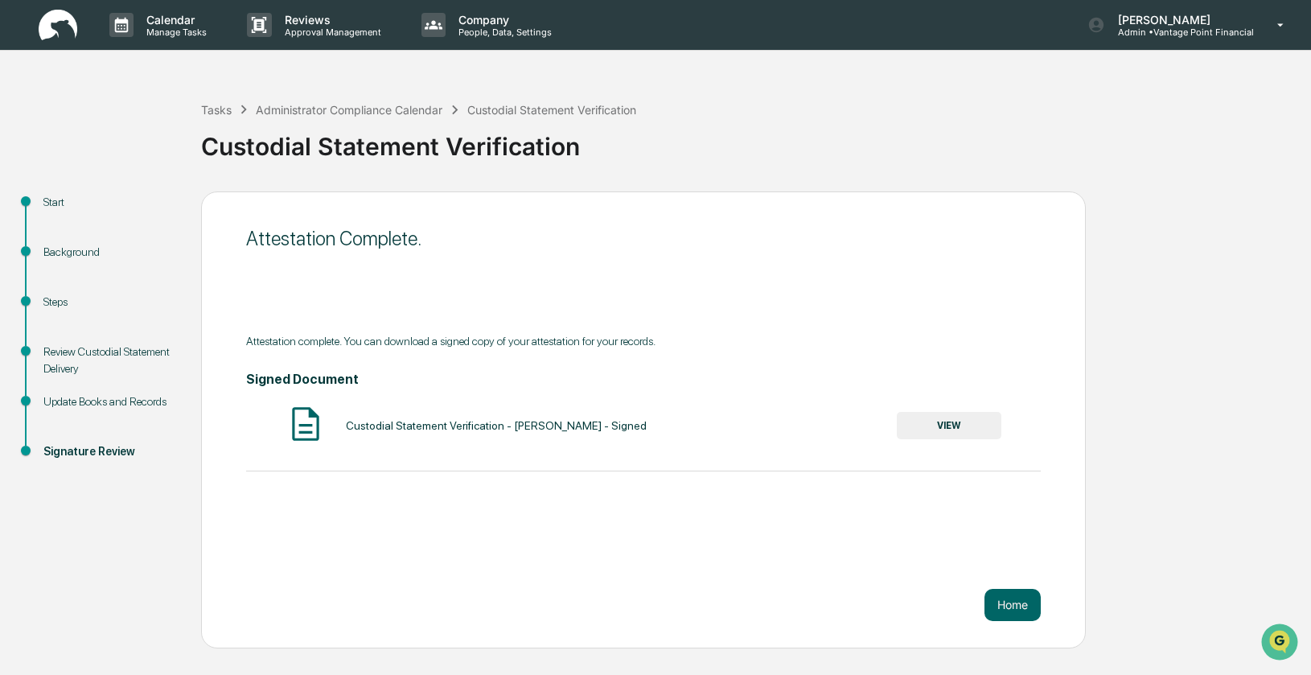
click at [938, 421] on button "VIEW" at bounding box center [949, 425] width 105 height 27
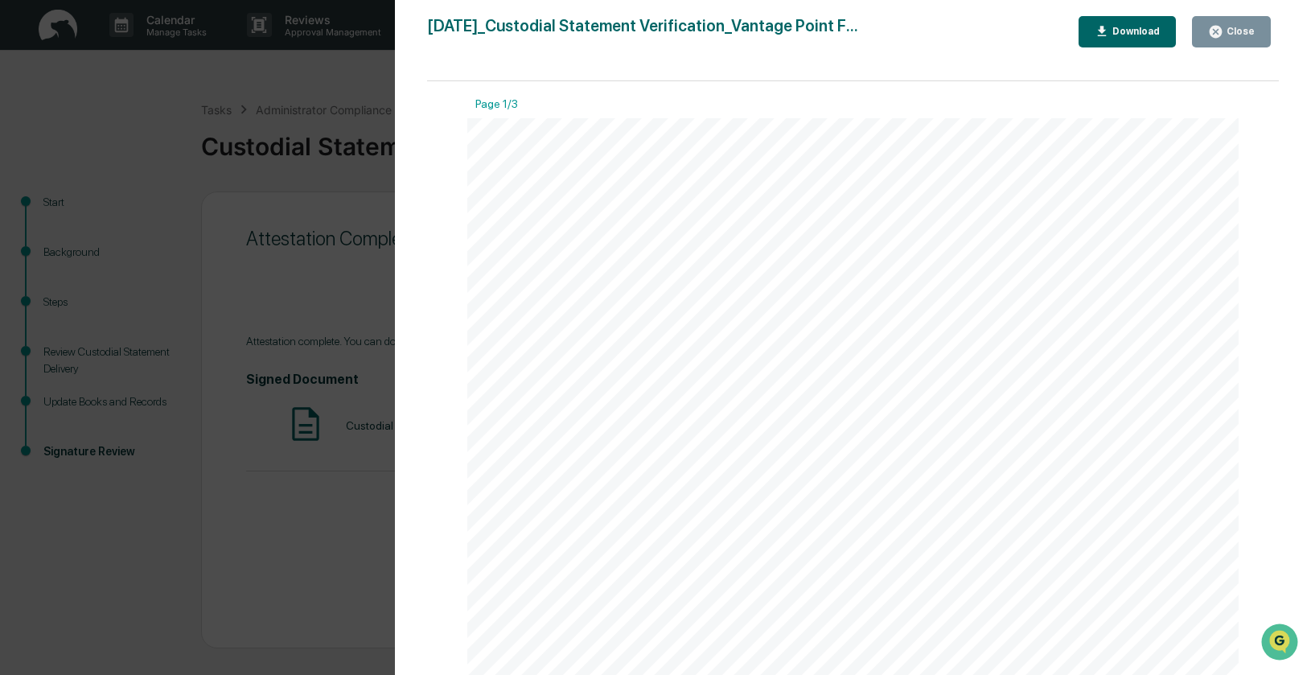
click at [1115, 34] on div "Download" at bounding box center [1134, 31] width 51 height 11
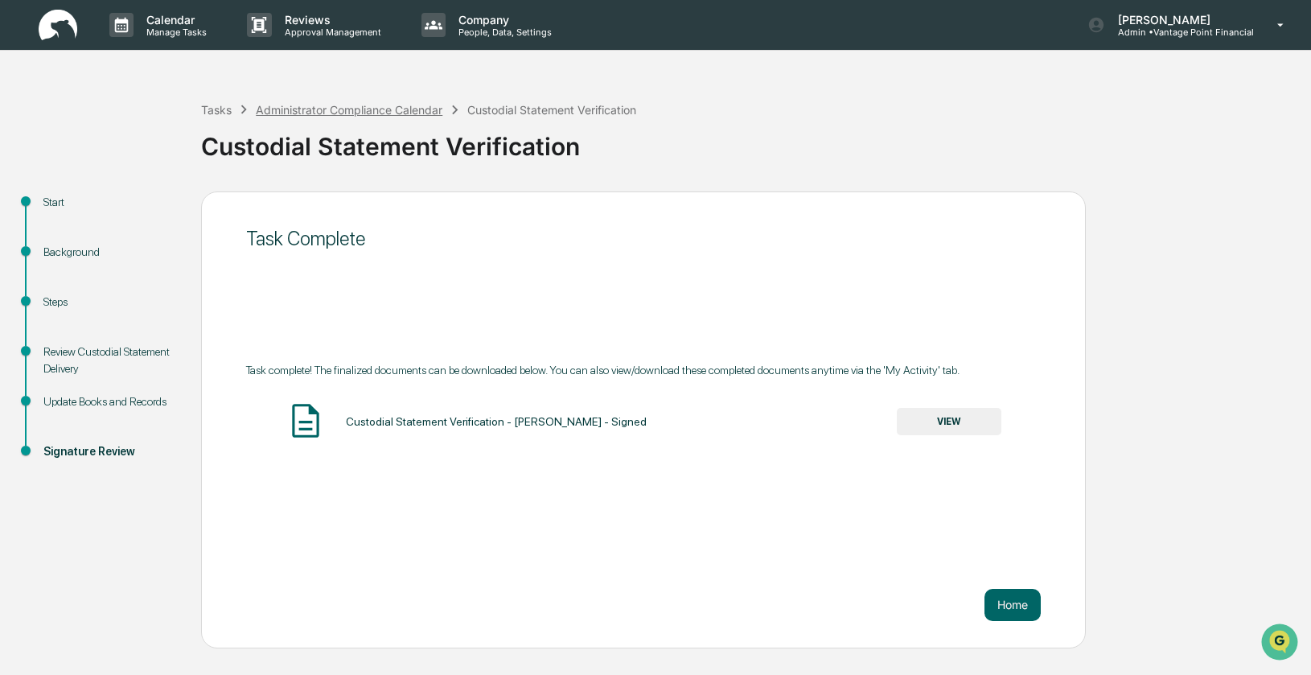
click at [364, 105] on div "Administrator Compliance Calendar" at bounding box center [349, 110] width 187 height 14
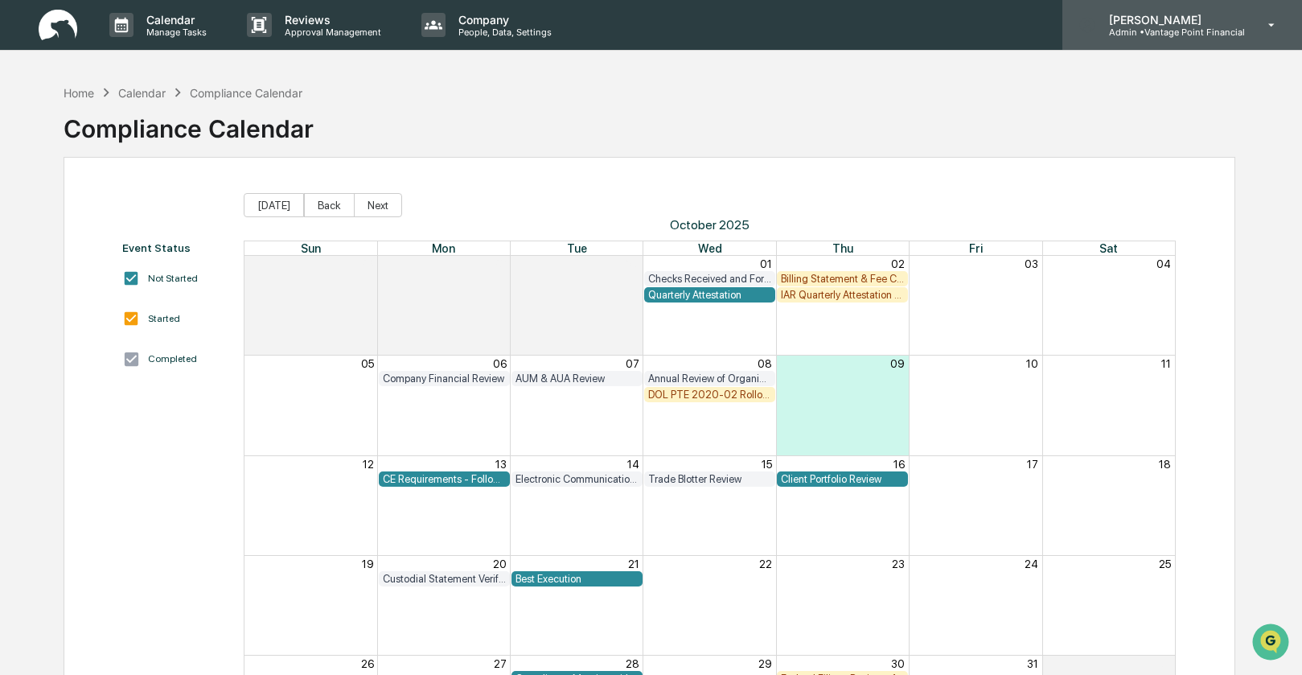
click at [1173, 29] on p "Admin • Vantage Point Financial" at bounding box center [1170, 32] width 149 height 11
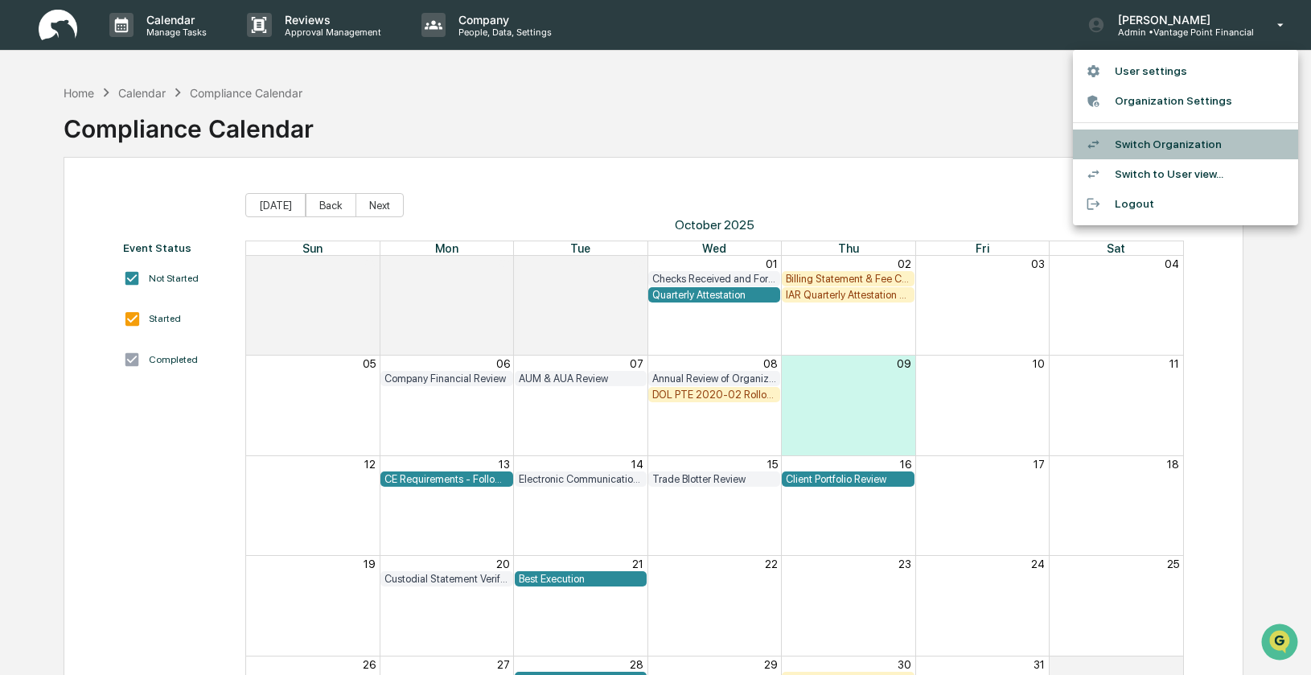
click at [1148, 146] on li "Switch Organization" at bounding box center [1185, 145] width 225 height 30
